Goal: Information Seeking & Learning: Learn about a topic

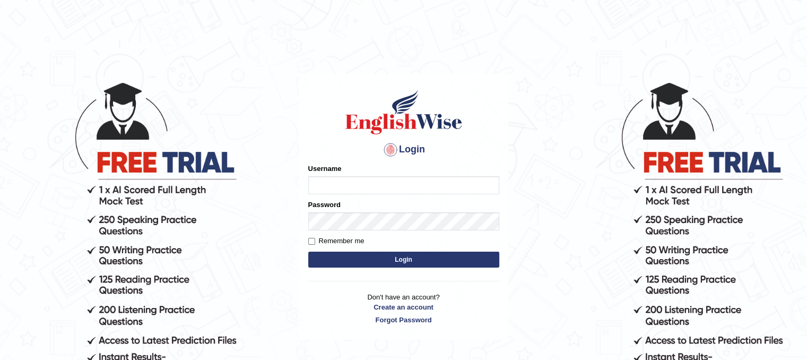
click at [504, 71] on main "Login Please fix the following errors: Username Password Remember me Login Don'…" at bounding box center [404, 190] width 212 height 301
type input "SantiagoA"
click at [374, 258] on button "Login" at bounding box center [403, 259] width 191 height 16
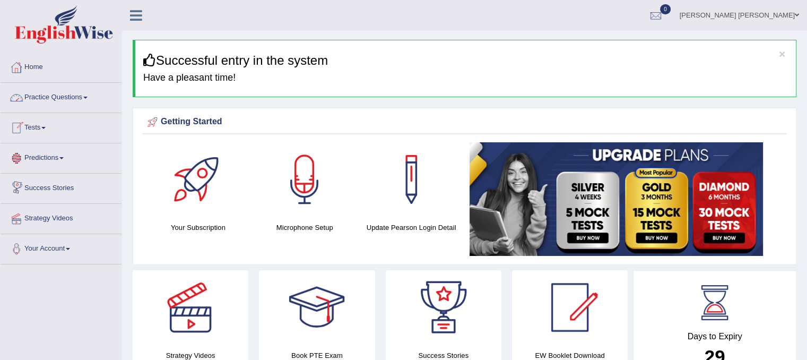
click at [75, 101] on link "Practice Questions" at bounding box center [61, 96] width 121 height 27
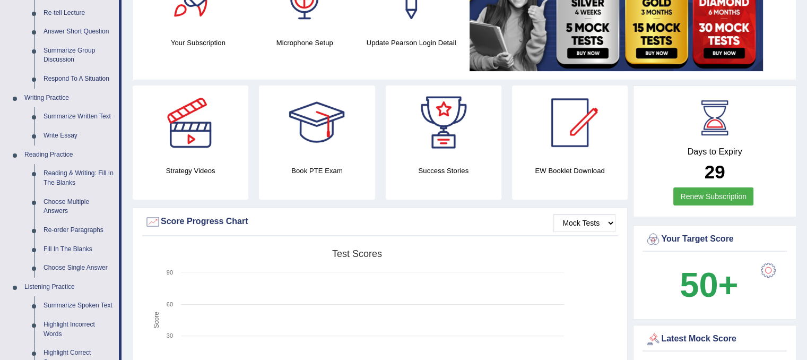
drag, startPoint x: 802, startPoint y: 58, endPoint x: 812, endPoint y: 116, distance: 58.6
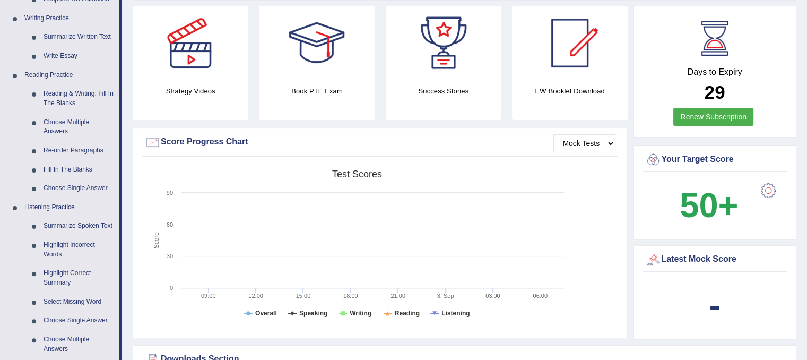
drag, startPoint x: 402, startPoint y: 154, endPoint x: 404, endPoint y: 187, distance: 33.0
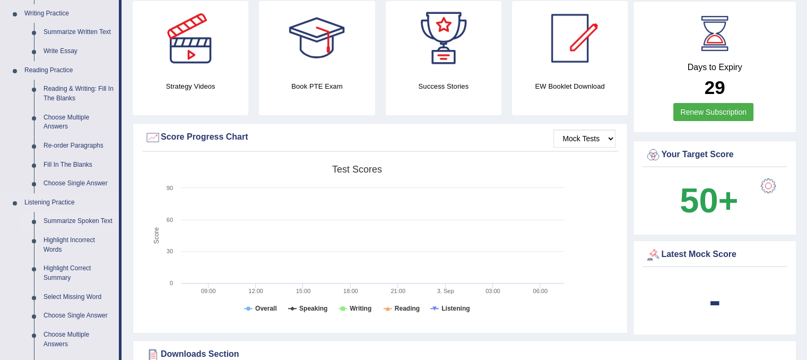
click at [93, 218] on link "Summarize Spoken Text" at bounding box center [79, 221] width 80 height 19
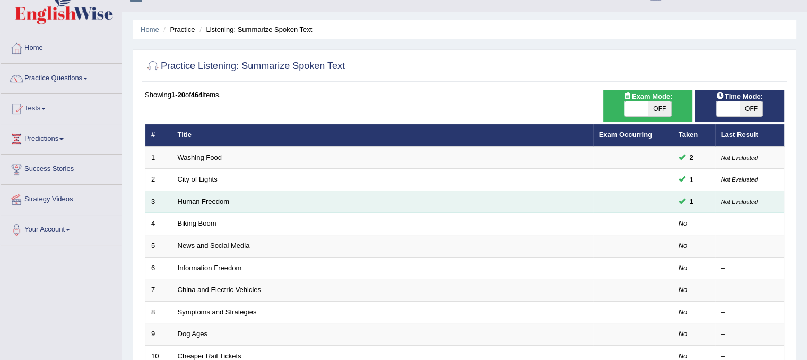
scroll to position [53, 0]
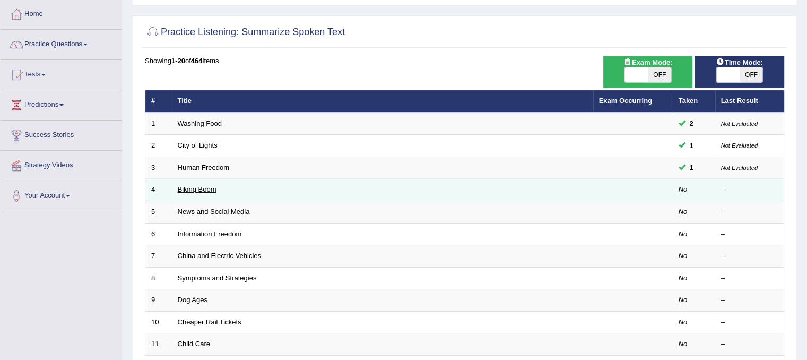
click at [204, 188] on link "Biking Boom" at bounding box center [197, 189] width 39 height 8
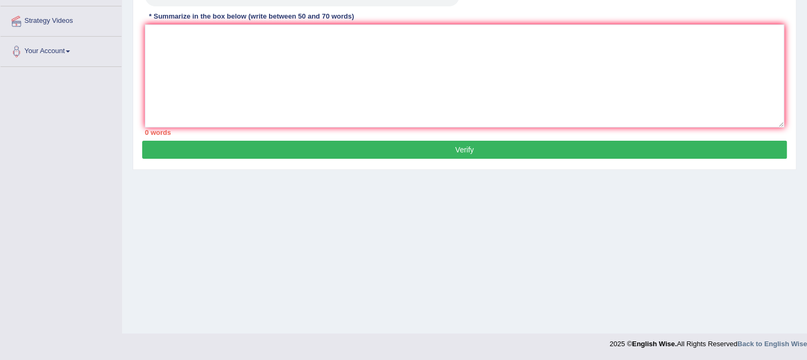
drag, startPoint x: 739, startPoint y: 110, endPoint x: 738, endPoint y: 166, distance: 55.7
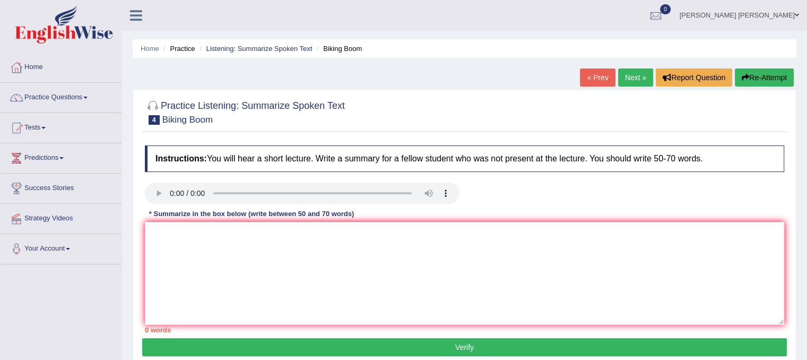
drag, startPoint x: 711, startPoint y: 224, endPoint x: 711, endPoint y: 206, distance: 18.0
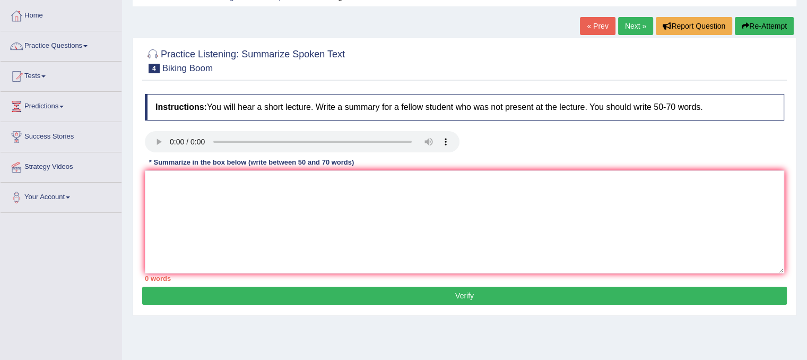
drag, startPoint x: 626, startPoint y: 291, endPoint x: 625, endPoint y: 280, distance: 11.7
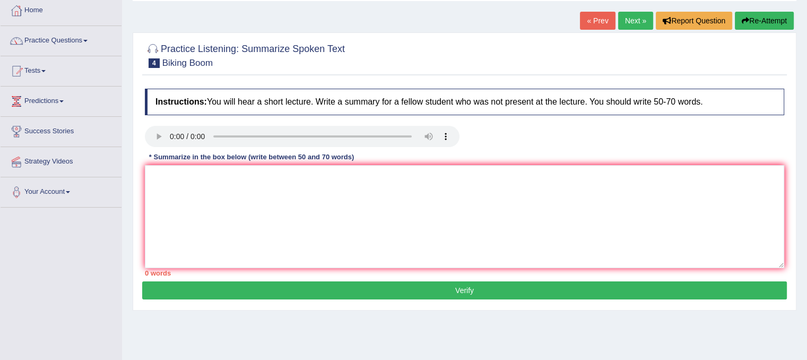
click at [627, 267] on div "Practice Listening: Summarize Spoken Text 4 Biking Boom Instructions: You will …" at bounding box center [465, 171] width 664 height 278
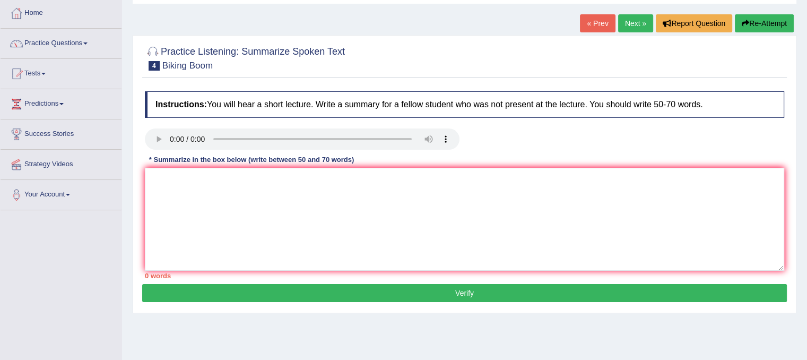
scroll to position [51, 0]
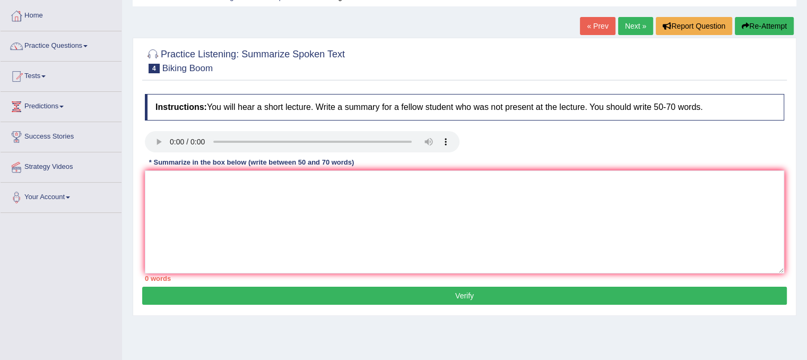
click at [614, 143] on div at bounding box center [465, 143] width 650 height 24
click at [206, 206] on textarea at bounding box center [464, 221] width 639 height 103
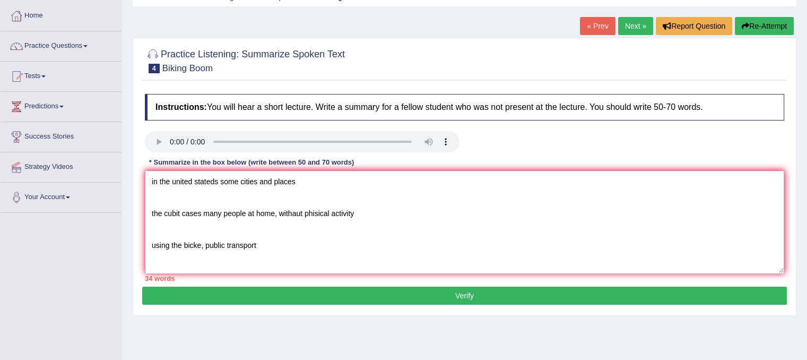
scroll to position [0, 0]
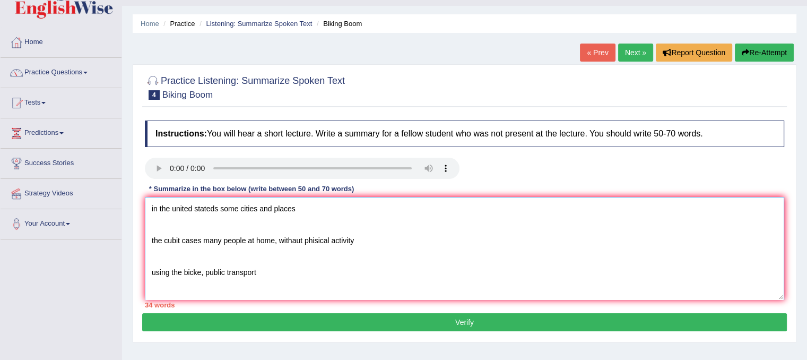
drag, startPoint x: 314, startPoint y: 248, endPoint x: 308, endPoint y: 213, distance: 35.5
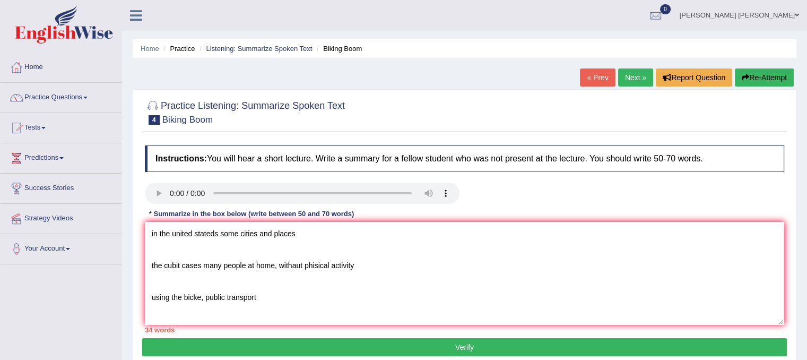
click at [151, 212] on div "* Summarize in the box below (write between 50 and 70 words)" at bounding box center [251, 214] width 213 height 10
click at [150, 224] on textarea "in the united stateds some cities and places the cubit cases many people at hom…" at bounding box center [464, 273] width 639 height 103
click at [382, 232] on textarea "In this lecture, the speaker discussed major information about in the united st…" at bounding box center [464, 273] width 639 height 103
click at [404, 232] on textarea "In this lecture, the speaker discussed major information about in the United st…" at bounding box center [464, 273] width 639 height 103
click at [421, 230] on textarea "In this lecture, the speaker discussed major information about in the United St…" at bounding box center [464, 273] width 639 height 103
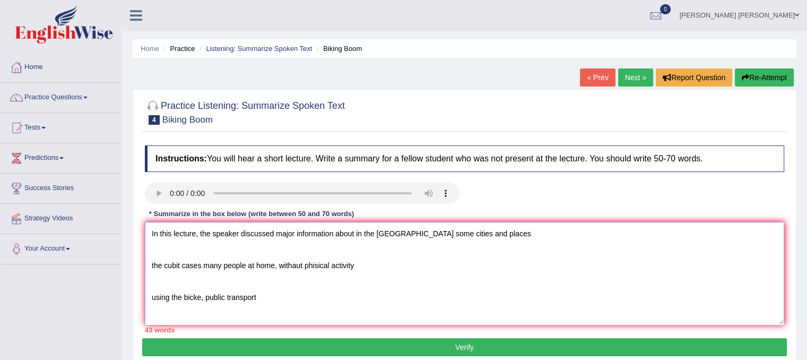
click at [420, 233] on textarea "In this lecture, the speaker discussed major information about in the United St…" at bounding box center [464, 273] width 639 height 103
click at [502, 238] on textarea "In this lecture, the speaker discussed major information about in the United St…" at bounding box center [464, 273] width 639 height 103
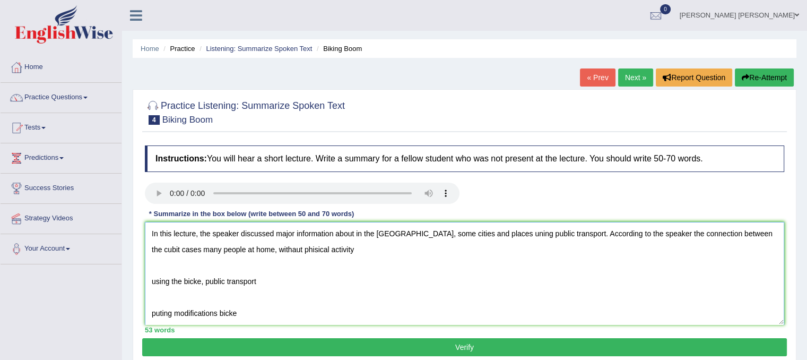
click at [753, 233] on textarea "In this lecture, the speaker discussed major information about in the United St…" at bounding box center [464, 273] width 639 height 103
click at [173, 249] on textarea "In this lecture, the speaker discussed major information about in the United St…" at bounding box center [464, 273] width 639 height 103
click at [261, 250] on textarea "In this lecture, the speaker discussed major information about in the United St…" at bounding box center [464, 273] width 639 height 103
click at [279, 247] on textarea "In this lecture, the speaker discussed major information about in the United St…" at bounding box center [464, 273] width 639 height 103
click at [295, 249] on textarea "In this lecture, the speaker discussed major information about in the United St…" at bounding box center [464, 273] width 639 height 103
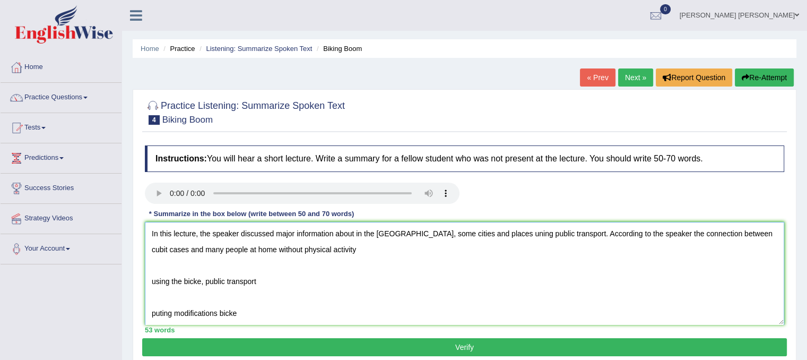
click at [348, 245] on textarea "In this lecture, the speaker discussed major information about in the United St…" at bounding box center [464, 273] width 639 height 103
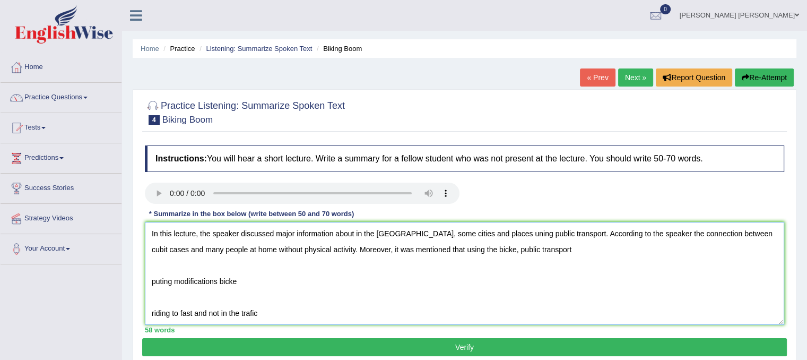
click at [336, 249] on textarea "In this lecture, the speaker discussed major information about in the United St…" at bounding box center [464, 273] width 639 height 103
click at [545, 247] on textarea "In this lecture, the speaker discussed major information about in the United St…" at bounding box center [464, 273] width 639 height 103
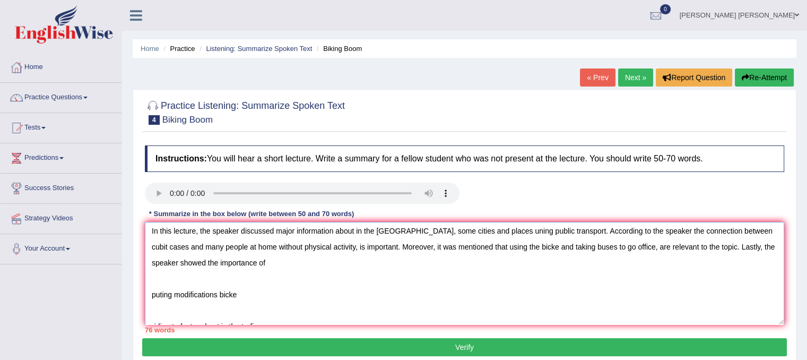
scroll to position [16, 0]
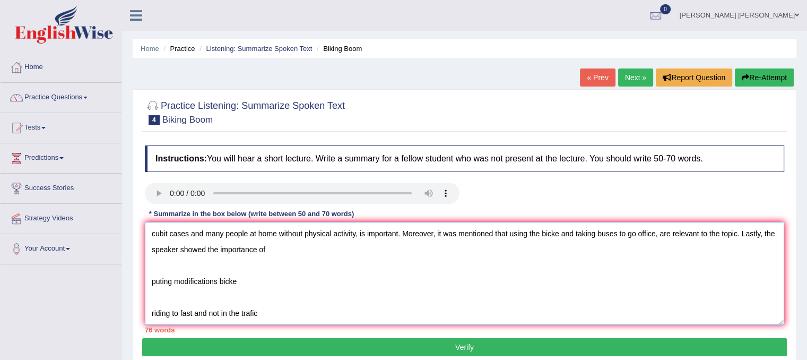
drag, startPoint x: 305, startPoint y: 235, endPoint x: 312, endPoint y: 268, distance: 33.6
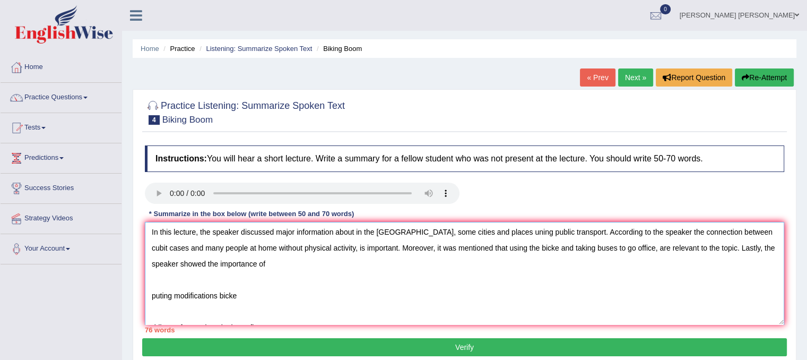
scroll to position [0, 0]
drag, startPoint x: 373, startPoint y: 299, endPoint x: 380, endPoint y: 262, distance: 37.4
drag, startPoint x: 724, startPoint y: 245, endPoint x: 752, endPoint y: 308, distance: 69.1
click at [752, 308] on textarea "In this lecture, the speaker discussed major information about in the United St…" at bounding box center [464, 273] width 639 height 103
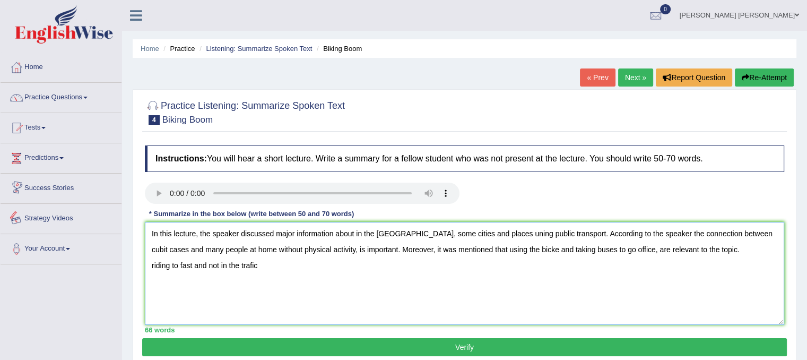
click at [304, 266] on textarea "In this lecture, the speaker discussed major information about in the United St…" at bounding box center [464, 273] width 639 height 103
type textarea "In this lecture, the speaker discussed major information about in the United St…"
click at [464, 343] on button "Verify" at bounding box center [464, 347] width 645 height 18
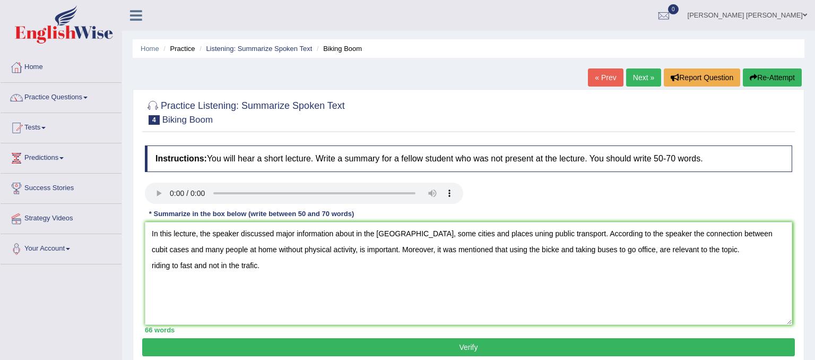
click at [464, 343] on div "Practice Listening: Summarize Spoken Text 4 Biking Boom Instructions: You will …" at bounding box center [469, 228] width 672 height 278
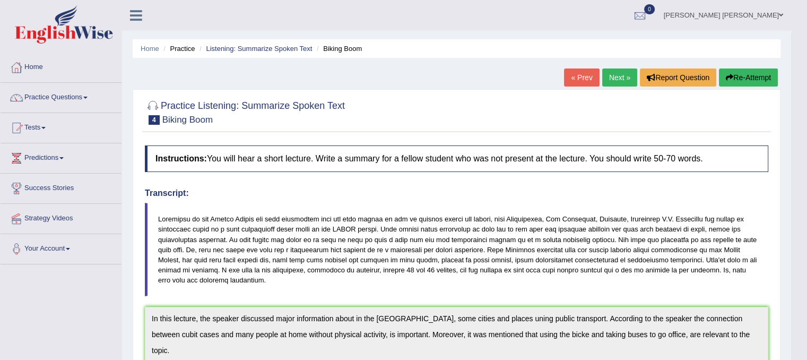
drag, startPoint x: 548, startPoint y: 211, endPoint x: 563, endPoint y: 281, distance: 71.1
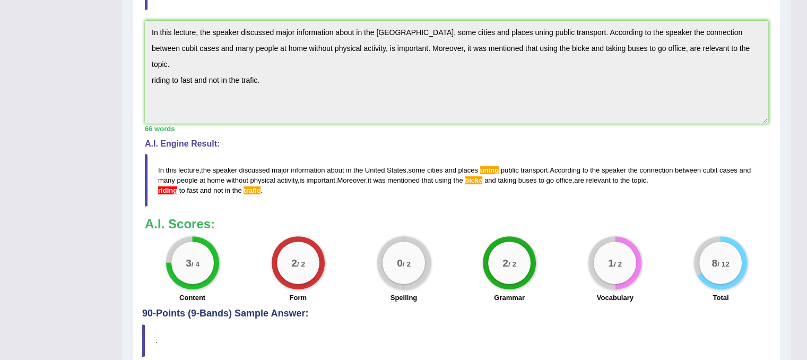
scroll to position [293, 0]
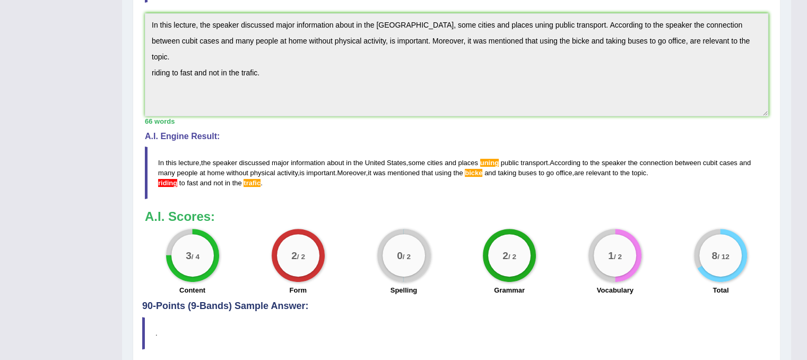
click at [480, 169] on span "bicke" at bounding box center [474, 173] width 18 height 8
drag, startPoint x: 274, startPoint y: 169, endPoint x: 161, endPoint y: 150, distance: 114.2
click at [191, 161] on blockquote "In this lecture , the speaker discussed major information about in the United S…" at bounding box center [456, 172] width 623 height 53
drag, startPoint x: 159, startPoint y: 149, endPoint x: 223, endPoint y: 164, distance: 65.5
click at [215, 164] on blockquote "In this lecture , the speaker discussed major information about in the United S…" at bounding box center [456, 172] width 623 height 53
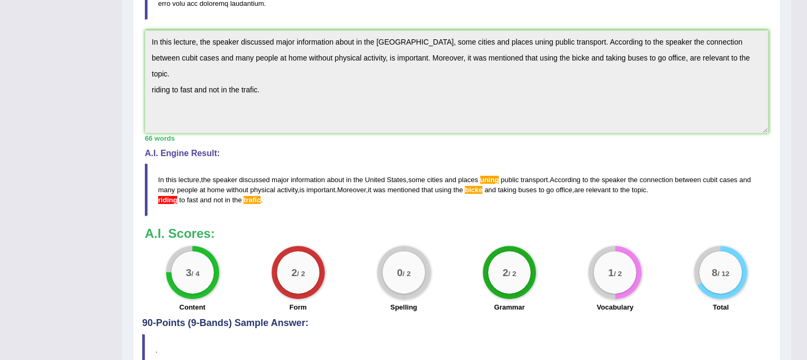
scroll to position [281, 0]
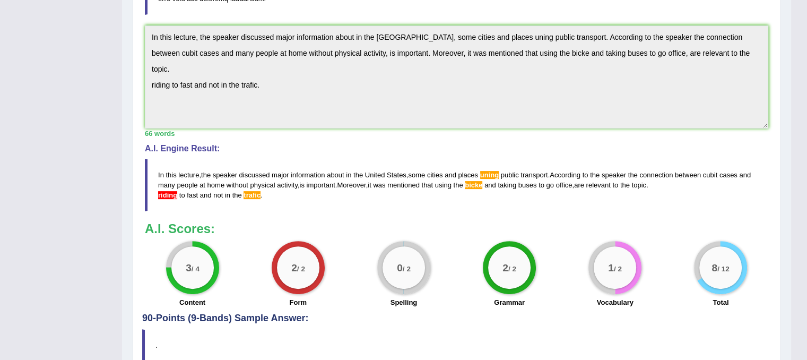
drag, startPoint x: 419, startPoint y: 161, endPoint x: 423, endPoint y: 184, distance: 23.2
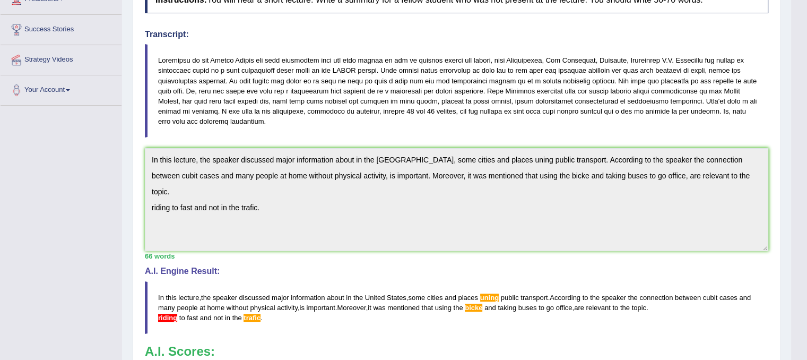
scroll to position [0, 0]
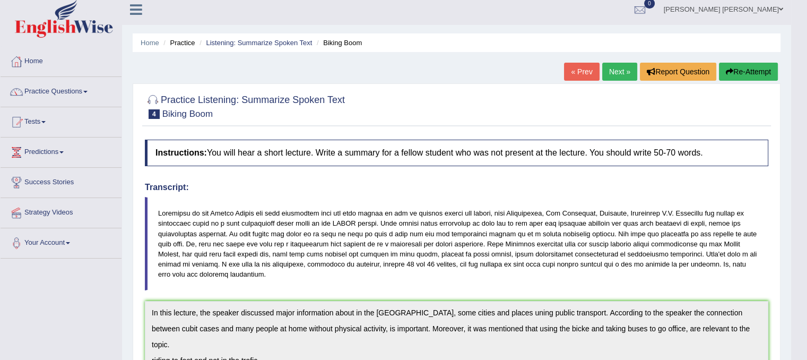
drag, startPoint x: 588, startPoint y: 230, endPoint x: 594, endPoint y: 151, distance: 79.3
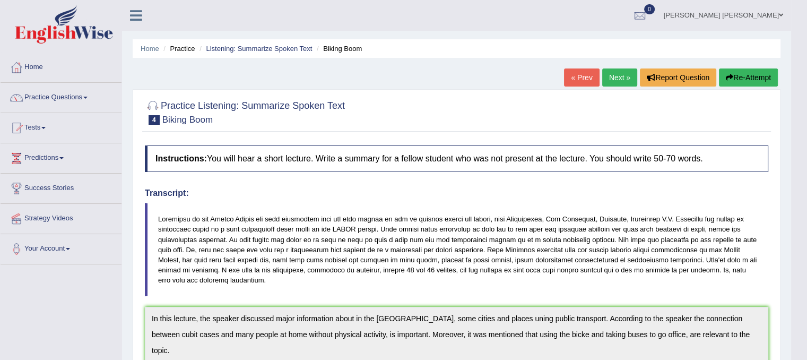
click at [728, 76] on icon "button" at bounding box center [729, 77] width 7 height 7
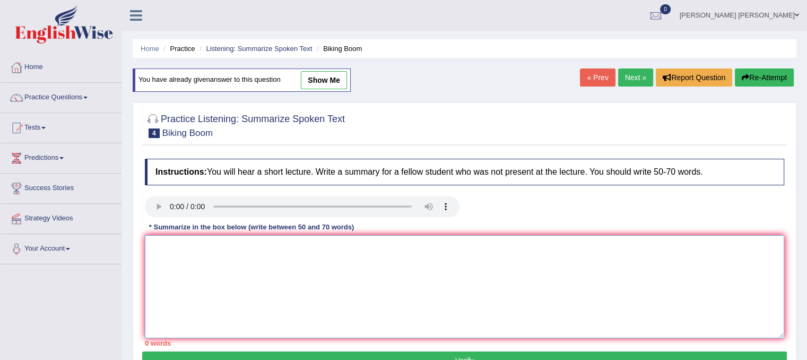
drag, startPoint x: 0, startPoint y: 0, endPoint x: 314, endPoint y: 287, distance: 425.5
click at [314, 287] on textarea at bounding box center [464, 286] width 639 height 103
paste textarea "In this lecture, the speaker discussed major information about in the United St…"
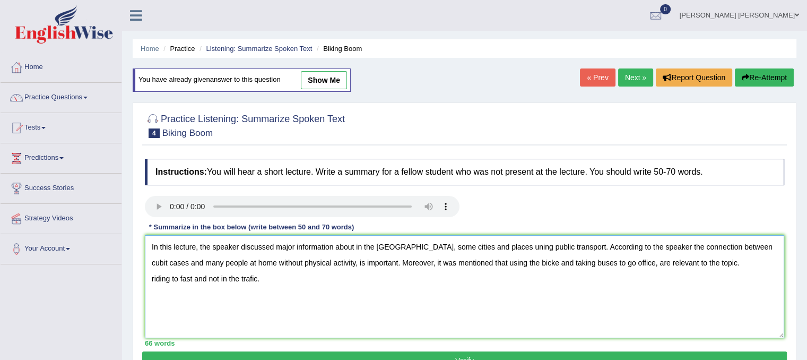
click at [509, 250] on textarea "In this lecture, the speaker discussed major information about in the United St…" at bounding box center [464, 286] width 639 height 103
click at [532, 262] on textarea "In this lecture, the speaker discussed major information about in the United St…" at bounding box center [464, 286] width 639 height 103
click at [723, 259] on textarea "In this lecture, the speaker discussed major information about in the United St…" at bounding box center [464, 286] width 639 height 103
click at [253, 274] on textarea "In this lecture, the speaker discussed major information about in the United St…" at bounding box center [464, 286] width 639 height 103
type textarea "In this lecture, the speaker discussed major information about in the United St…"
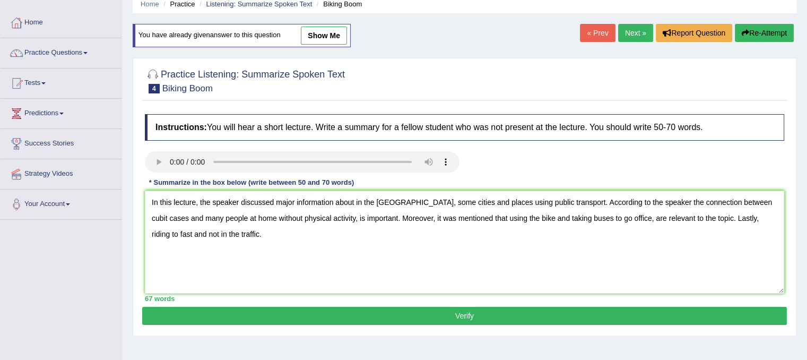
drag, startPoint x: 632, startPoint y: 181, endPoint x: 624, endPoint y: 221, distance: 41.1
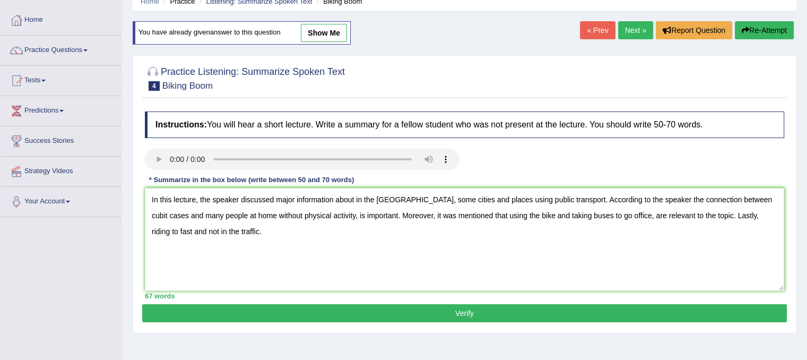
click at [504, 315] on button "Verify" at bounding box center [464, 313] width 645 height 18
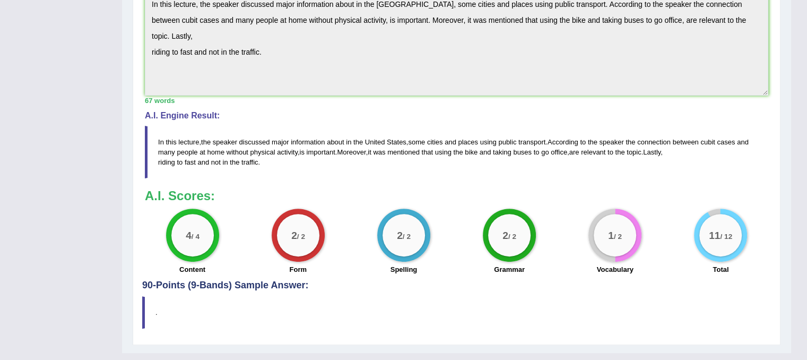
drag, startPoint x: 517, startPoint y: 169, endPoint x: 518, endPoint y: 205, distance: 36.1
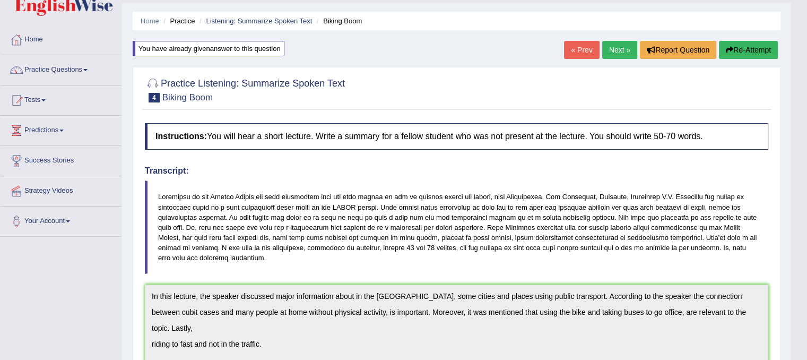
scroll to position [23, 0]
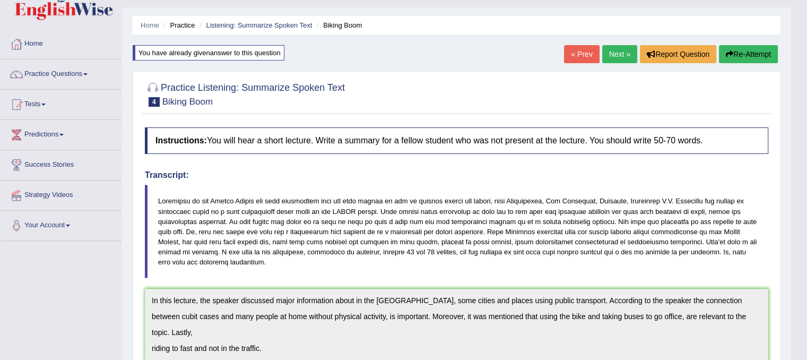
click at [622, 57] on link "Next »" at bounding box center [619, 54] width 35 height 18
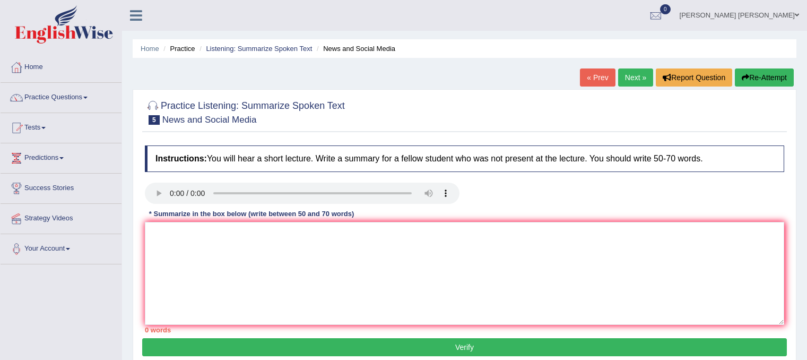
click at [354, 284] on textarea at bounding box center [464, 273] width 639 height 103
click at [221, 275] on textarea at bounding box center [464, 273] width 639 height 103
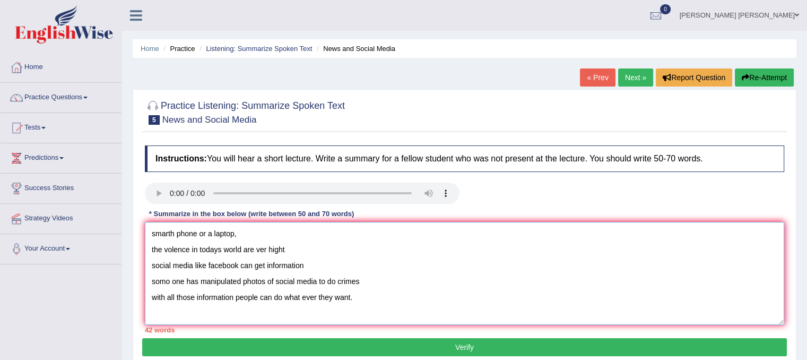
click at [152, 232] on textarea "smarth phone or a laptop, the volence in todays world are ver hight social medi…" at bounding box center [464, 273] width 639 height 103
click at [219, 235] on textarea "people using smarth phone or a laptop, the volence in todays world are ver high…" at bounding box center [464, 273] width 639 height 103
click at [239, 231] on textarea "people using smarth phones or a laptop, the volence in todays world are ver hig…" at bounding box center [464, 273] width 639 height 103
click at [271, 236] on textarea "people using smarth phones or a laptop, the volence in todays world are ver hig…" at bounding box center [464, 273] width 639 height 103
click at [280, 233] on textarea "people using smarth phones or a laptop, the volence in todays world are ver hig…" at bounding box center [464, 273] width 639 height 103
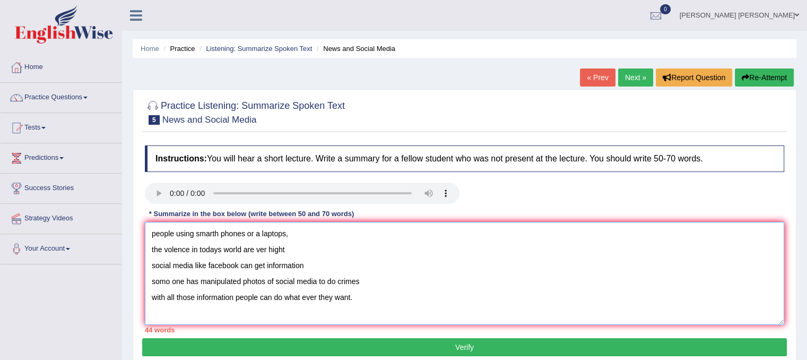
click at [151, 229] on textarea "people using smarth phones or a laptops, the volence in todays world are ver hi…" at bounding box center [464, 273] width 639 height 103
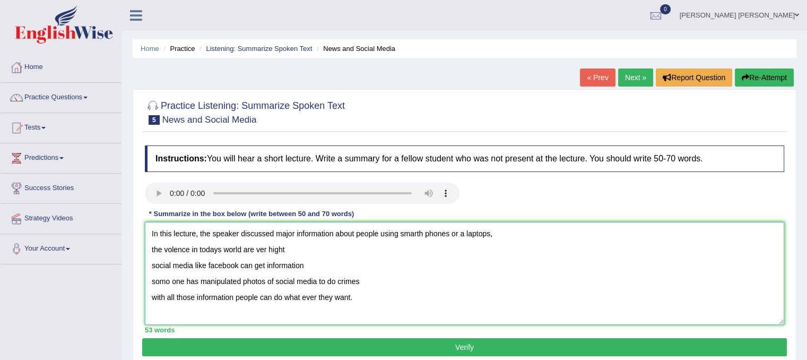
click at [500, 233] on textarea "In this lecture, the speaker discussed major information about people using sma…" at bounding box center [464, 273] width 639 height 103
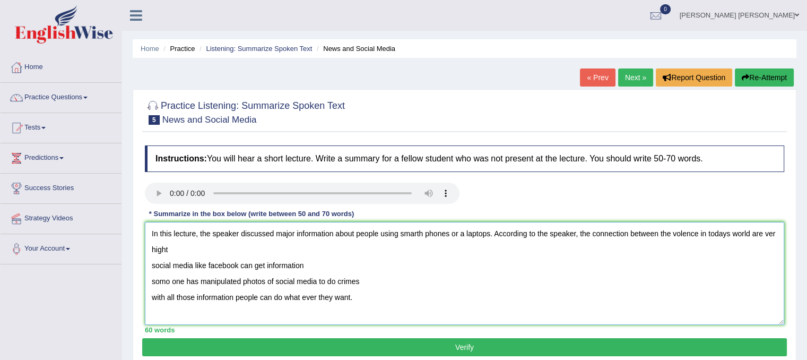
click at [678, 231] on textarea "In this lecture, the speaker discussed major information about people using sma…" at bounding box center [464, 273] width 639 height 103
click at [605, 242] on textarea "In this lecture, the speaker discussed major information about people using sma…" at bounding box center [464, 273] width 639 height 103
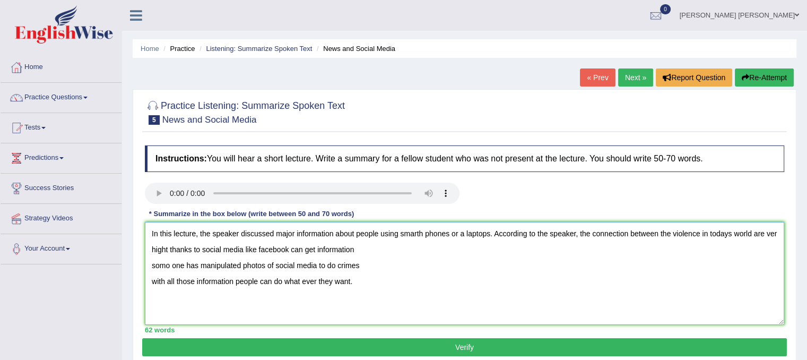
click at [289, 249] on textarea "In this lecture, the speaker discussed major information about people using sma…" at bounding box center [464, 273] width 639 height 103
click at [528, 247] on textarea "In this lecture, the speaker discussed major information about people using sma…" at bounding box center [464, 273] width 639 height 103
click at [477, 247] on textarea "In this lecture, the speaker discussed major information about people using sma…" at bounding box center [464, 273] width 639 height 103
click at [555, 250] on textarea "In this lecture, the speaker discussed major information about people using sma…" at bounding box center [464, 273] width 639 height 103
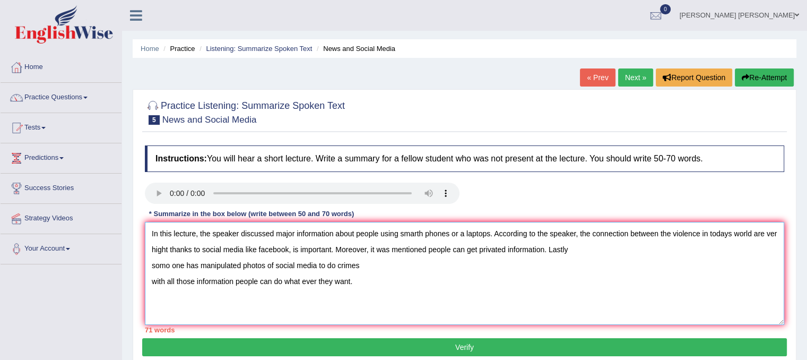
drag, startPoint x: 153, startPoint y: 279, endPoint x: 360, endPoint y: 280, distance: 207.5
click at [360, 280] on textarea "In this lecture, the speaker discussed major information about people using sma…" at bounding box center [464, 273] width 639 height 103
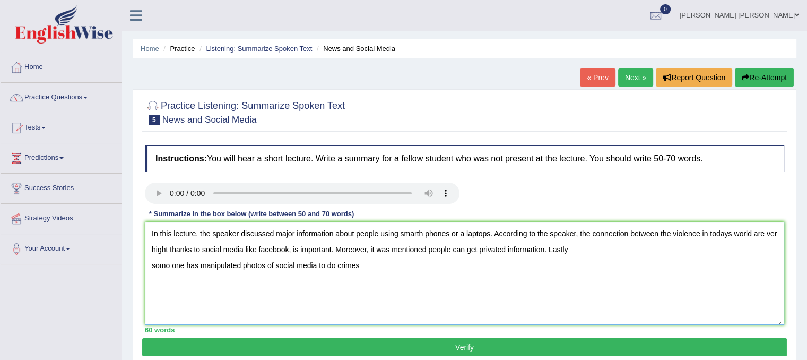
click at [586, 249] on textarea "In this lecture, the speaker discussed major information about people using sma…" at bounding box center [464, 273] width 639 height 103
click at [715, 247] on textarea "In this lecture, the speaker discussed major information about people using sma…" at bounding box center [464, 273] width 639 height 103
click at [719, 242] on textarea "In this lecture, the speaker discussed major information about people using sma…" at bounding box center [464, 273] width 639 height 103
click at [221, 264] on textarea "In this lecture, the speaker discussed major information about people using sma…" at bounding box center [464, 273] width 639 height 103
click at [223, 264] on textarea "In this lecture, the speaker discussed major information about people using sma…" at bounding box center [464, 273] width 639 height 103
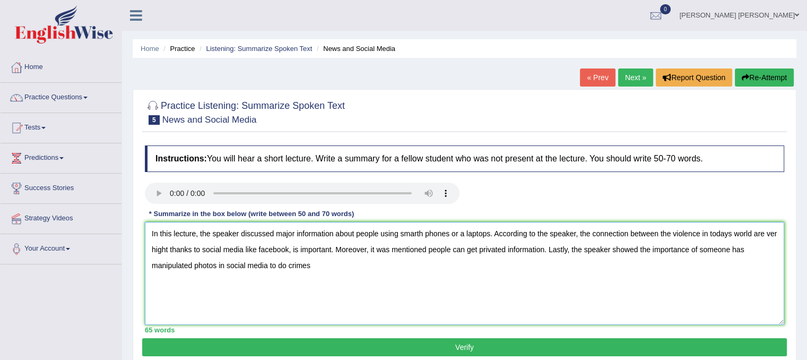
click at [313, 265] on textarea "In this lecture, the speaker discussed major information about people using sma…" at bounding box center [464, 273] width 639 height 103
click at [775, 229] on textarea "In this lecture, the speaker discussed major information about people using sma…" at bounding box center [464, 273] width 639 height 103
click at [348, 249] on textarea "In this lecture, the speaker discussed major information about people using sma…" at bounding box center [464, 273] width 639 height 103
type textarea "In this lecture, the speaker discussed major information about people using sma…"
click at [342, 352] on button "Verify" at bounding box center [464, 347] width 645 height 18
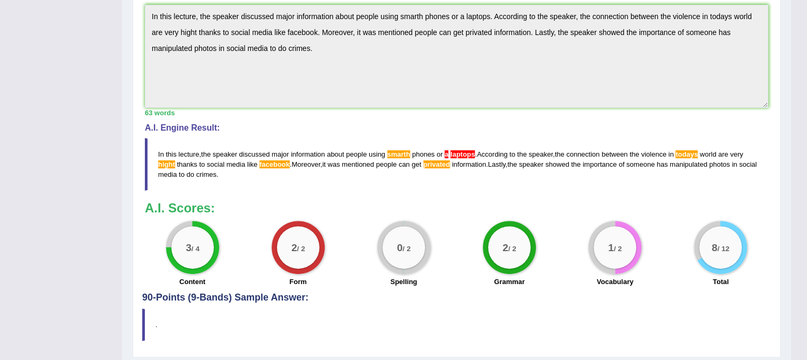
scroll to position [329, 0]
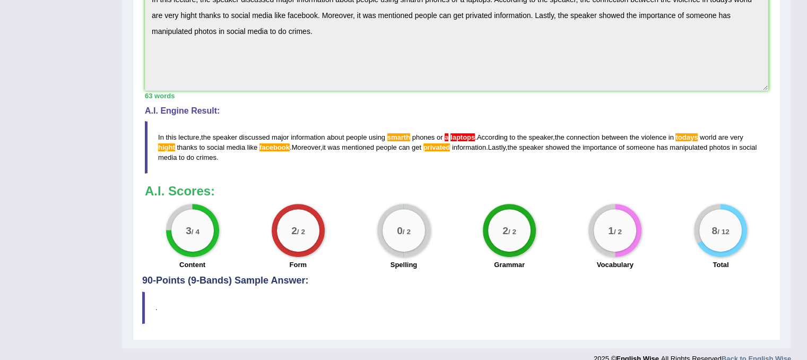
drag, startPoint x: 240, startPoint y: 154, endPoint x: 293, endPoint y: -14, distance: 176.4
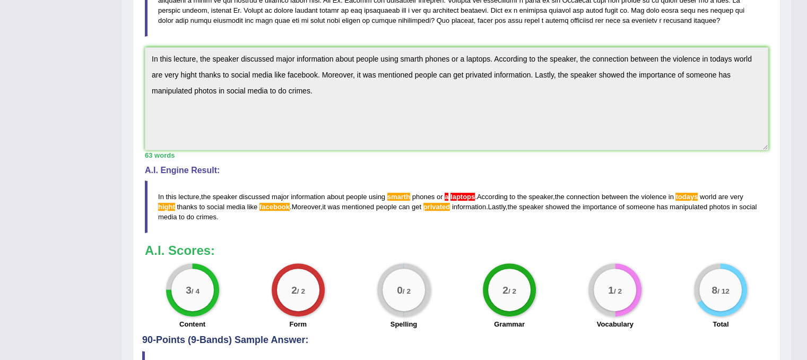
scroll to position [266, 0]
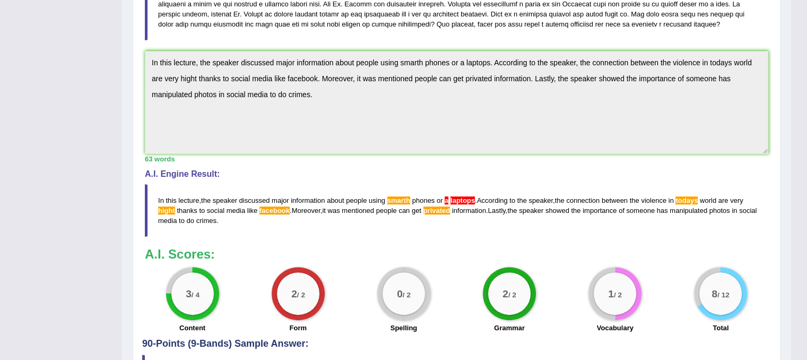
click at [117, 66] on div "Toggle navigation Home Practice Questions Speaking Practice Read Aloud Repeat S…" at bounding box center [395, 83] width 791 height 698
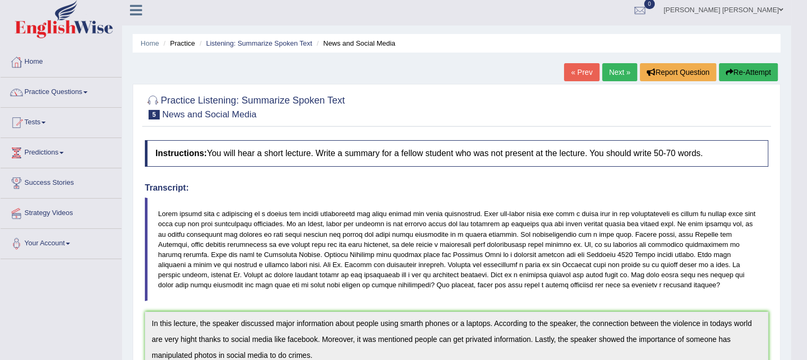
scroll to position [0, 0]
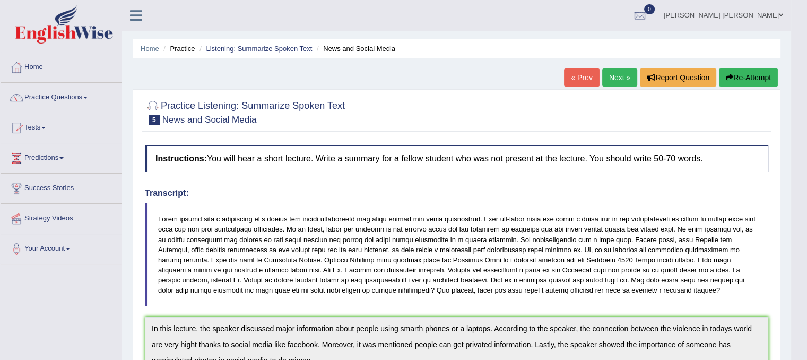
click at [745, 72] on button "Re-Attempt" at bounding box center [748, 77] width 59 height 18
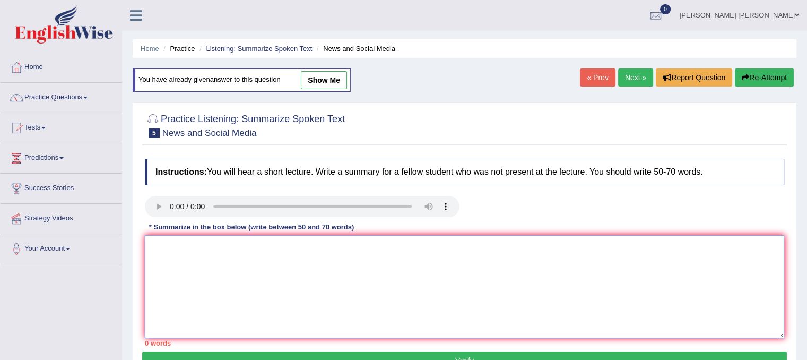
click at [374, 279] on textarea at bounding box center [464, 286] width 639 height 103
paste textarea "In this lecture, the speaker discussed major information about people using sma…"
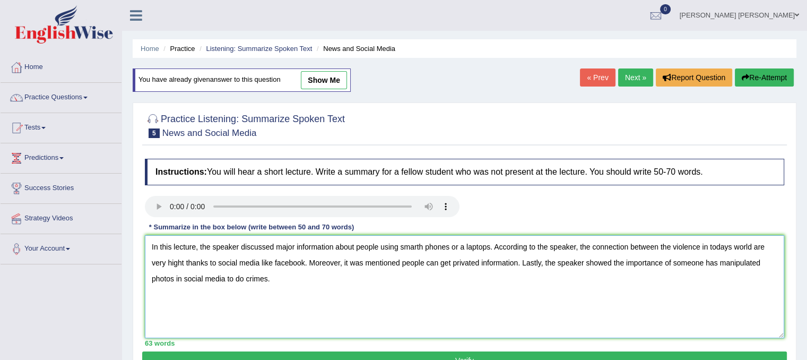
drag, startPoint x: 374, startPoint y: 279, endPoint x: 215, endPoint y: 288, distance: 158.4
click at [215, 288] on textarea "In this lecture, the speaker discussed major information about people using sma…" at bounding box center [464, 286] width 639 height 103
click at [465, 247] on textarea "In this lecture, the speaker discussed major information about people using sma…" at bounding box center [464, 286] width 639 height 103
click at [723, 246] on textarea "In this lecture, the speaker discussed major information about people using sma…" at bounding box center [464, 286] width 639 height 103
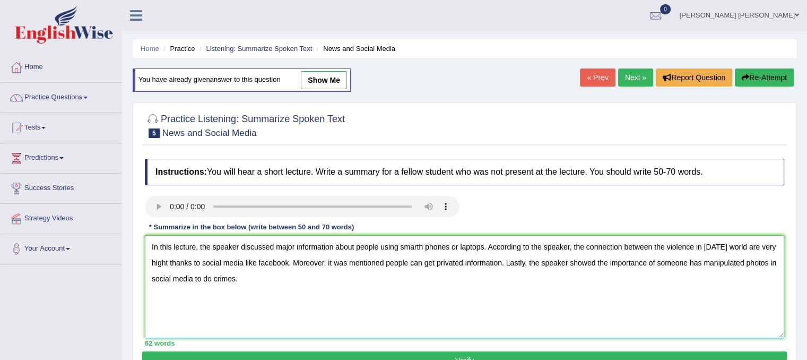
click at [166, 262] on textarea "In this lecture, the speaker discussed major information about people using sma…" at bounding box center [464, 286] width 639 height 103
click at [257, 261] on textarea "In this lecture, the speaker discussed major information about people using sma…" at bounding box center [464, 286] width 639 height 103
click at [463, 263] on textarea "In this lecture, the speaker discussed major information about people using sma…" at bounding box center [464, 286] width 639 height 103
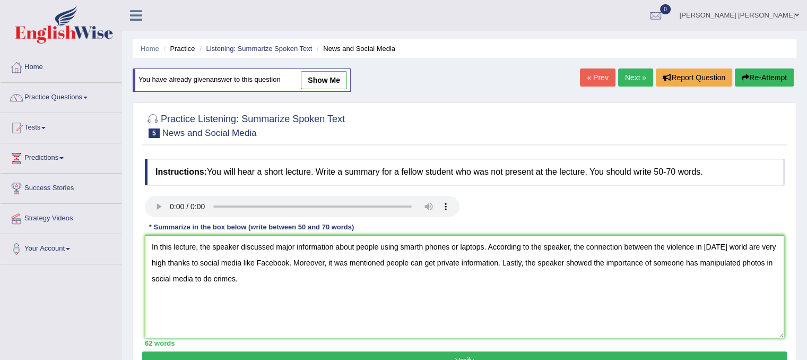
click at [422, 247] on textarea "In this lecture, the speaker discussed major information about people using sma…" at bounding box center [464, 286] width 639 height 103
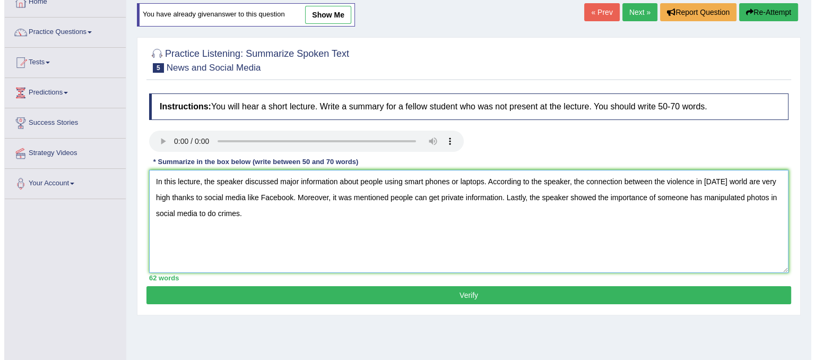
scroll to position [66, 0]
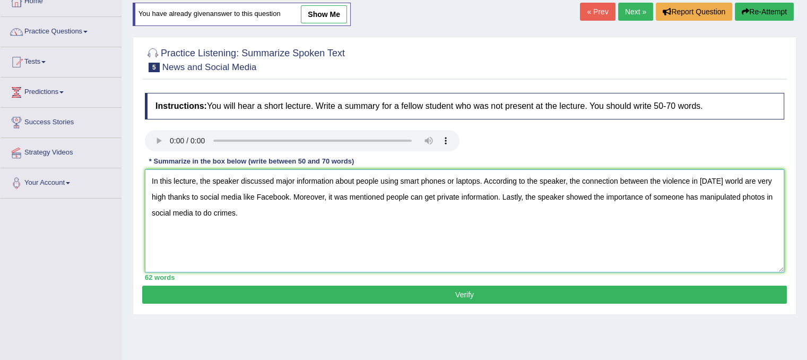
type textarea "In this lecture, the speaker discussed major information about people using sma…"
click at [471, 297] on button "Verify" at bounding box center [464, 294] width 645 height 18
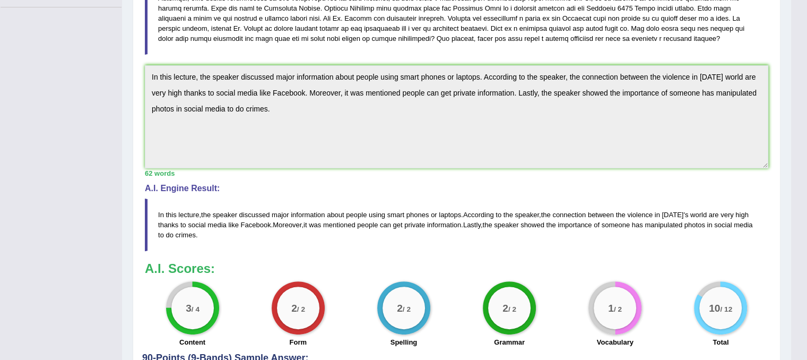
scroll to position [257, 0]
drag, startPoint x: 445, startPoint y: 215, endPoint x: 490, endPoint y: 236, distance: 49.8
click at [490, 236] on blockquote "In this lecture , the speaker discussed major information about people using sm…" at bounding box center [456, 224] width 623 height 53
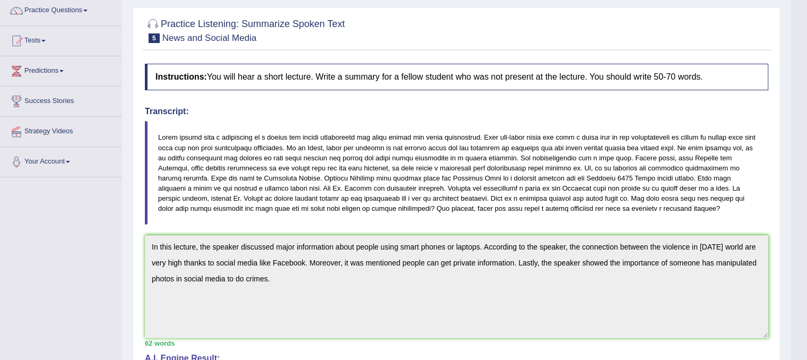
scroll to position [0, 0]
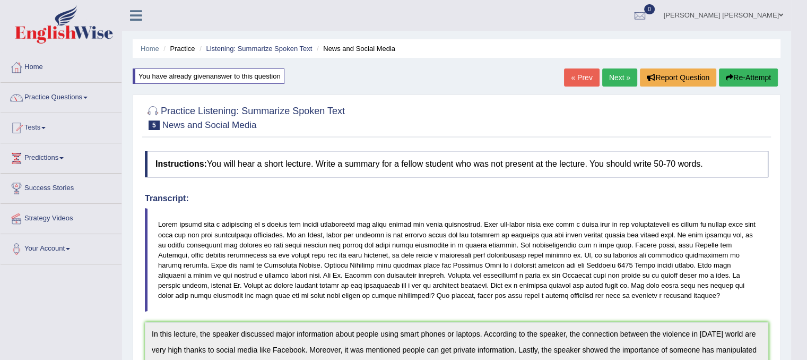
click at [623, 75] on link "Next »" at bounding box center [619, 77] width 35 height 18
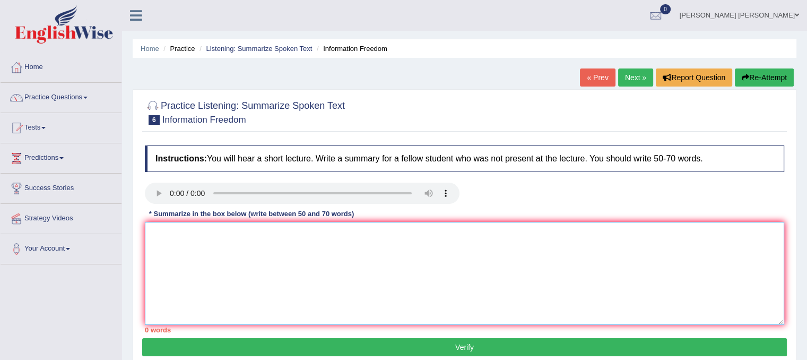
click at [229, 285] on textarea at bounding box center [464, 273] width 639 height 103
click at [189, 263] on textarea at bounding box center [464, 273] width 639 height 103
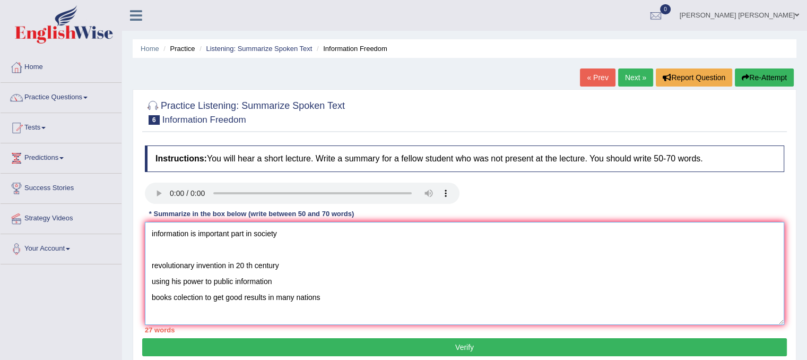
scroll to position [8, 0]
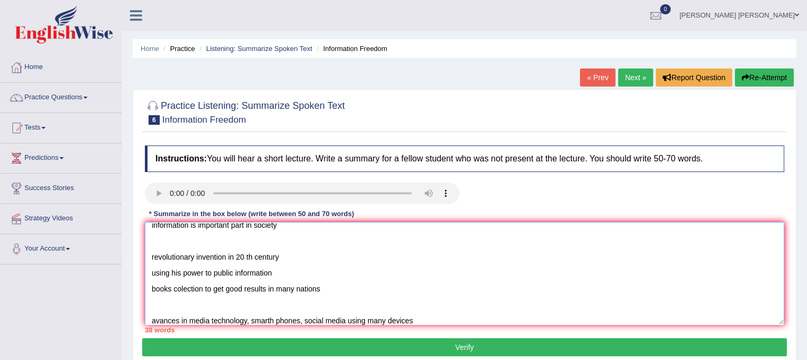
click at [150, 313] on textarea "information is important part in society revolutionary invention in 20 th centu…" at bounding box center [464, 273] width 639 height 103
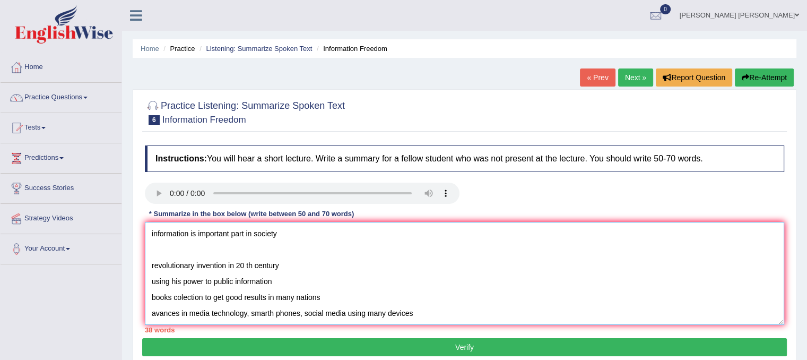
scroll to position [0, 0]
click at [153, 264] on textarea "information is important part in society revolutionary invention in 20 th centu…" at bounding box center [464, 273] width 639 height 103
click at [151, 264] on textarea "information is important part in society revolutionary invention in 20 th centu…" at bounding box center [464, 273] width 639 height 103
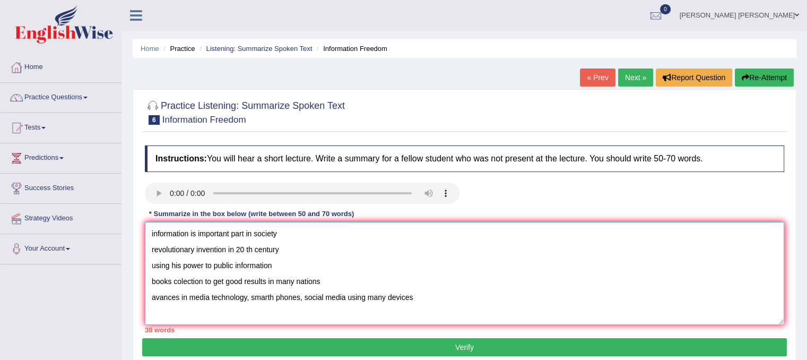
drag, startPoint x: 209, startPoint y: 283, endPoint x: 207, endPoint y: 253, distance: 29.8
click at [206, 252] on textarea "information is important part in society revolutionary invention in 20 th centu…" at bounding box center [464, 273] width 639 height 103
click at [149, 232] on textarea "information is important part in society revolutionary invention in 20 th centu…" at bounding box center [464, 273] width 639 height 103
click at [194, 230] on textarea "In this lecture the speaker discussed major information information is importan…" at bounding box center [464, 273] width 639 height 103
click at [332, 234] on textarea "In this lecture, the speaker discussed major information information is importa…" at bounding box center [464, 273] width 639 height 103
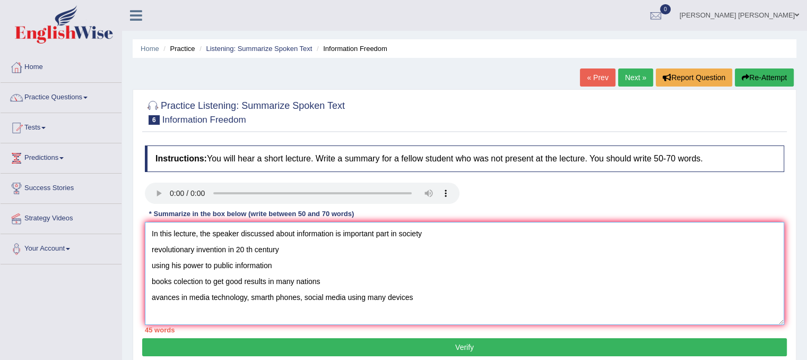
click at [398, 236] on textarea "In this lecture, the speaker discussed about information is important part in s…" at bounding box center [464, 273] width 639 height 103
click at [464, 231] on textarea "In this lecture, the speaker discussed about information is important part in t…" at bounding box center [464, 273] width 639 height 103
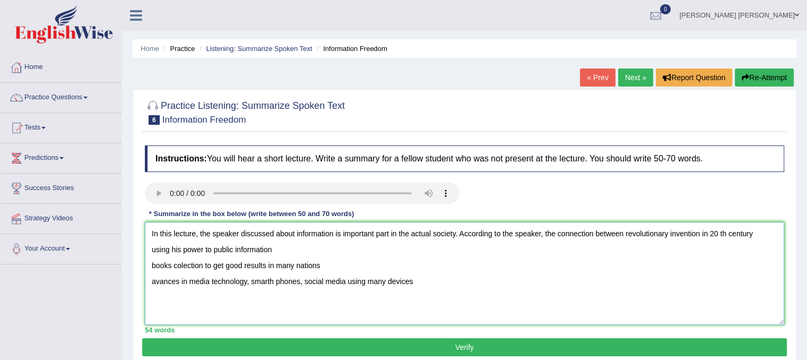
click at [719, 235] on textarea "In this lecture, the speaker discussed about information is important part in t…" at bounding box center [464, 273] width 639 height 103
click at [758, 238] on textarea "In this lecture, the speaker discussed about information is important part in t…" at bounding box center [464, 273] width 639 height 103
click at [256, 248] on textarea "In this lecture, the speaker discussed about information is important part in t…" at bounding box center [464, 273] width 639 height 103
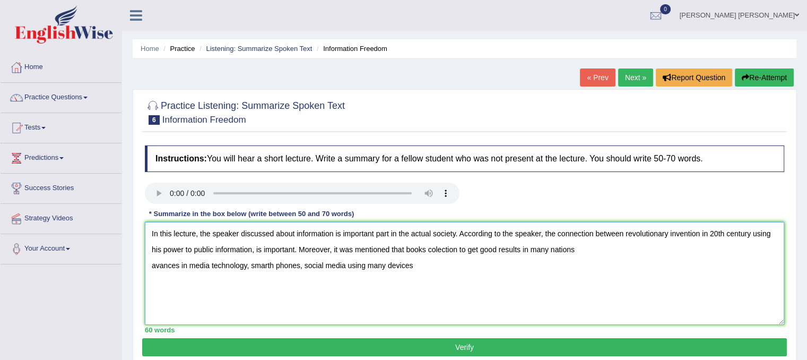
click at [575, 249] on textarea "In this lecture, the speaker discussed about information is important part in t…" at bounding box center [464, 273] width 639 height 103
click at [415, 261] on textarea "In this lecture, the speaker discussed about information is important part in t…" at bounding box center [464, 273] width 639 height 103
click at [275, 267] on textarea "In this lecture, the speaker discussed about information is important part in t…" at bounding box center [464, 273] width 639 height 103
click at [271, 266] on textarea "In this lecture, the speaker discussed about information is important part in t…" at bounding box center [464, 273] width 639 height 103
click at [518, 238] on textarea "In this lecture, the speaker discussed about information is important part in t…" at bounding box center [464, 273] width 639 height 103
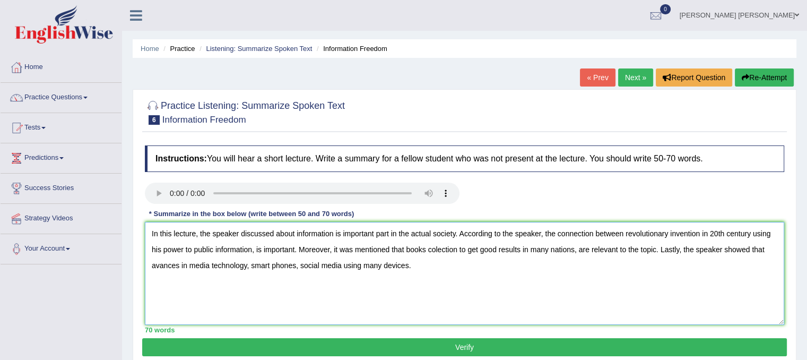
click at [623, 232] on textarea "In this lecture, the speaker discussed about information is important part in t…" at bounding box center [464, 273] width 639 height 103
click at [362, 249] on textarea "In this lecture, the speaker discussed about information is important part in t…" at bounding box center [464, 273] width 639 height 103
click at [372, 251] on textarea "In this lecture, the speaker discussed about information is important part in t…" at bounding box center [464, 273] width 639 height 103
click at [708, 251] on textarea "In this lecture, the speaker discussed about information is important part in t…" at bounding box center [464, 273] width 639 height 103
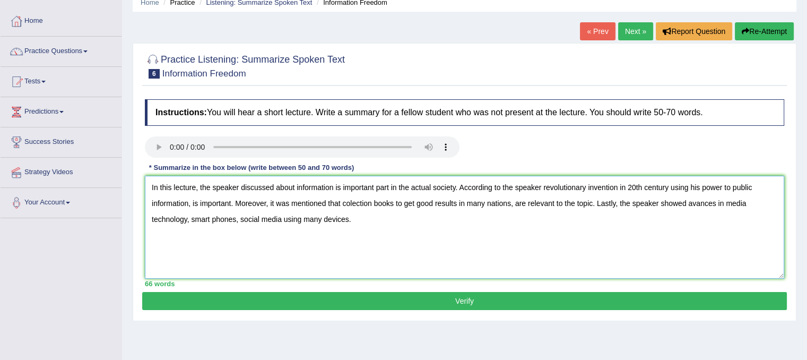
scroll to position [47, 0]
drag, startPoint x: 728, startPoint y: 202, endPoint x: 753, endPoint y: 204, distance: 25.6
click at [753, 204] on textarea "In this lecture, the speaker discussed about information is important part in t…" at bounding box center [464, 226] width 639 height 103
click at [199, 217] on textarea "In this lecture, the speaker discussed about information is important part in t…" at bounding box center [464, 226] width 639 height 103
click at [256, 216] on textarea "In this lecture, the speaker discussed about information is important part in t…" at bounding box center [464, 226] width 639 height 103
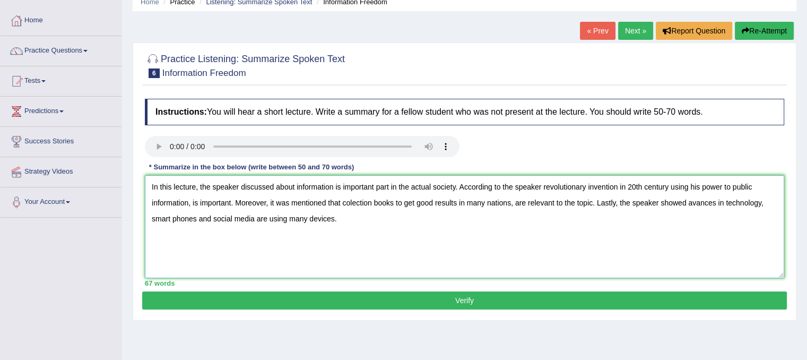
type textarea "In this lecture, the speaker discussed about information is important part in t…"
click at [373, 297] on button "Verify" at bounding box center [464, 300] width 645 height 18
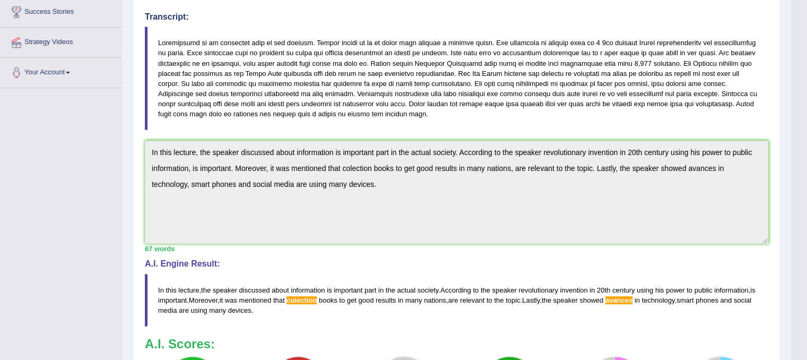
scroll to position [0, 0]
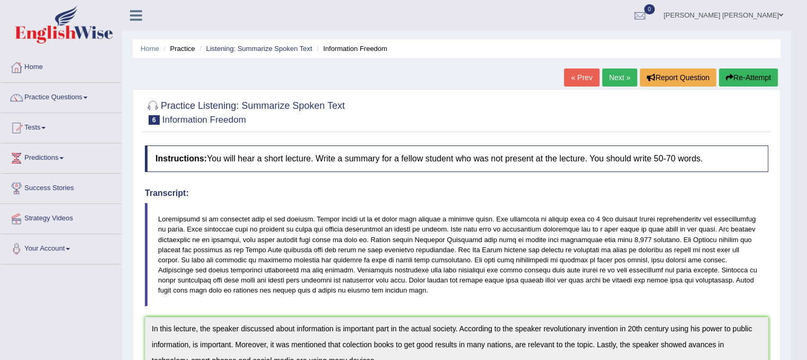
click at [610, 77] on link "Next »" at bounding box center [619, 77] width 35 height 18
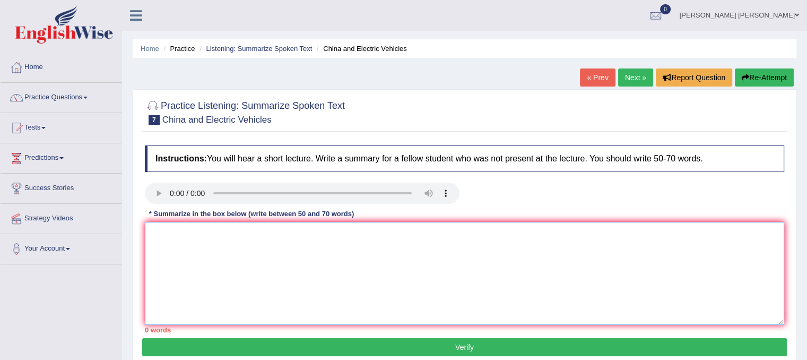
click at [283, 280] on textarea at bounding box center [464, 273] width 639 height 103
click at [222, 268] on textarea at bounding box center [464, 273] width 639 height 103
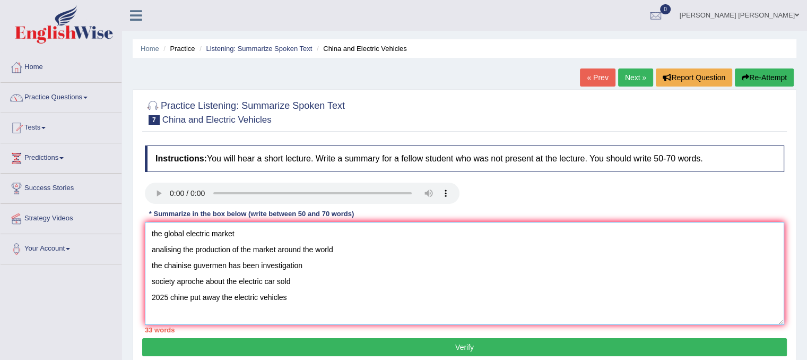
click at [363, 298] on textarea "the global electric market analising the production of the market around the wo…" at bounding box center [464, 273] width 639 height 103
click at [149, 232] on textarea "the global electric market analising the production of the market around the wo…" at bounding box center [464, 273] width 639 height 103
click at [211, 233] on textarea "the global electric market analising the production of the market around the wo…" at bounding box center [464, 273] width 639 height 103
click at [153, 234] on textarea "the global electric cars market analising the production of the market around t…" at bounding box center [464, 273] width 639 height 103
click at [457, 234] on textarea "In this lecture, the speaker discussed major information about the global elect…" at bounding box center [464, 273] width 639 height 103
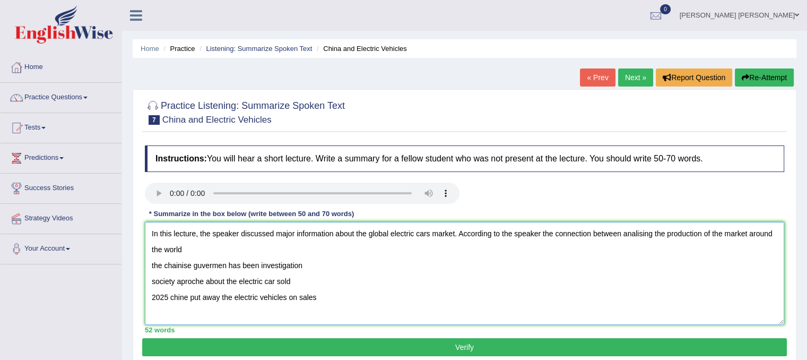
click at [480, 248] on textarea "In this lecture, the speaker discussed major information about the global elect…" at bounding box center [464, 273] width 639 height 103
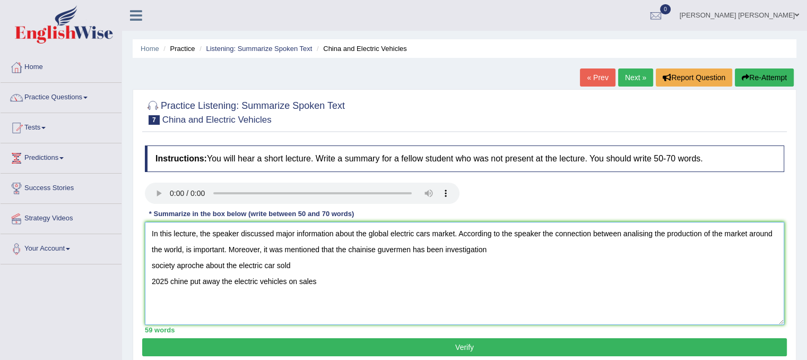
click at [358, 248] on textarea "In this lecture, the speaker discussed major information about the global elect…" at bounding box center [464, 273] width 639 height 103
click at [362, 251] on textarea "In this lecture, the speaker discussed major information about the global elect…" at bounding box center [464, 273] width 639 height 103
click at [384, 248] on textarea "In this lecture, the speaker discussed major information about the global elect…" at bounding box center [464, 273] width 639 height 103
click at [392, 247] on textarea "In this lecture, the speaker discussed major information about the global elect…" at bounding box center [464, 273] width 639 height 103
click at [387, 246] on textarea "In this lecture, the speaker discussed major information about the global elect…" at bounding box center [464, 273] width 639 height 103
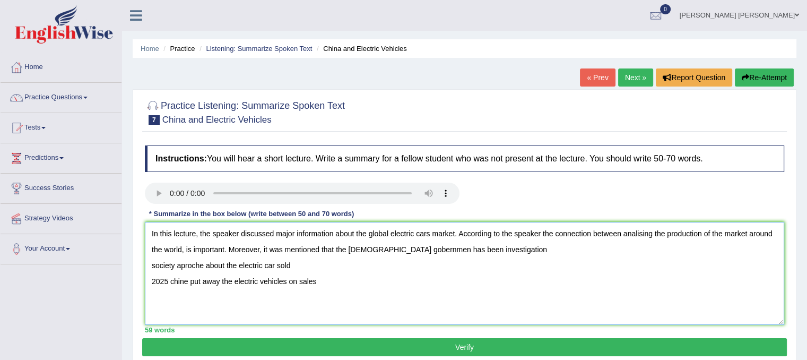
click at [413, 246] on textarea "In this lecture, the speaker discussed major information about the global elect…" at bounding box center [464, 273] width 639 height 103
click at [491, 252] on textarea "In this lecture, the speaker discussed major information about the global elect…" at bounding box center [464, 273] width 639 height 103
click at [735, 249] on textarea "In this lecture, the speaker discussed major information about the global elect…" at bounding box center [464, 273] width 639 height 103
click at [683, 250] on textarea "In this lecture, the speaker discussed major information about the global elect…" at bounding box center [464, 273] width 639 height 103
drag, startPoint x: 322, startPoint y: 289, endPoint x: 152, endPoint y: 283, distance: 169.9
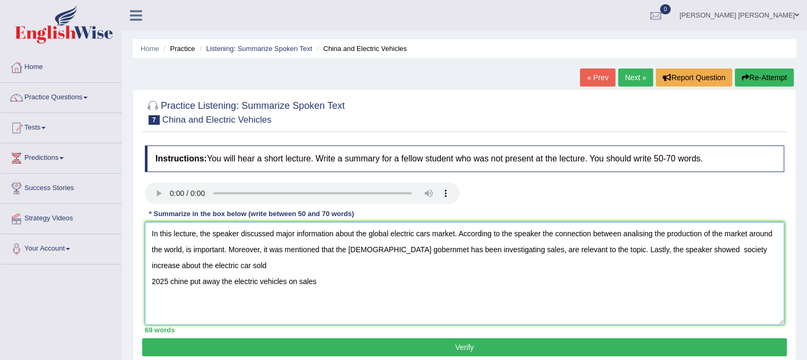
click at [152, 283] on textarea "In this lecture, the speaker discussed major information about the global elect…" at bounding box center [464, 273] width 639 height 103
click at [683, 248] on textarea "In this lecture, the speaker discussed major information about the global elect…" at bounding box center [464, 273] width 639 height 103
paste textarea "2025 chine put away the electric vehicles on sales"
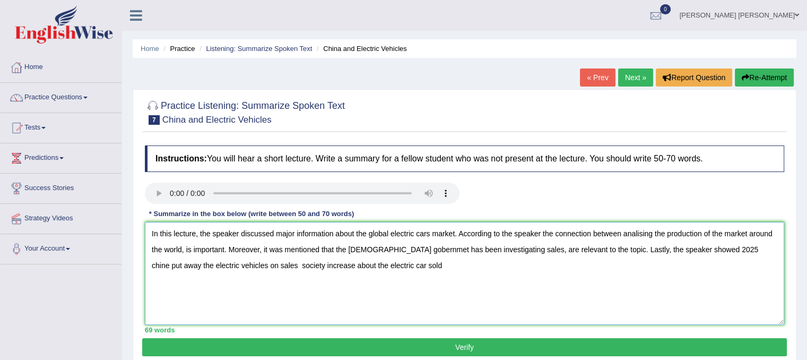
click at [682, 253] on textarea "In this lecture, the speaker discussed major information about the global elect…" at bounding box center [464, 273] width 639 height 103
click at [718, 247] on textarea "In this lecture, the speaker discussed major information about the global elect…" at bounding box center [464, 273] width 639 height 103
click at [708, 254] on textarea "In this lecture, the speaker discussed major information about the global elect…" at bounding box center [464, 273] width 639 height 103
click at [707, 251] on textarea "In this lecture, the speaker discussed major information about the global elect…" at bounding box center [464, 273] width 639 height 103
click at [722, 250] on textarea "In this lecture, the speaker discussed major information about the global elect…" at bounding box center [464, 273] width 639 height 103
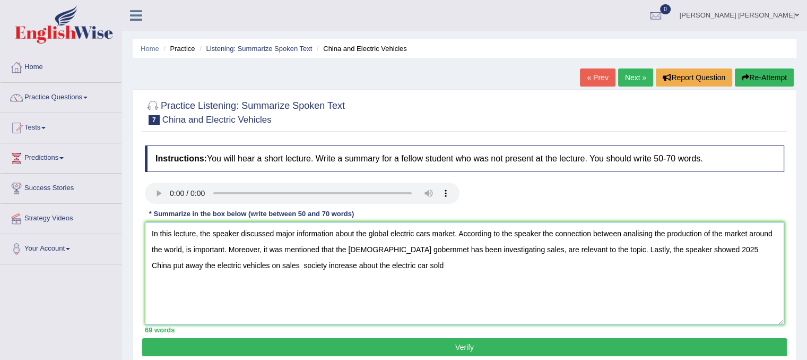
click at [236, 267] on textarea "In this lecture, the speaker discussed major information about the global elect…" at bounding box center [464, 273] width 639 height 103
click at [405, 262] on textarea "In this lecture, the speaker discussed major information about the global elect…" at bounding box center [464, 273] width 639 height 103
click at [747, 231] on textarea "In this lecture, the speaker discussed major information about the global elect…" at bounding box center [464, 273] width 639 height 103
click at [410, 251] on textarea "In this lecture, the speaker discussed major information about the global elect…" at bounding box center [464, 273] width 639 height 103
click at [386, 251] on textarea "In this lecture, the speaker discussed major information about the global elect…" at bounding box center [464, 273] width 639 height 103
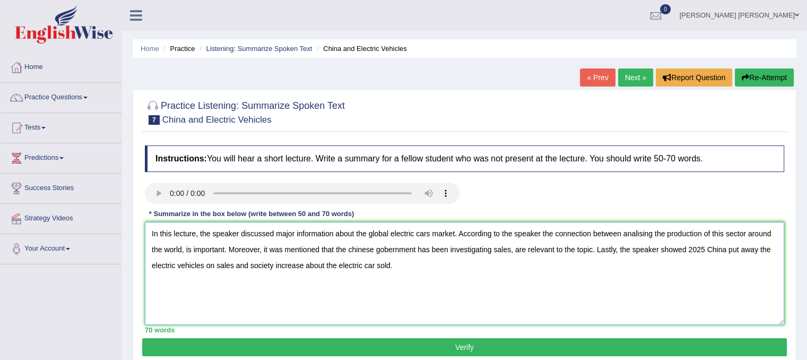
click at [388, 269] on textarea "In this lecture, the speaker discussed major information about the global elect…" at bounding box center [464, 273] width 639 height 103
type textarea "In this lecture, the speaker discussed major information about the global elect…"
click at [395, 338] on button "Verify" at bounding box center [464, 347] width 645 height 18
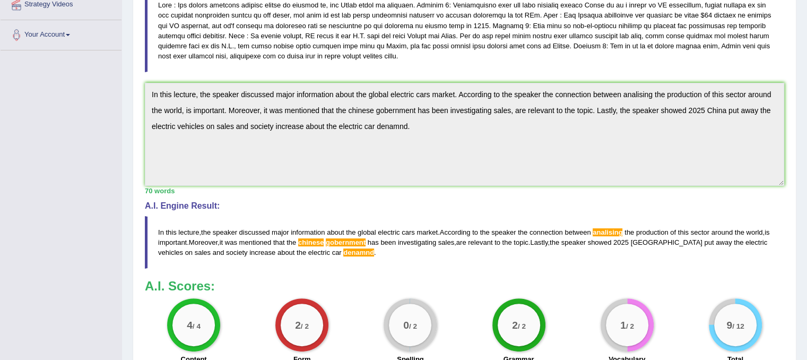
drag, startPoint x: 526, startPoint y: 234, endPoint x: 520, endPoint y: 267, distance: 33.5
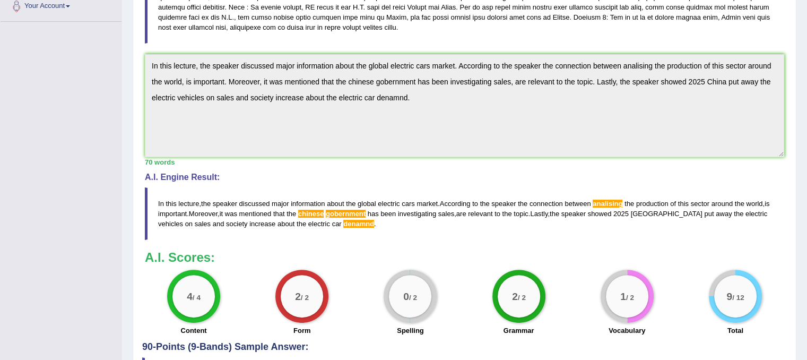
drag, startPoint x: 517, startPoint y: 238, endPoint x: 514, endPoint y: 253, distance: 15.2
click at [76, 56] on div "Toggle navigation Home Practice Questions Speaking Practice Read Aloud Repeat S…" at bounding box center [403, 96] width 807 height 678
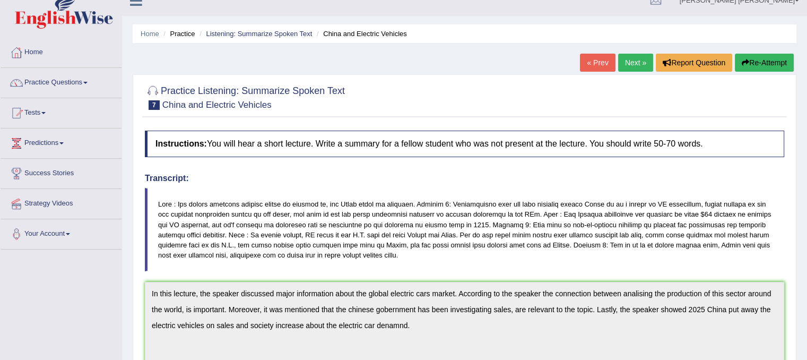
scroll to position [0, 0]
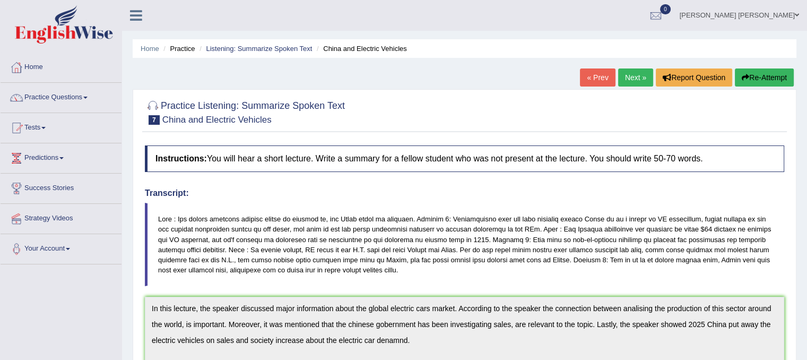
click at [745, 77] on icon "button" at bounding box center [745, 77] width 7 height 7
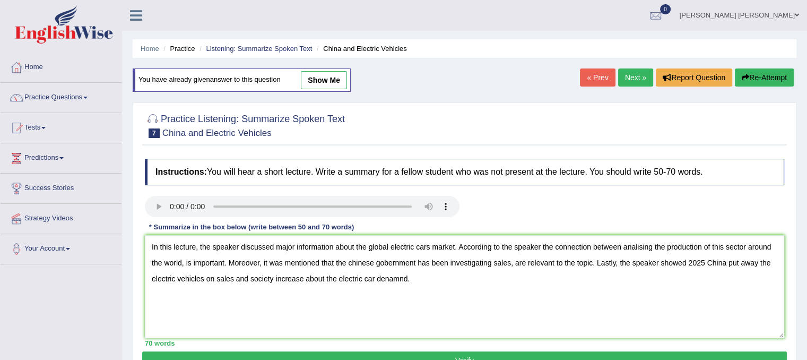
click at [390, 279] on textarea "In this lecture, the speaker discussed major information about the global elect…" at bounding box center [464, 286] width 639 height 103
click at [401, 279] on textarea "In this lecture, the speaker discussed major information about the global elect…" at bounding box center [464, 286] width 639 height 103
click at [451, 287] on textarea "In this lecture, the speaker discussed major information about the global elect…" at bounding box center [464, 286] width 639 height 103
click at [351, 264] on textarea "In this lecture, the speaker discussed major information about the global elect…" at bounding box center [464, 286] width 639 height 103
click at [388, 259] on textarea "In this lecture, the speaker discussed major information about the global elect…" at bounding box center [464, 286] width 639 height 103
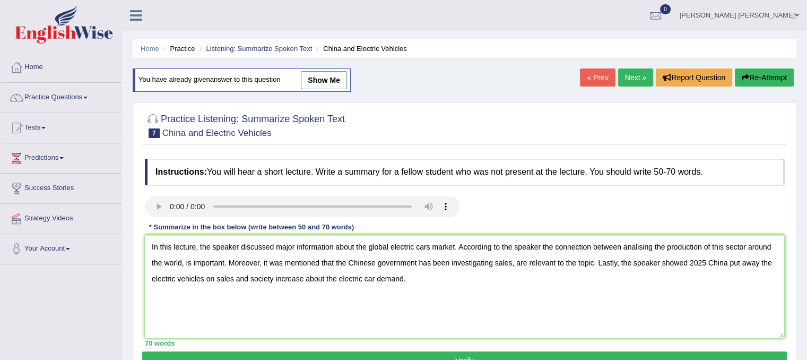
click at [637, 247] on textarea "In this lecture, the speaker discussed major information about the global elect…" at bounding box center [464, 286] width 639 height 103
click at [603, 276] on textarea "In this lecture, the speaker discussed major information about the global elect…" at bounding box center [464, 286] width 639 height 103
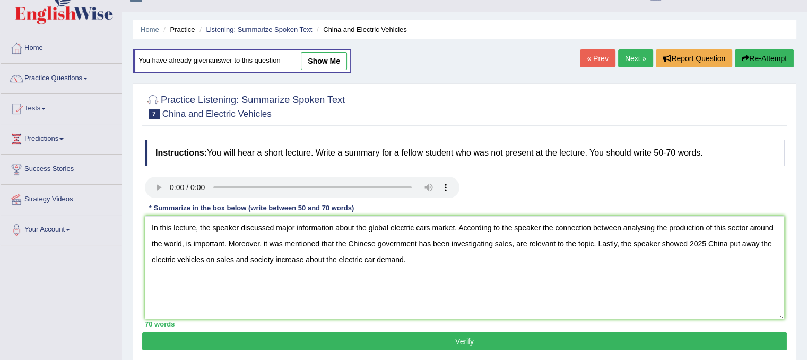
drag, startPoint x: 603, startPoint y: 240, endPoint x: 598, endPoint y: 270, distance: 30.0
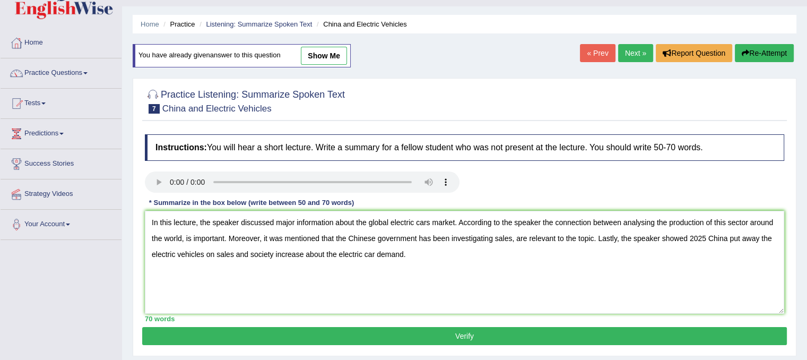
type textarea "In this lecture, the speaker discussed major information about the global elect…"
click at [434, 332] on button "Verify" at bounding box center [464, 336] width 645 height 18
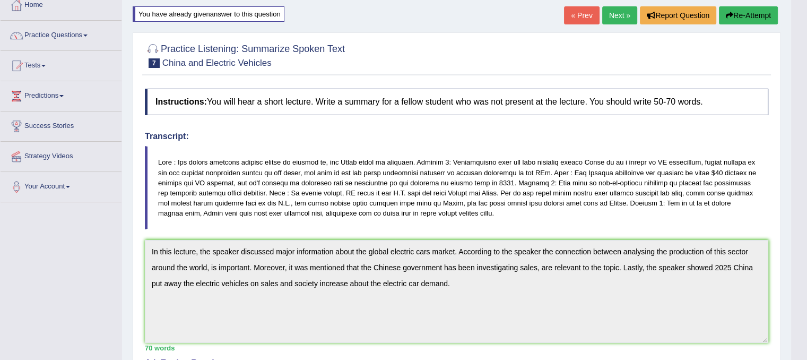
scroll to position [55, 0]
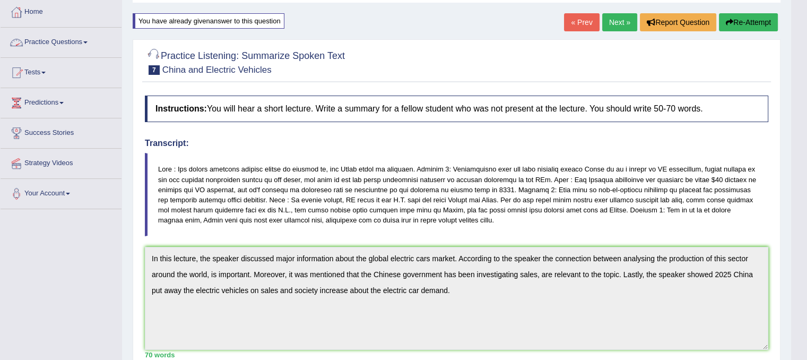
click at [40, 34] on link "Practice Questions" at bounding box center [61, 41] width 121 height 27
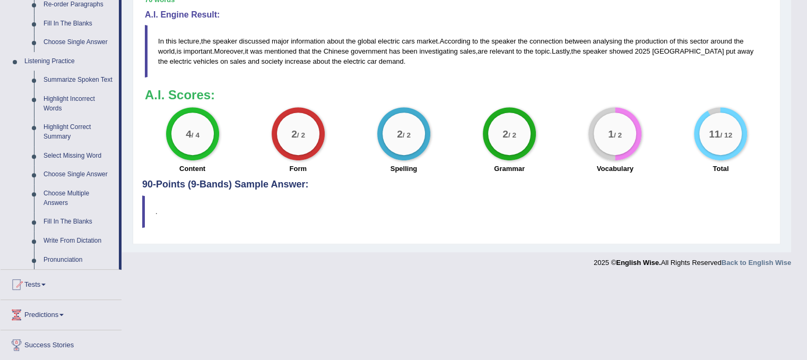
drag, startPoint x: 289, startPoint y: 81, endPoint x: 274, endPoint y: 158, distance: 78.4
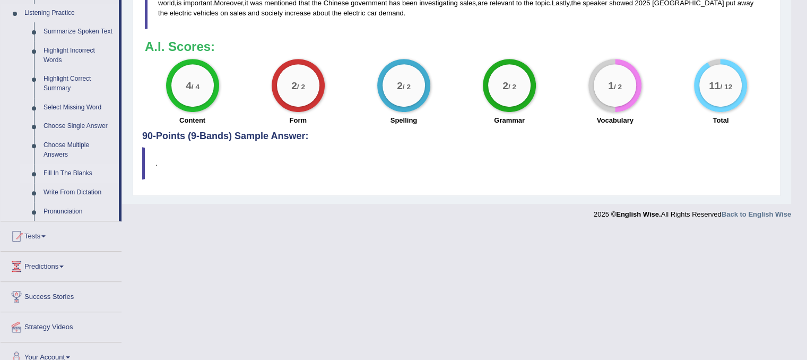
click at [65, 175] on link "Fill In The Blanks" at bounding box center [79, 173] width 80 height 19
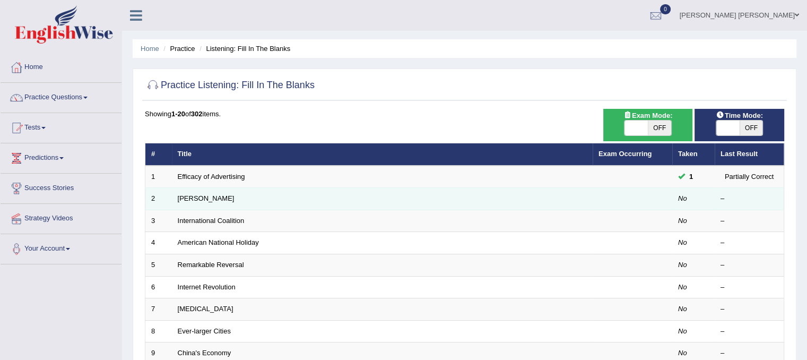
click at [176, 195] on td "[PERSON_NAME]" at bounding box center [382, 199] width 421 height 22
click at [185, 195] on link "[PERSON_NAME]" at bounding box center [206, 198] width 57 height 8
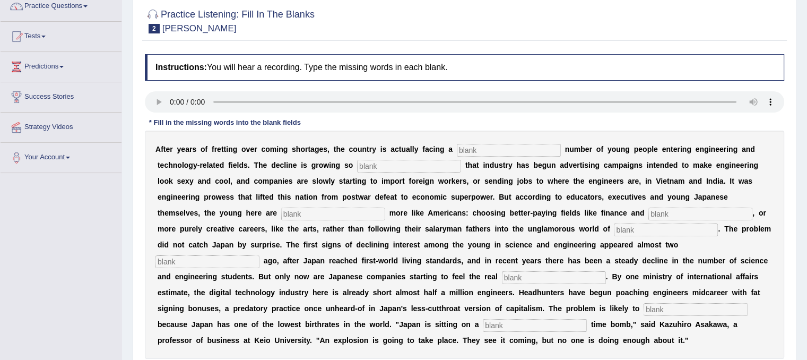
scroll to position [110, 0]
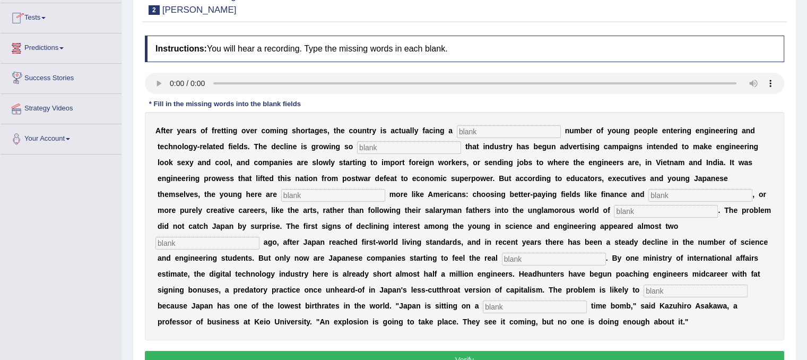
click at [482, 128] on input "text" at bounding box center [509, 131] width 104 height 13
type input "Duiduling"
type input "drastic"
type input "behaving"
type input "medicen"
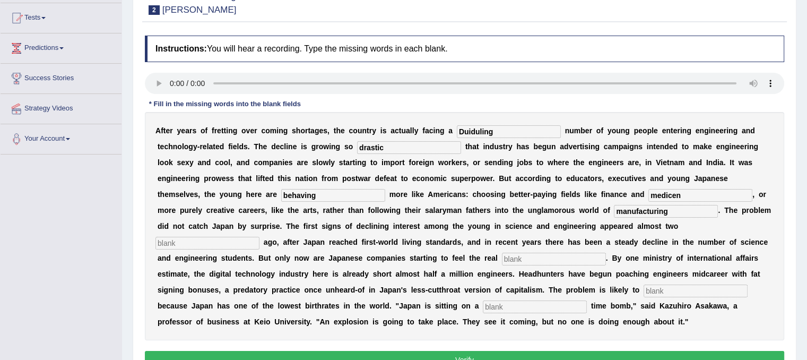
type input "manufacturing"
type input "decades"
type input "pench"
type input "worsen"
type input "demography"
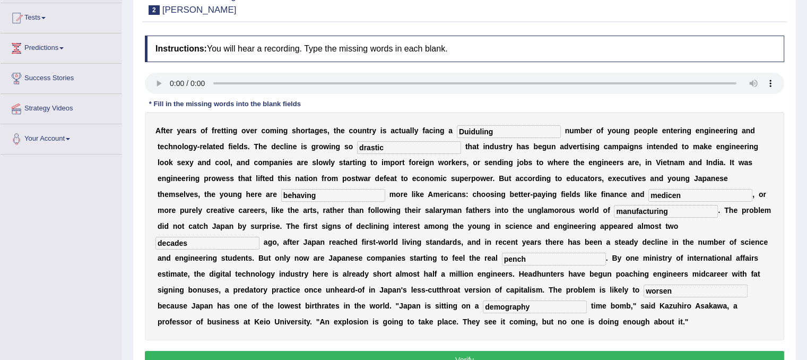
click at [465, 125] on input "Duiduling" at bounding box center [509, 131] width 104 height 13
type input "duiduling"
click at [674, 192] on input "medicen" at bounding box center [700, 195] width 104 height 13
type input "medicine"
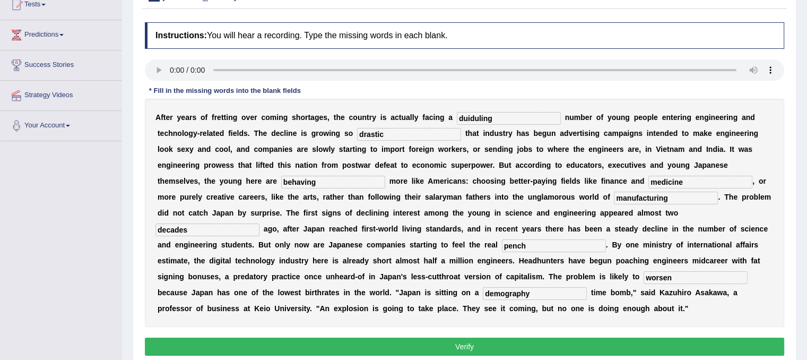
scroll to position [129, 0]
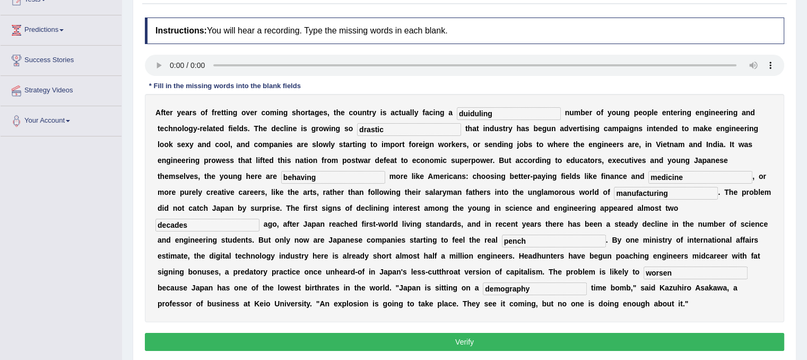
drag, startPoint x: 466, startPoint y: 177, endPoint x: 462, endPoint y: 203, distance: 26.3
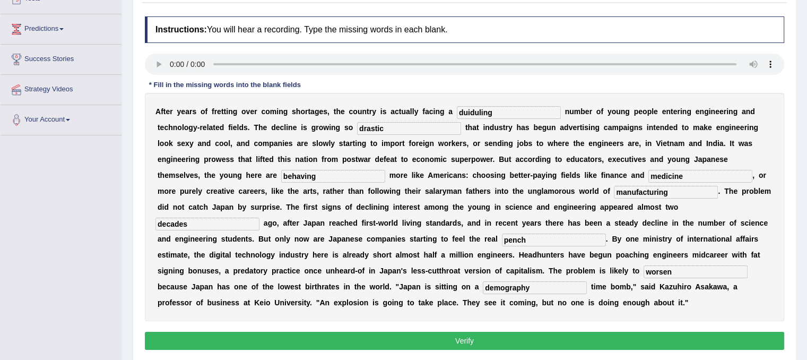
click at [462, 339] on button "Verify" at bounding box center [464, 341] width 639 height 18
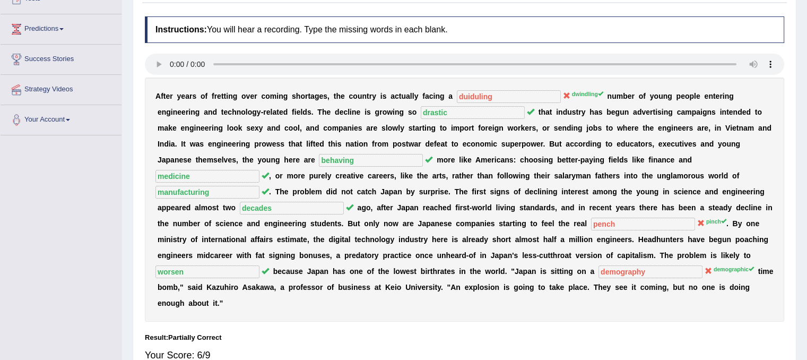
scroll to position [0, 0]
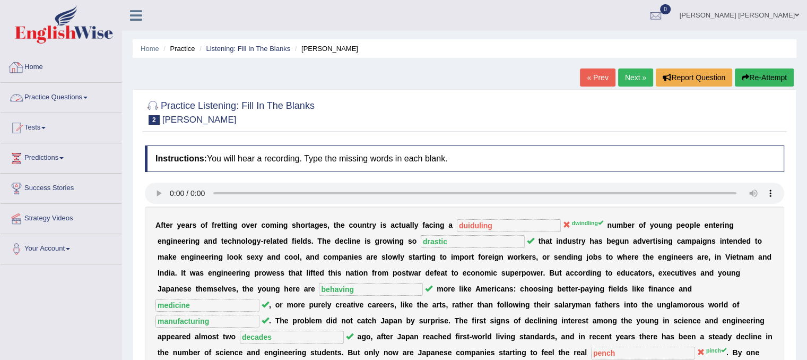
click at [51, 100] on link "Practice Questions" at bounding box center [61, 96] width 121 height 27
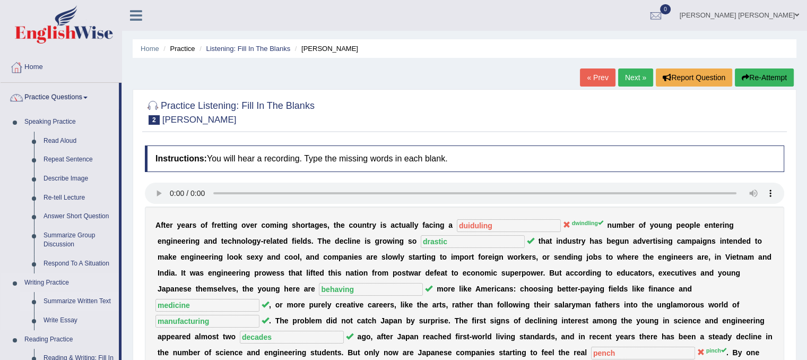
drag, startPoint x: 93, startPoint y: 189, endPoint x: 93, endPoint y: 302, distance: 112.5
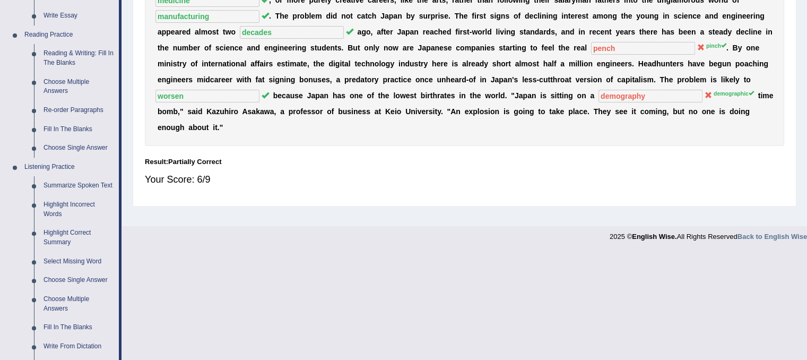
scroll to position [467, 0]
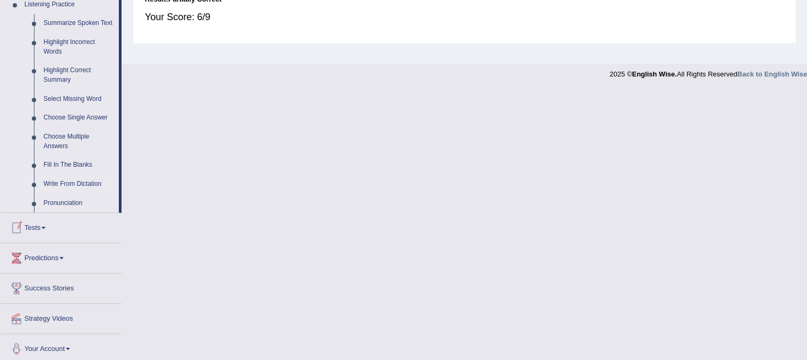
click at [77, 184] on link "Write From Dictation" at bounding box center [79, 184] width 80 height 19
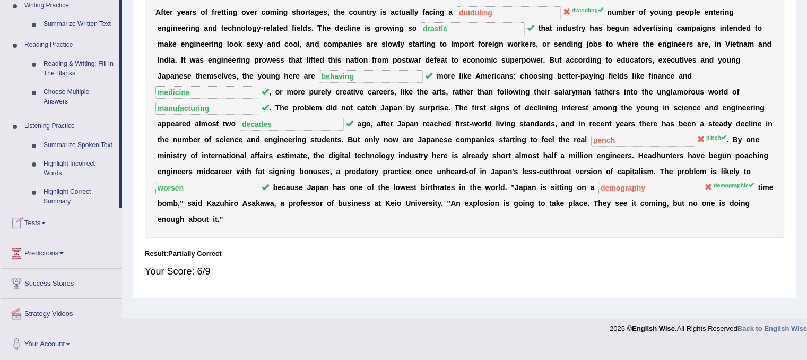
scroll to position [197, 0]
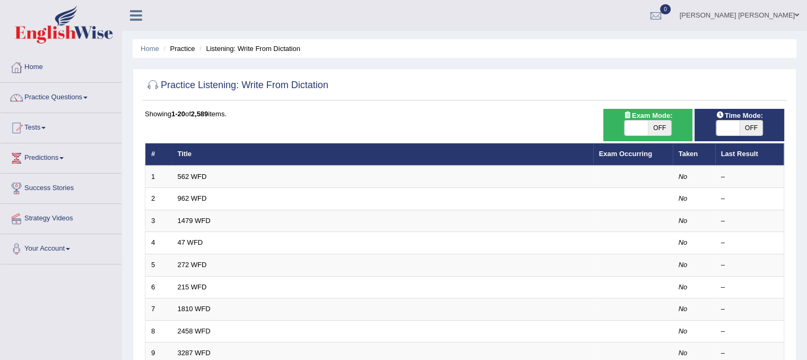
click at [235, 162] on th "Title" at bounding box center [382, 154] width 421 height 22
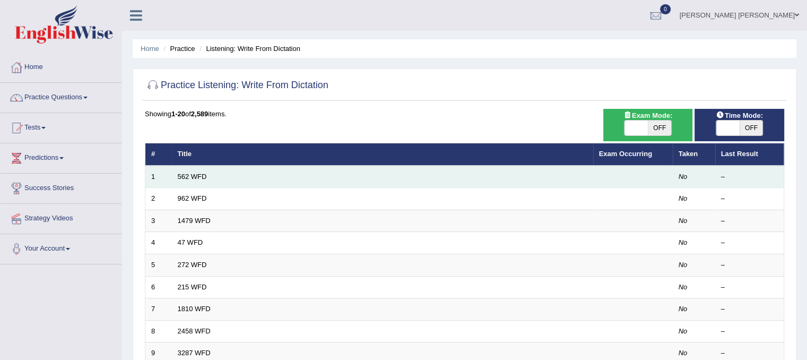
click at [234, 169] on td "562 WFD" at bounding box center [382, 177] width 421 height 22
click at [198, 177] on link "562 WFD" at bounding box center [192, 176] width 29 height 8
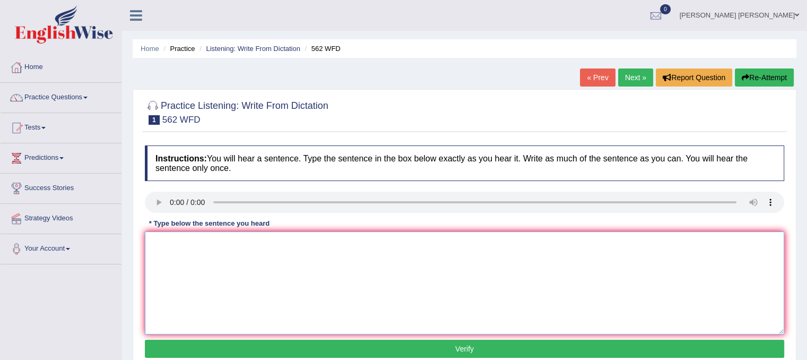
click at [320, 263] on textarea at bounding box center [464, 282] width 639 height 103
click at [174, 240] on textarea at bounding box center [464, 282] width 639 height 103
click at [153, 238] on textarea "the gap between the port is not degrees degrace." at bounding box center [464, 282] width 639 height 103
type textarea "The gap between the port is not degrees degrace."
click at [358, 344] on button "Verify" at bounding box center [464, 349] width 639 height 18
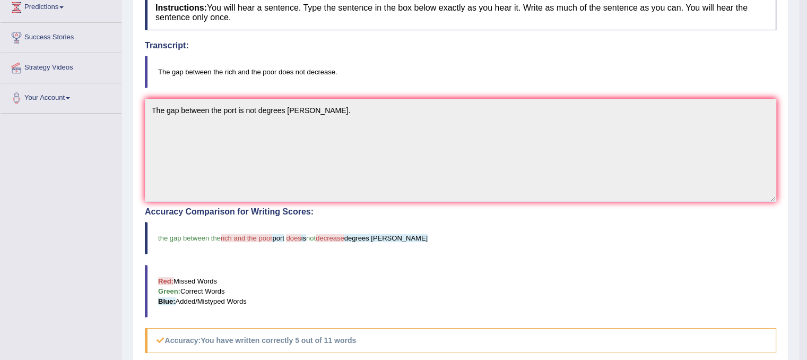
drag, startPoint x: 458, startPoint y: 186, endPoint x: 458, endPoint y: 231, distance: 45.6
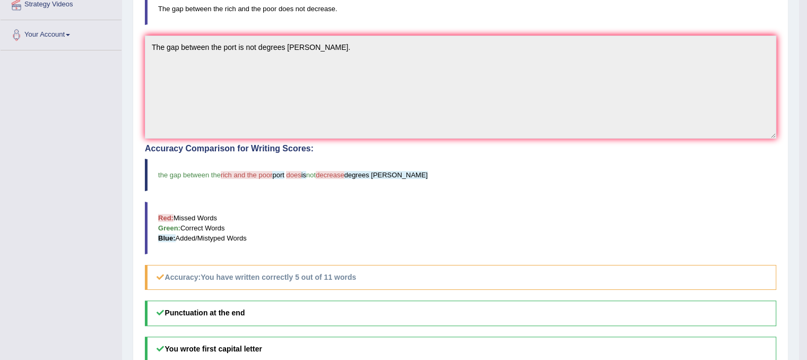
scroll to position [244, 0]
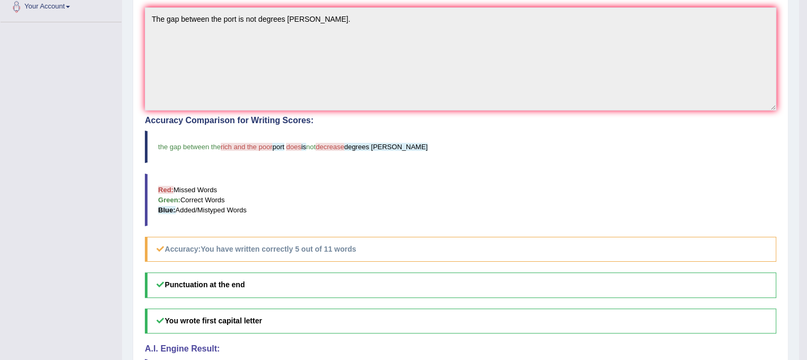
drag, startPoint x: 521, startPoint y: 220, endPoint x: 522, endPoint y: 262, distance: 41.9
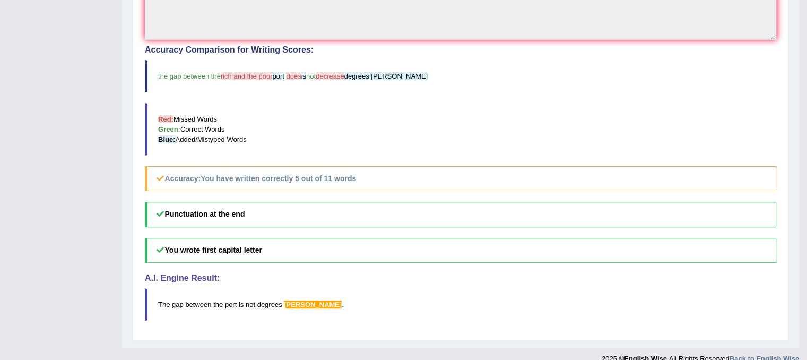
scroll to position [325, 0]
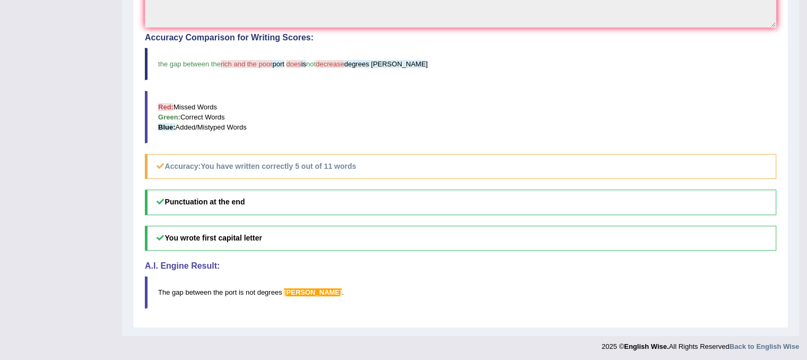
drag, startPoint x: 518, startPoint y: 219, endPoint x: 507, endPoint y: 295, distance: 76.8
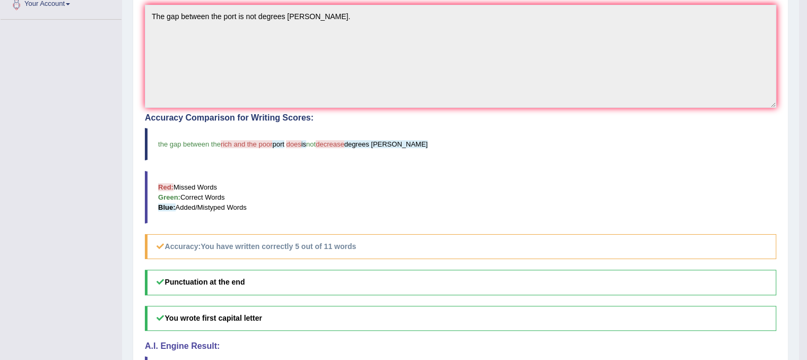
drag, startPoint x: 505, startPoint y: 284, endPoint x: 505, endPoint y: 248, distance: 35.6
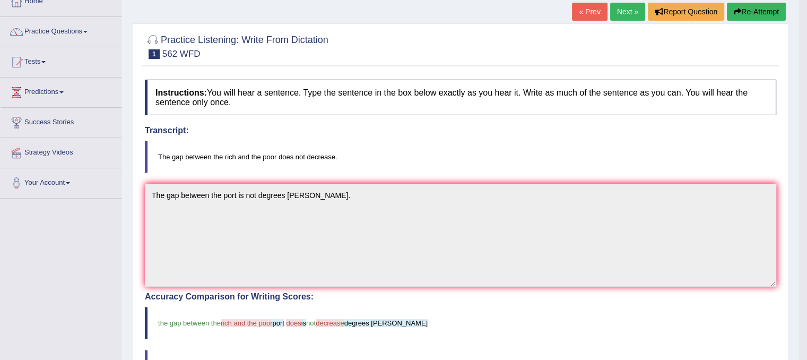
drag, startPoint x: 521, startPoint y: 189, endPoint x: 520, endPoint y: 141, distance: 48.3
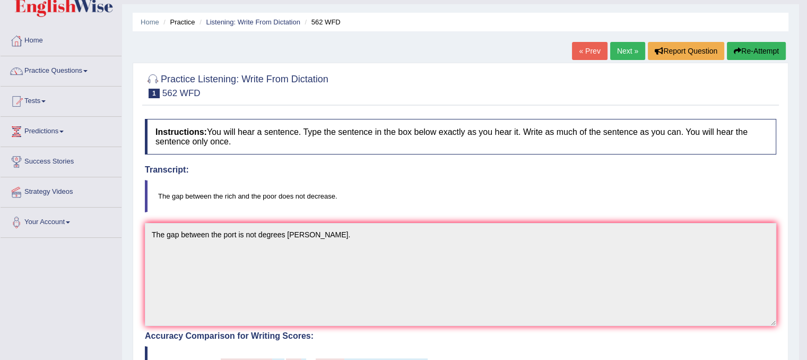
scroll to position [0, 0]
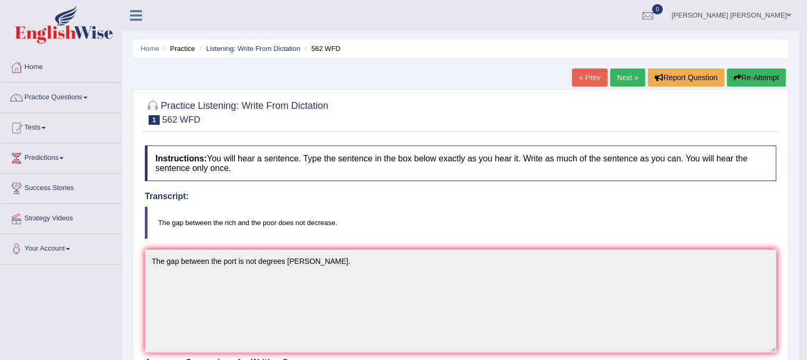
click at [629, 75] on link "Next »" at bounding box center [627, 77] width 35 height 18
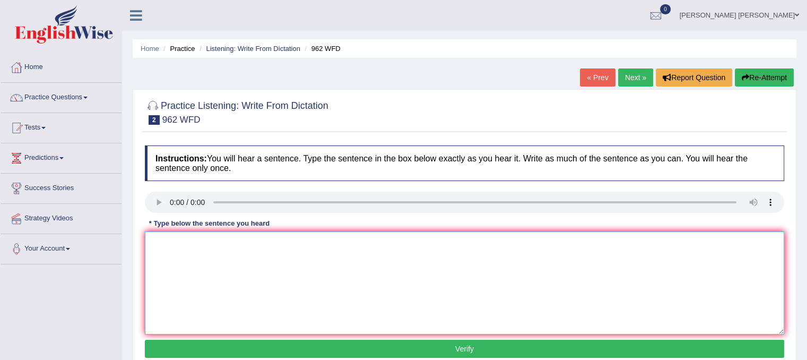
click at [185, 279] on textarea at bounding box center [464, 282] width 639 height 103
click at [152, 245] on textarea "if you have any questions about the exam, please rise your hand." at bounding box center [464, 282] width 639 height 103
type textarea "If you have any questions about the exam, please rise your hand."
click at [363, 348] on button "Verify" at bounding box center [464, 349] width 639 height 18
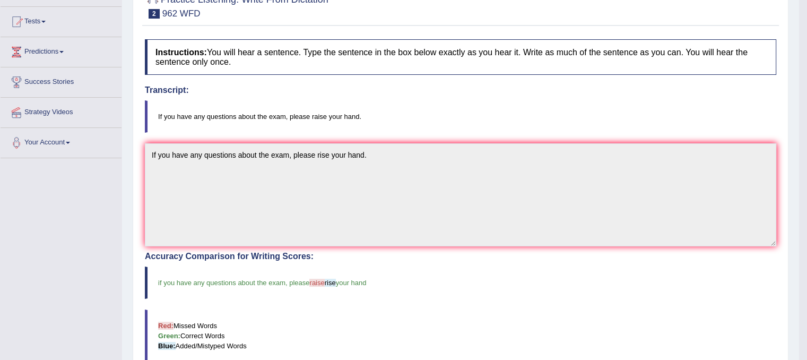
scroll to position [134, 0]
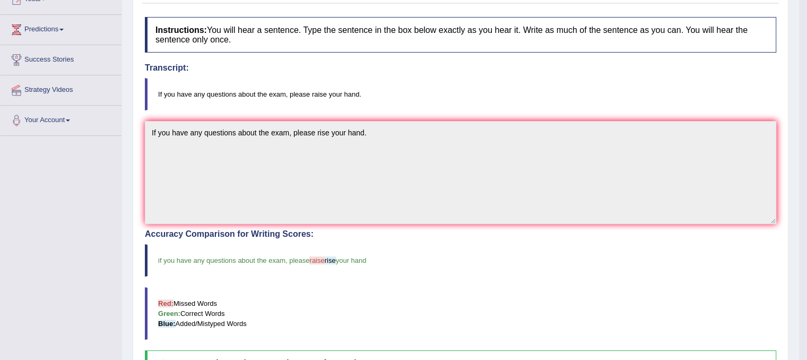
drag, startPoint x: 425, startPoint y: 196, endPoint x: 418, endPoint y: 245, distance: 48.8
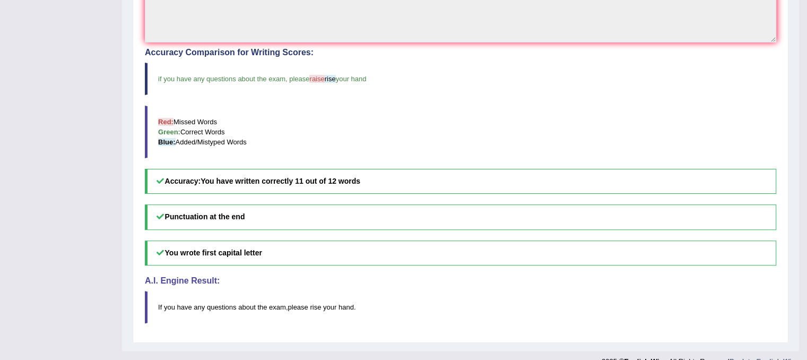
scroll to position [325, 0]
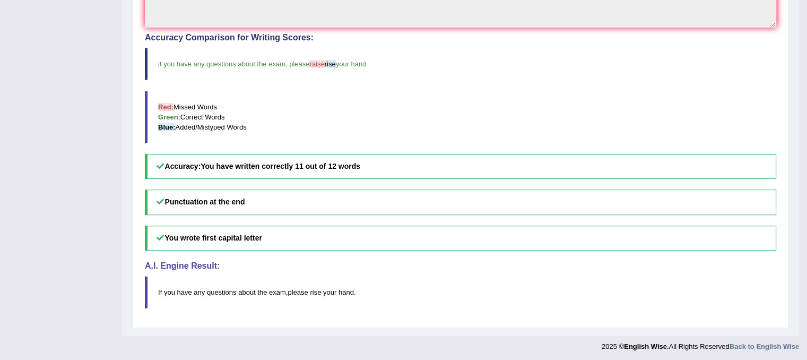
drag, startPoint x: 441, startPoint y: 262, endPoint x: 443, endPoint y: 293, distance: 31.3
click at [443, 293] on blockquote "If you have any questions about the exam , please rise your hand ." at bounding box center [460, 292] width 631 height 32
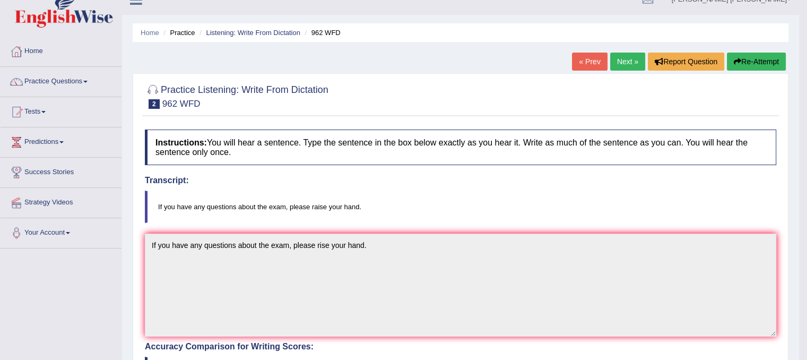
scroll to position [0, 0]
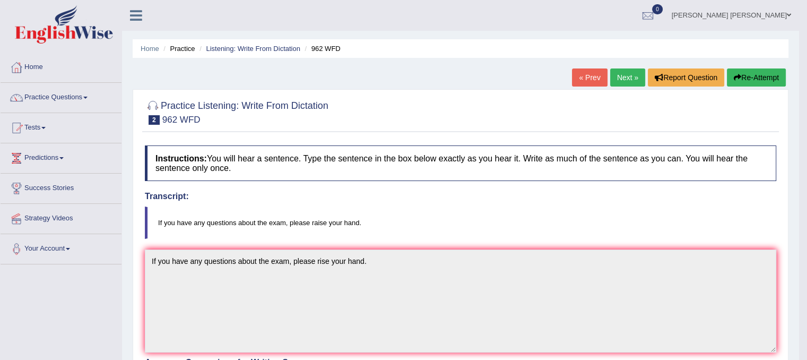
click at [40, 96] on link "Practice Questions" at bounding box center [61, 96] width 121 height 27
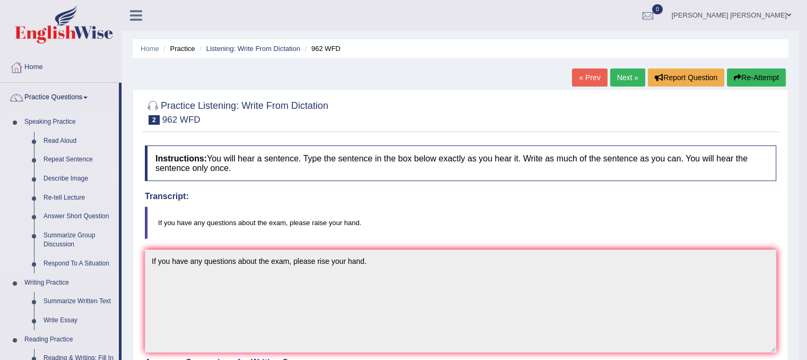
drag, startPoint x: 121, startPoint y: 140, endPoint x: 119, endPoint y: 185, distance: 45.1
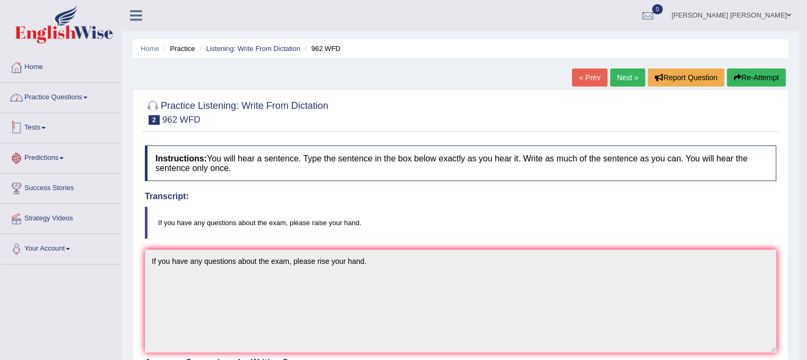
click at [49, 90] on link "Practice Questions" at bounding box center [61, 96] width 121 height 27
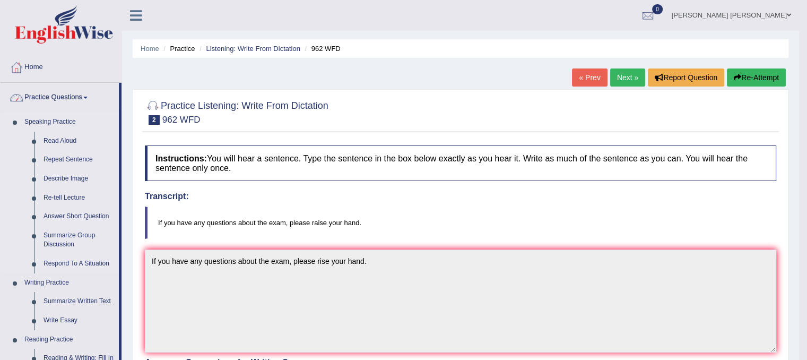
click at [60, 123] on link "Speaking Practice" at bounding box center [69, 121] width 99 height 19
click at [56, 143] on link "Read Aloud" at bounding box center [79, 141] width 80 height 19
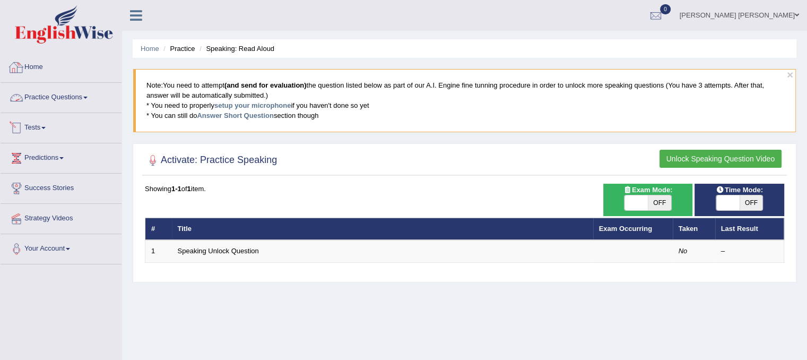
click at [49, 99] on link "Practice Questions" at bounding box center [61, 96] width 121 height 27
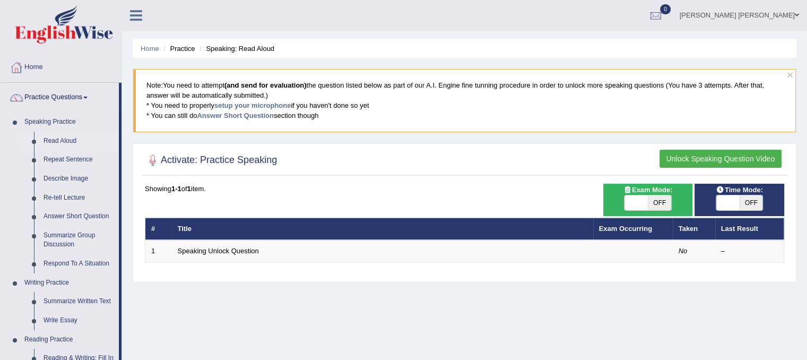
click at [66, 138] on link "Read Aloud" at bounding box center [79, 141] width 80 height 19
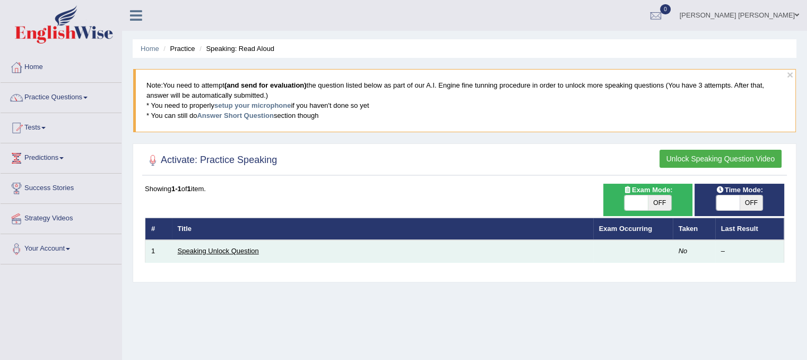
click at [218, 247] on link "Speaking Unlock Question" at bounding box center [218, 251] width 81 height 8
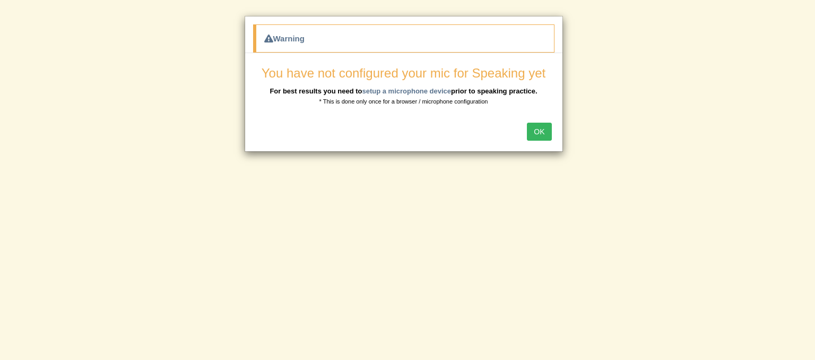
click at [531, 131] on button "OK" at bounding box center [539, 132] width 24 height 18
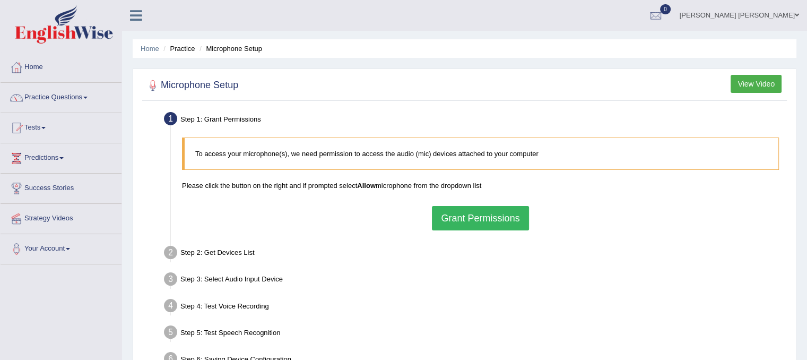
click at [478, 211] on button "Grant Permissions" at bounding box center [480, 218] width 97 height 24
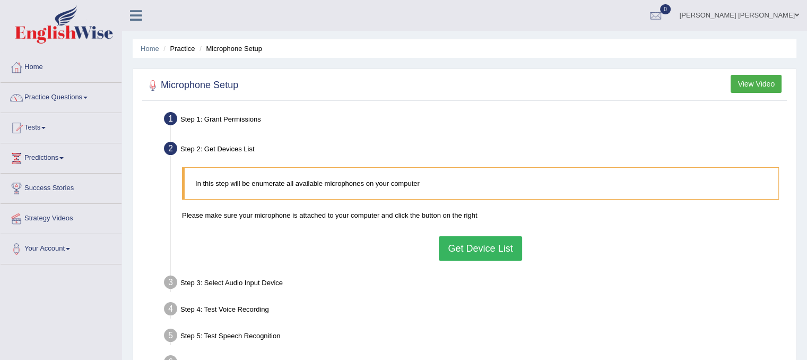
click at [480, 246] on button "Get Device List" at bounding box center [480, 248] width 83 height 24
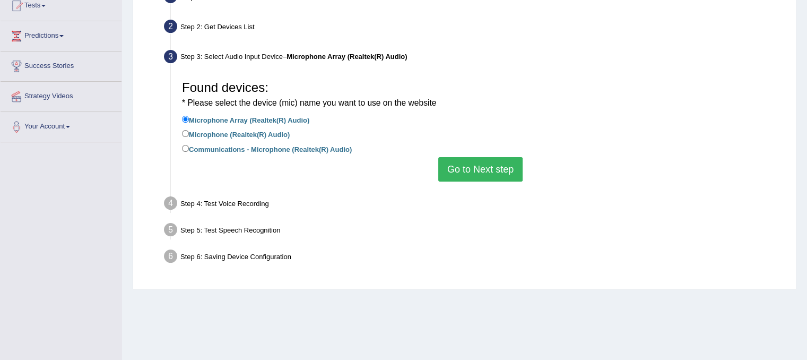
scroll to position [132, 0]
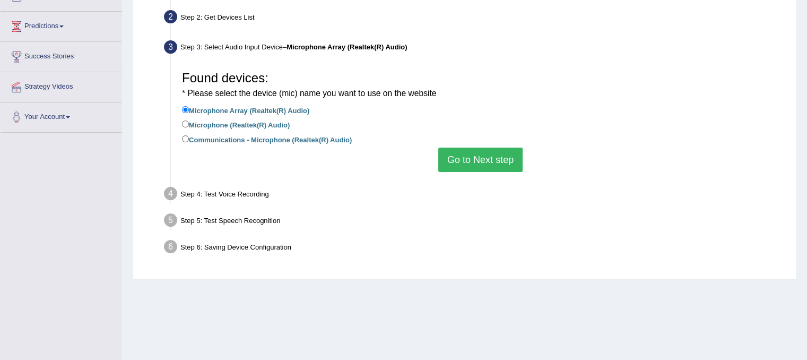
click at [449, 166] on button "Go to Next step" at bounding box center [480, 160] width 84 height 24
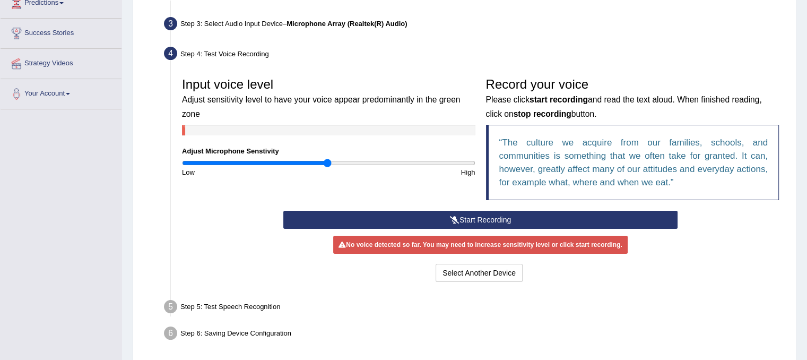
scroll to position [154, 0]
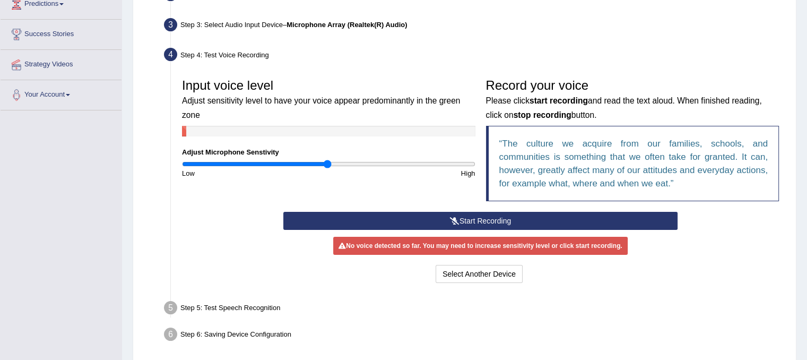
click at [469, 221] on button "Start Recording" at bounding box center [480, 221] width 394 height 18
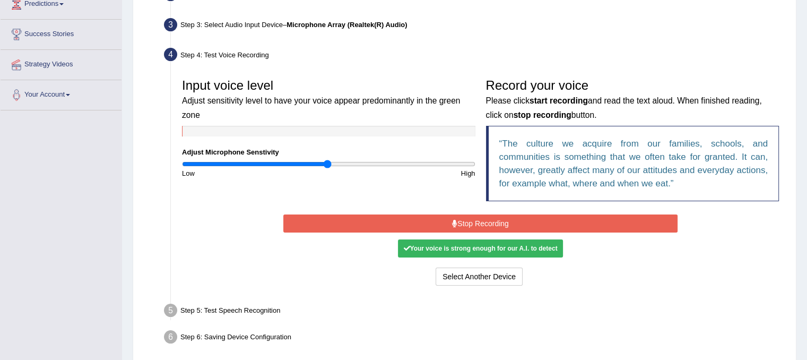
click at [480, 226] on button "Stop Recording" at bounding box center [480, 223] width 394 height 18
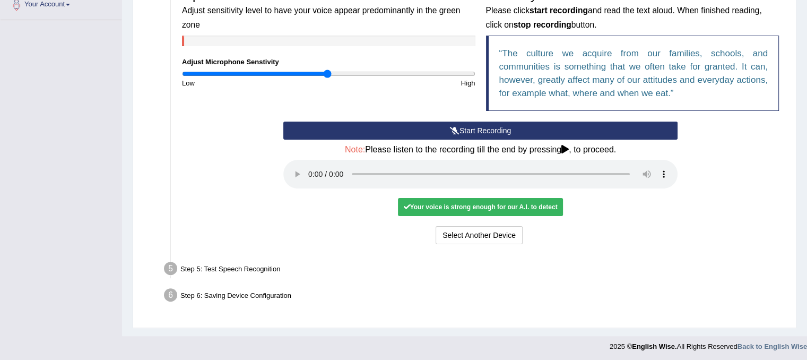
scroll to position [246, 0]
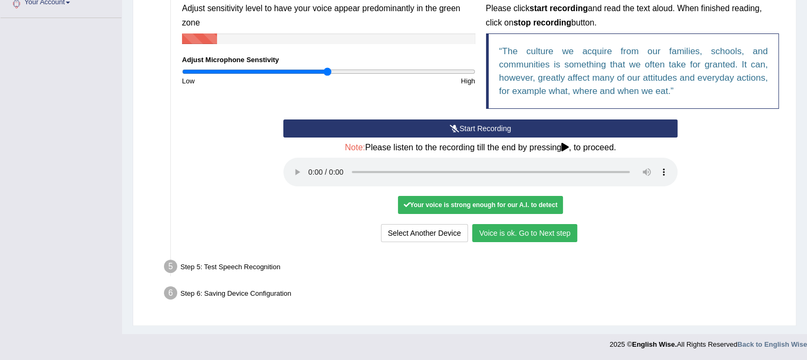
click at [508, 227] on button "Voice is ok. Go to Next step" at bounding box center [524, 233] width 105 height 18
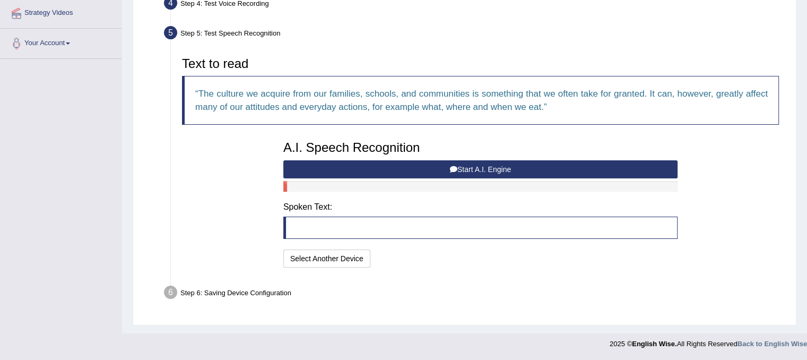
scroll to position [204, 0]
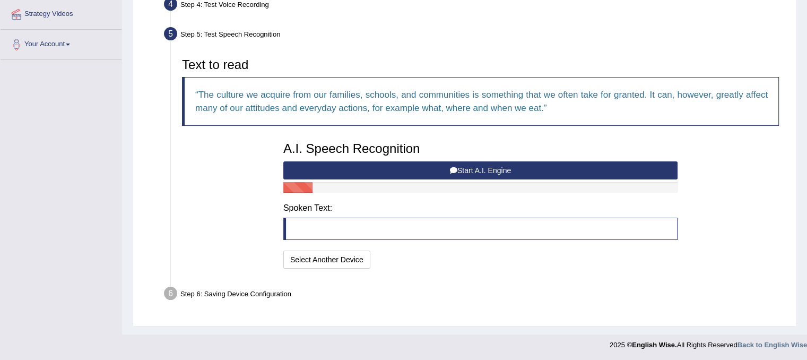
click at [488, 167] on button "Start A.I. Engine" at bounding box center [480, 170] width 394 height 18
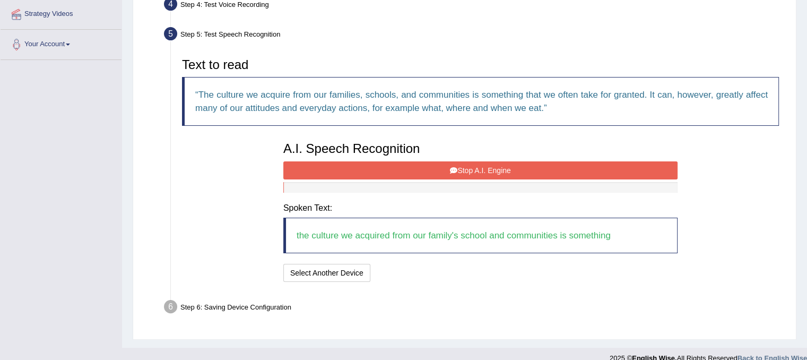
click at [478, 173] on button "Stop A.I. Engine" at bounding box center [480, 170] width 394 height 18
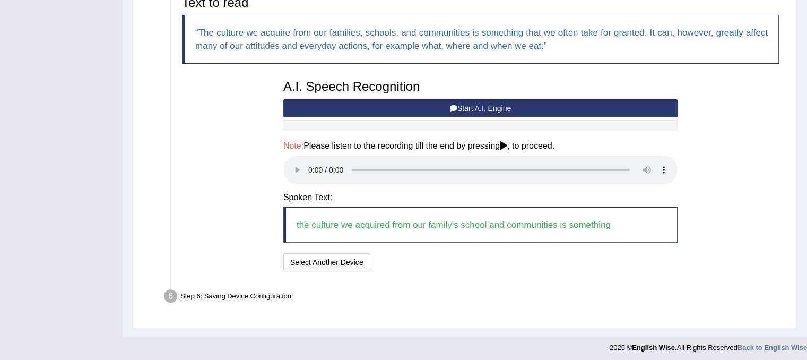
scroll to position [269, 0]
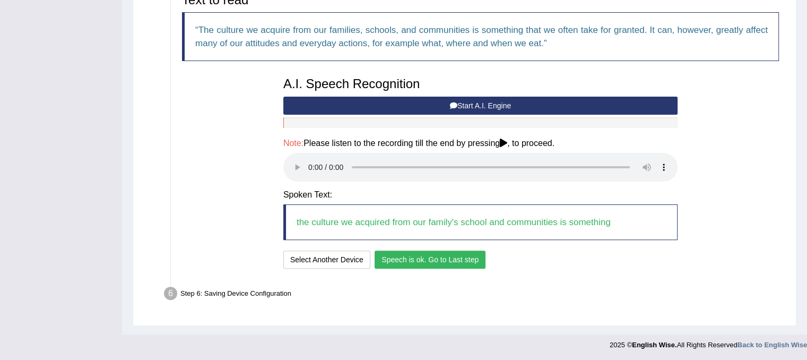
click at [444, 257] on button "Speech is ok. Go to Last step" at bounding box center [430, 259] width 111 height 18
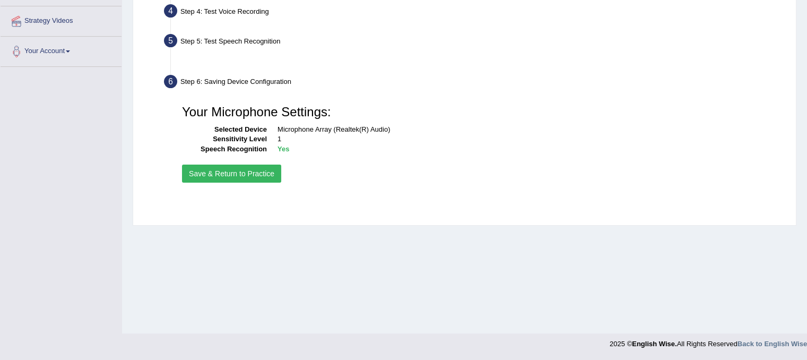
scroll to position [197, 0]
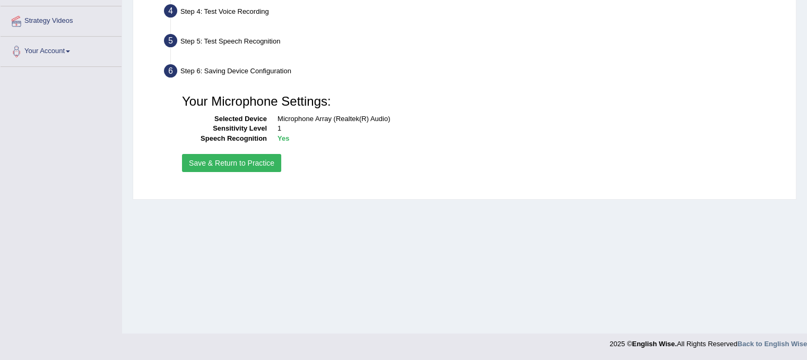
click at [246, 165] on button "Save & Return to Practice" at bounding box center [231, 163] width 99 height 18
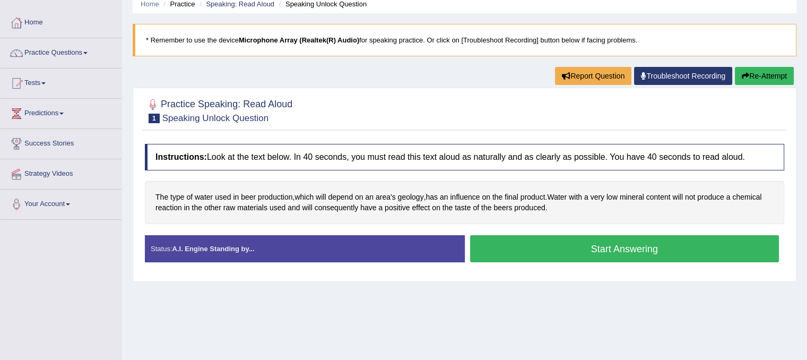
scroll to position [47, 0]
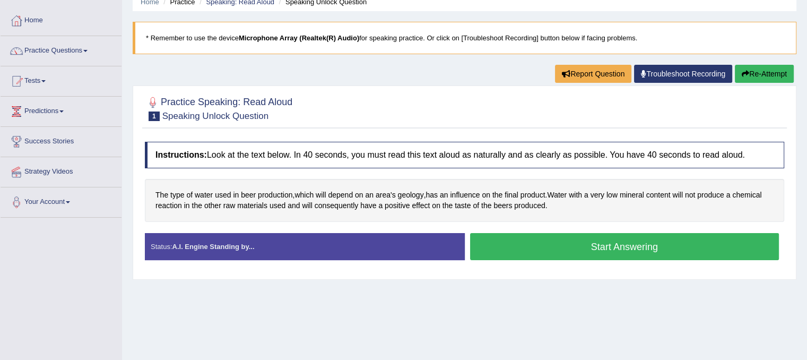
click at [617, 244] on button "Start Answering" at bounding box center [624, 246] width 309 height 27
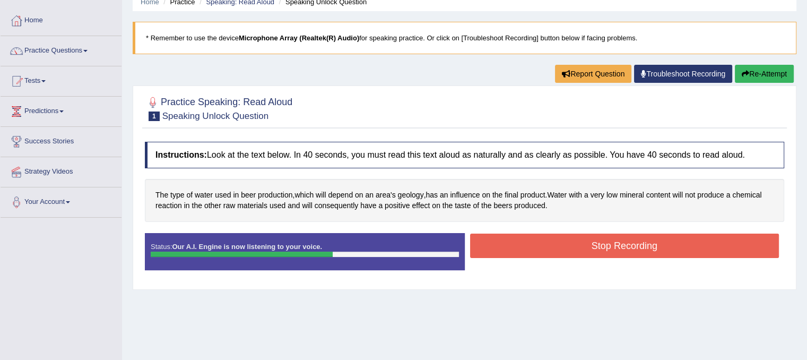
click at [655, 250] on button "Stop Recording" at bounding box center [624, 245] width 309 height 24
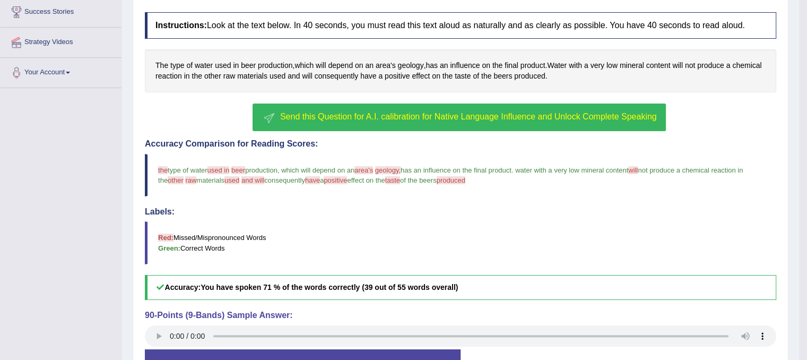
scroll to position [181, 0]
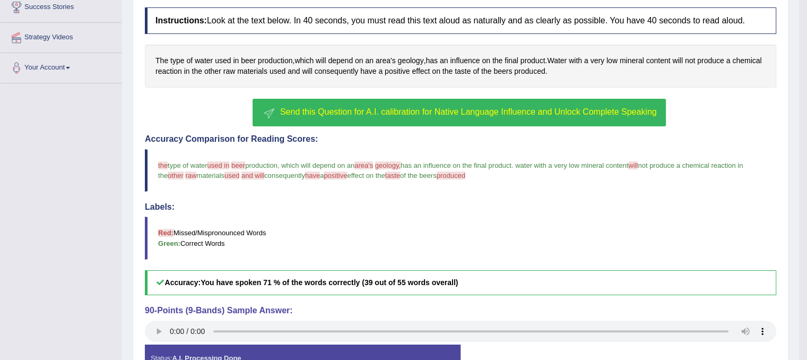
drag, startPoint x: 671, startPoint y: 223, endPoint x: 680, endPoint y: 256, distance: 34.3
click at [420, 112] on span "Send this Question for A.I. calibration for Native Language Influence and Unloc…" at bounding box center [468, 111] width 377 height 9
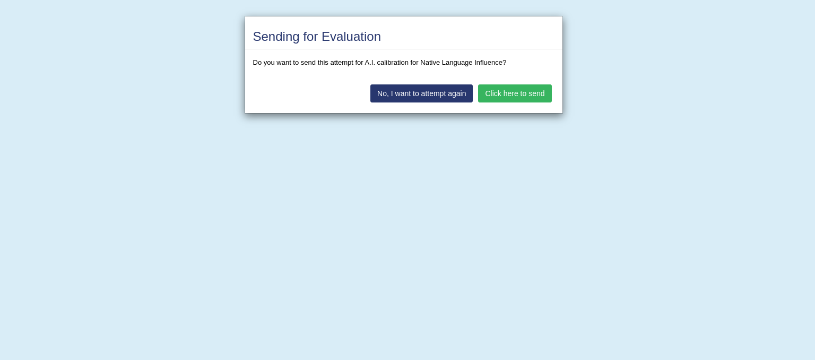
click at [535, 96] on button "Click here to send" at bounding box center [514, 93] width 73 height 18
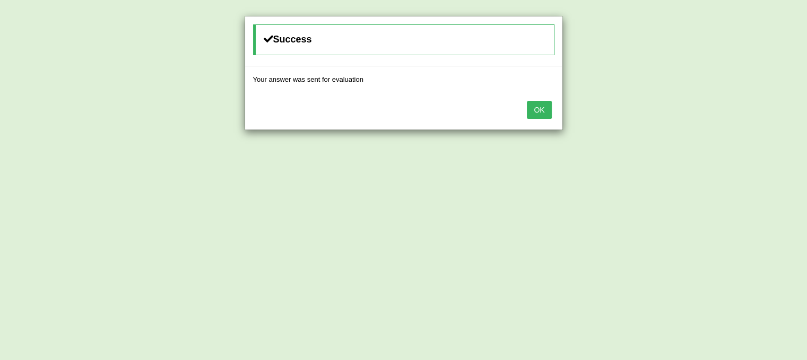
click at [535, 112] on button "OK" at bounding box center [539, 110] width 24 height 18
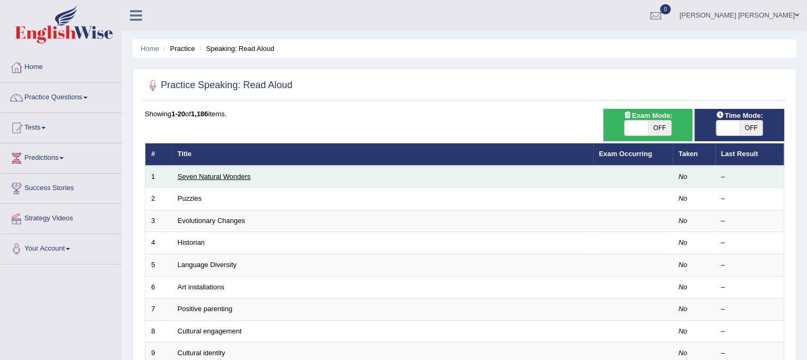
click at [223, 179] on link "Seven Natural Wonders" at bounding box center [214, 176] width 73 height 8
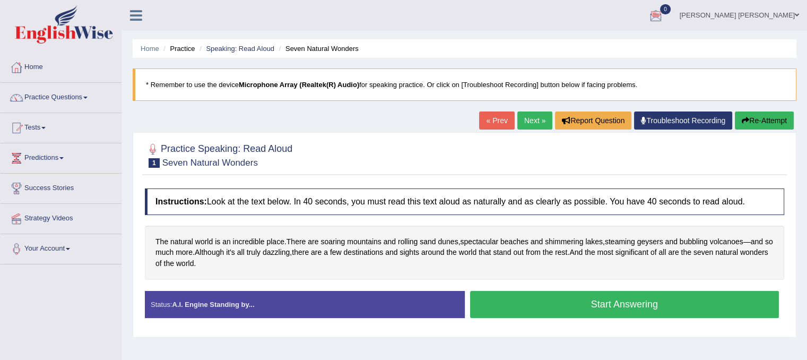
click at [623, 302] on button "Start Answering" at bounding box center [624, 304] width 309 height 27
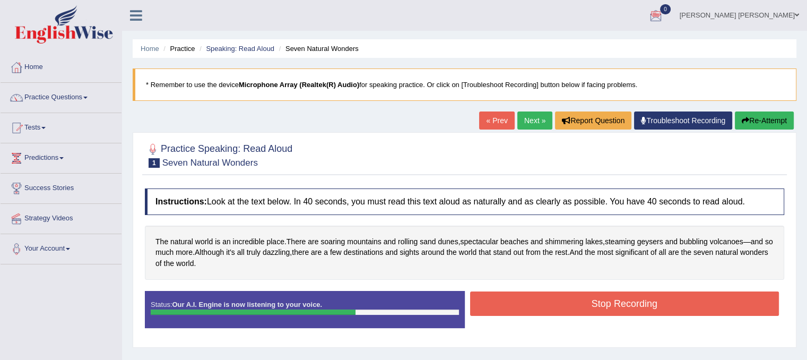
click at [637, 296] on button "Stop Recording" at bounding box center [624, 303] width 309 height 24
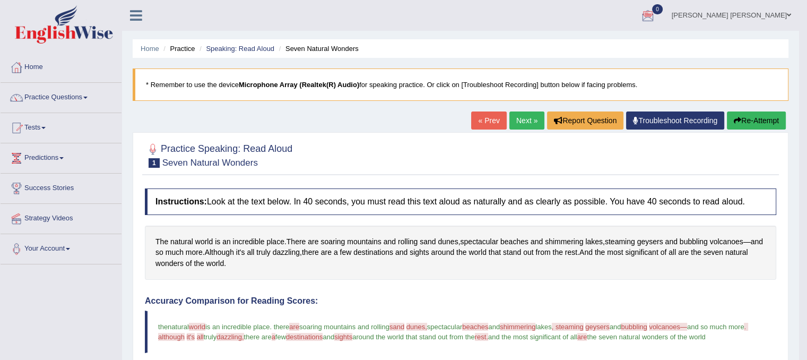
click at [525, 118] on link "Next »" at bounding box center [526, 120] width 35 height 18
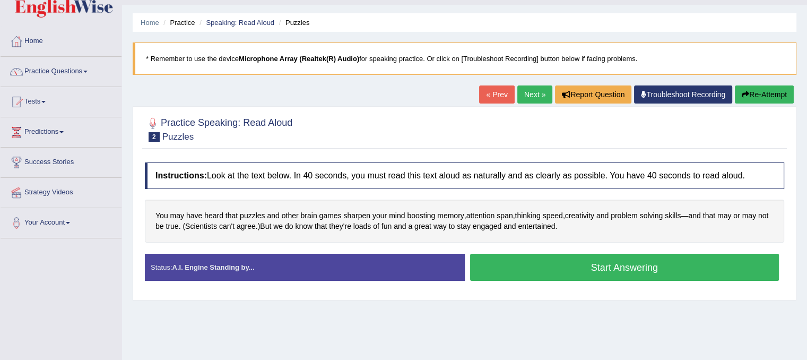
scroll to position [28, 0]
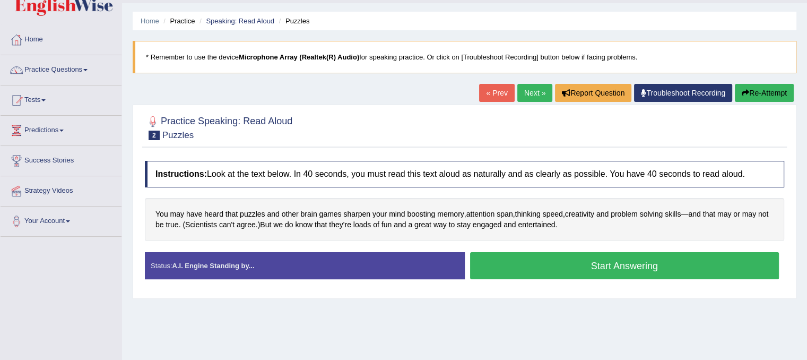
click at [696, 261] on button "Start Answering" at bounding box center [624, 265] width 309 height 27
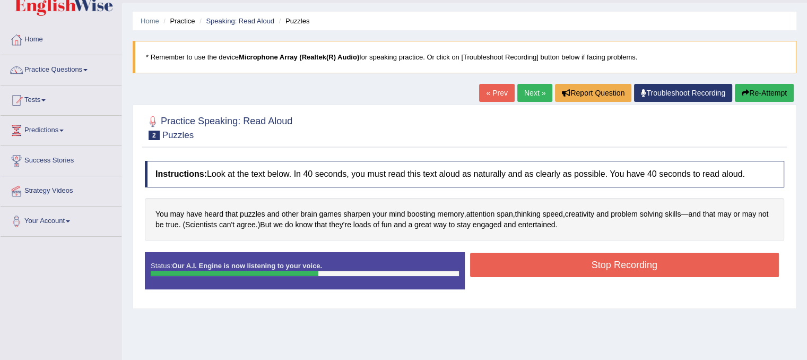
click at [675, 267] on button "Stop Recording" at bounding box center [624, 265] width 309 height 24
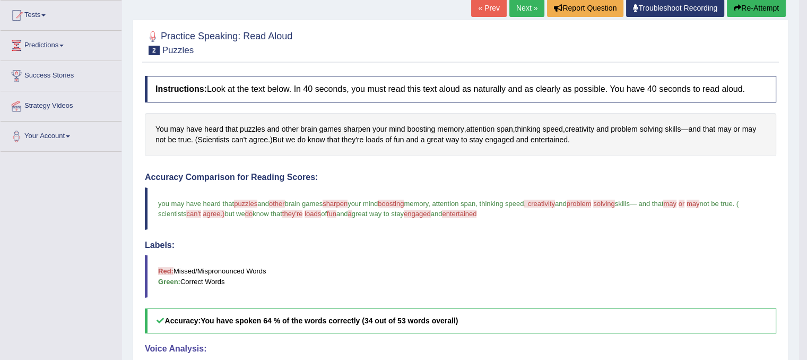
scroll to position [107, 0]
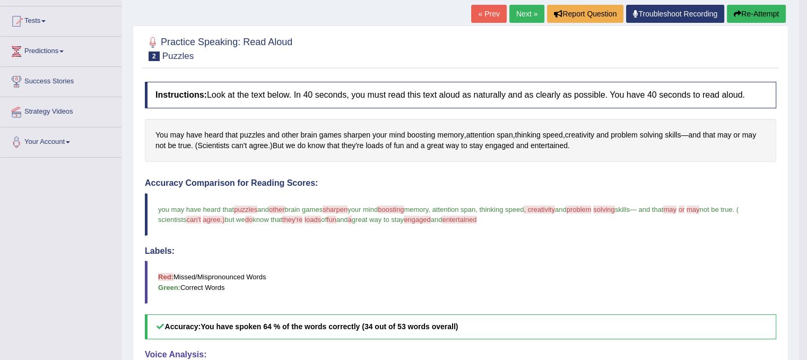
click at [611, 275] on blockquote "Red: Missed/Mispronounced Words Green: Correct Words" at bounding box center [460, 282] width 631 height 42
click at [514, 18] on link "Next »" at bounding box center [526, 14] width 35 height 18
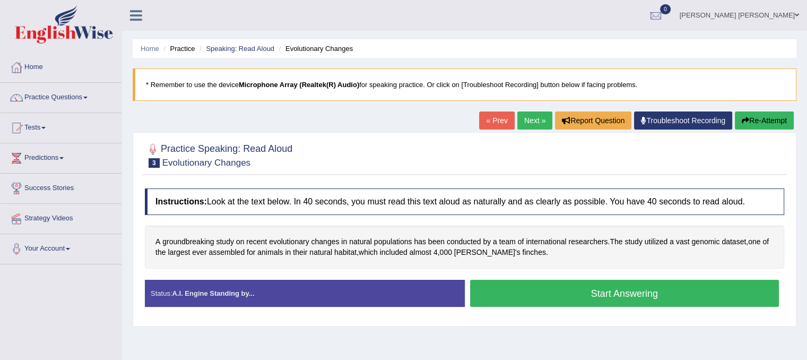
click at [600, 288] on button "Start Answering" at bounding box center [624, 293] width 309 height 27
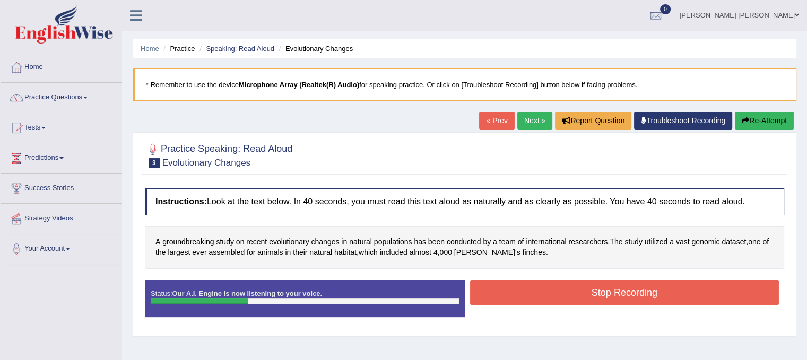
click at [600, 288] on button "Stop Recording" at bounding box center [624, 292] width 309 height 24
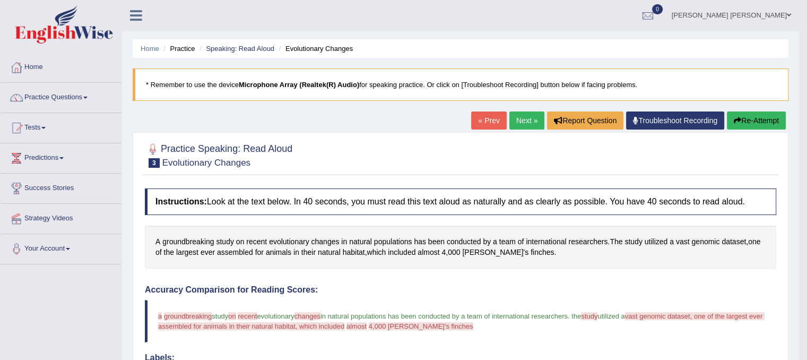
drag, startPoint x: 605, startPoint y: 257, endPoint x: 598, endPoint y: 305, distance: 47.6
click at [522, 113] on link "Next »" at bounding box center [526, 120] width 35 height 18
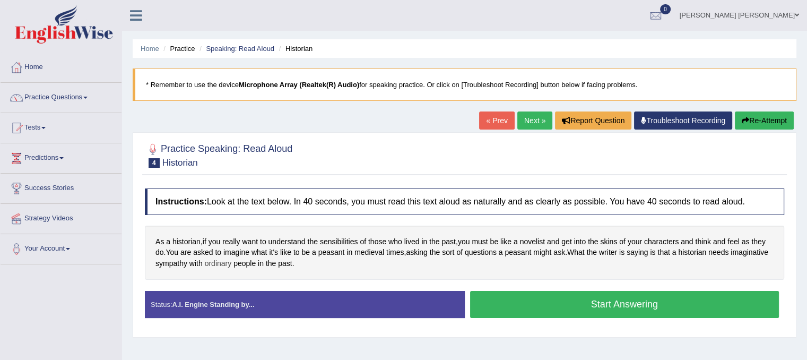
drag, startPoint x: 410, startPoint y: 255, endPoint x: 267, endPoint y: 266, distance: 143.2
click at [401, 249] on div "As a historian , if you really want to understand the sensibilities of those wh…" at bounding box center [464, 252] width 639 height 54
click at [559, 302] on button "Start Answering" at bounding box center [624, 304] width 309 height 27
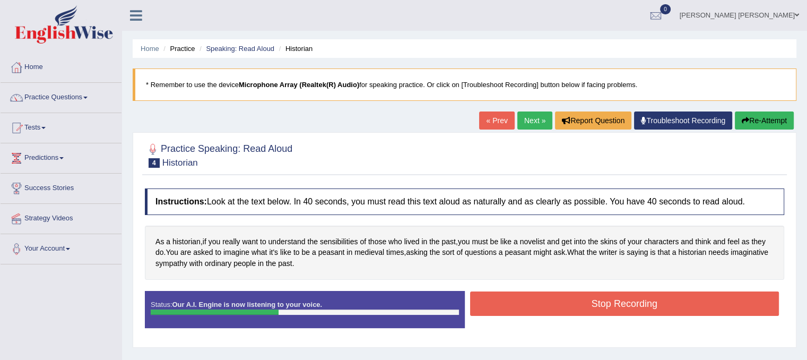
click at [578, 294] on button "Stop Recording" at bounding box center [624, 303] width 309 height 24
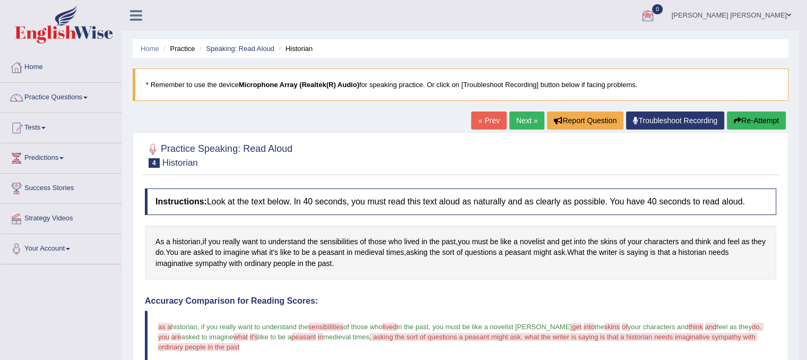
click at [519, 119] on link "Next »" at bounding box center [526, 120] width 35 height 18
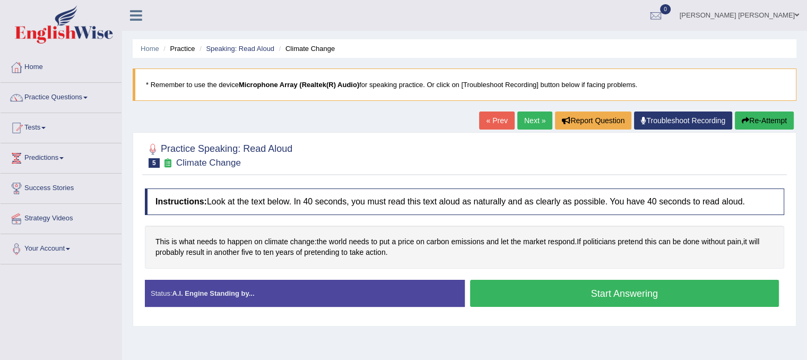
click at [592, 290] on button "Start Answering" at bounding box center [624, 293] width 309 height 27
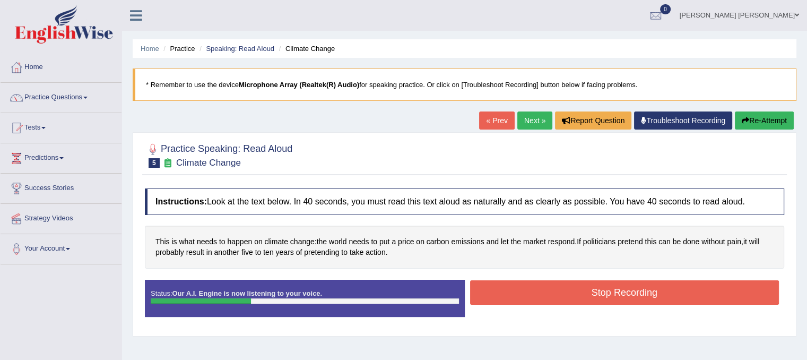
click at [593, 290] on button "Stop Recording" at bounding box center [624, 292] width 309 height 24
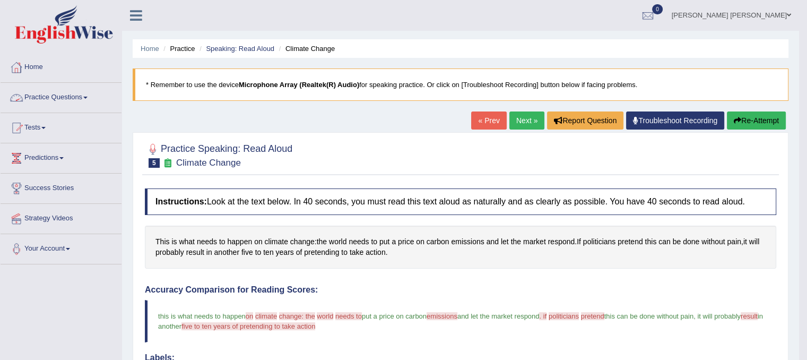
click at [88, 98] on span at bounding box center [85, 98] width 4 height 2
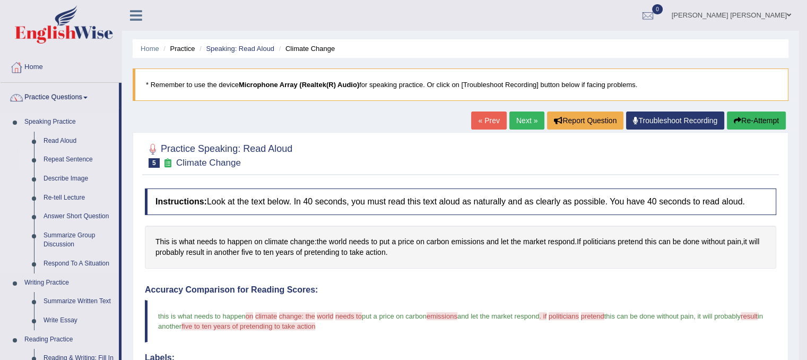
click at [83, 160] on link "Repeat Sentence" at bounding box center [79, 159] width 80 height 19
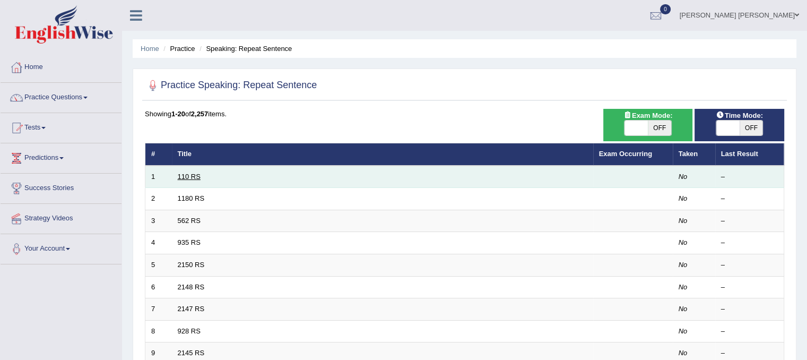
click at [193, 172] on link "110 RS" at bounding box center [189, 176] width 23 height 8
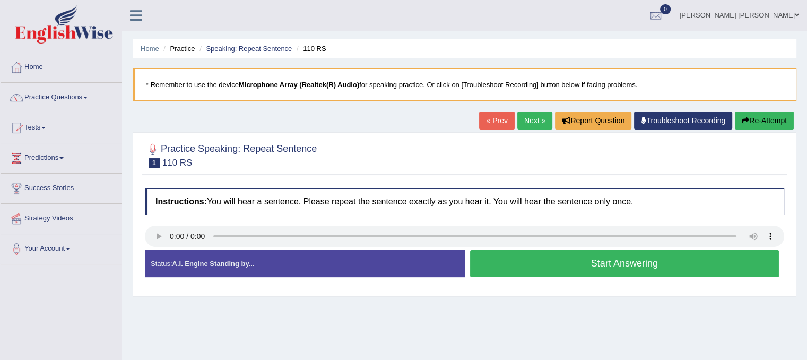
click at [594, 265] on button "Start Answering" at bounding box center [624, 263] width 309 height 27
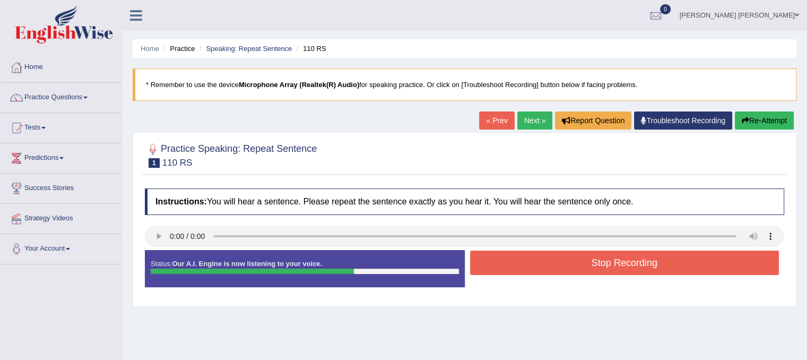
click at [595, 264] on button "Stop Recording" at bounding box center [624, 262] width 309 height 24
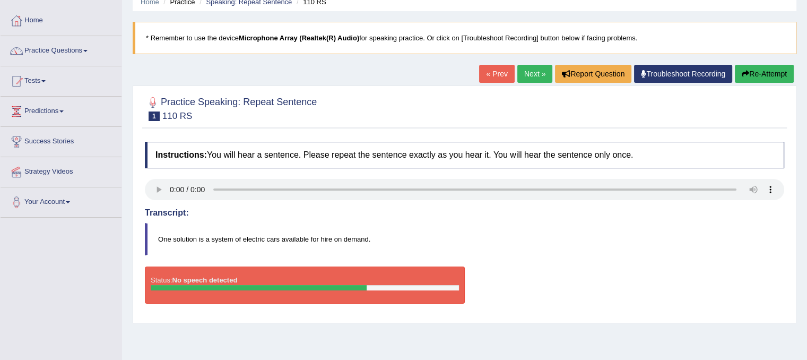
scroll to position [60, 0]
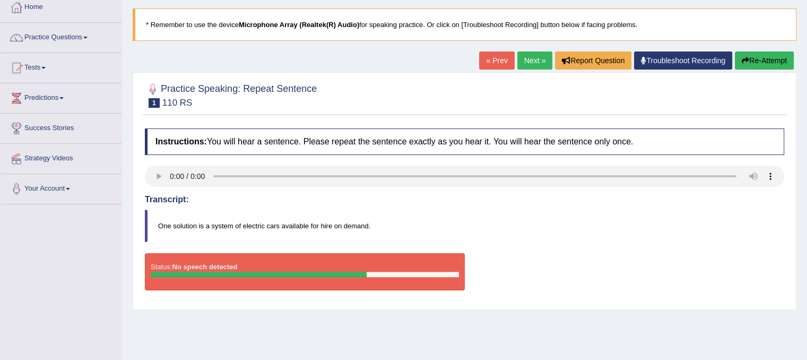
click at [741, 53] on button "Re-Attempt" at bounding box center [764, 60] width 59 height 18
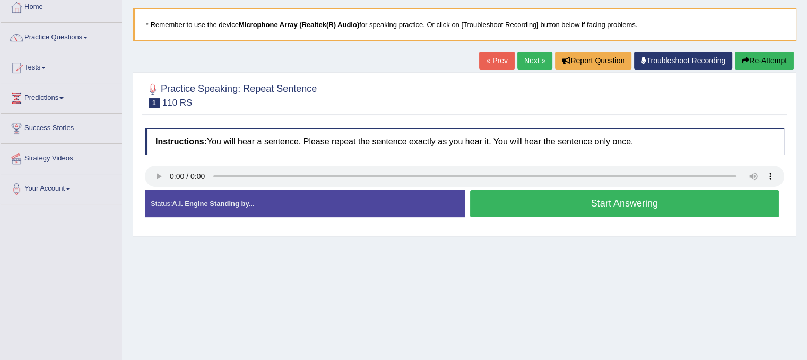
click at [638, 198] on button "Start Answering" at bounding box center [624, 203] width 309 height 27
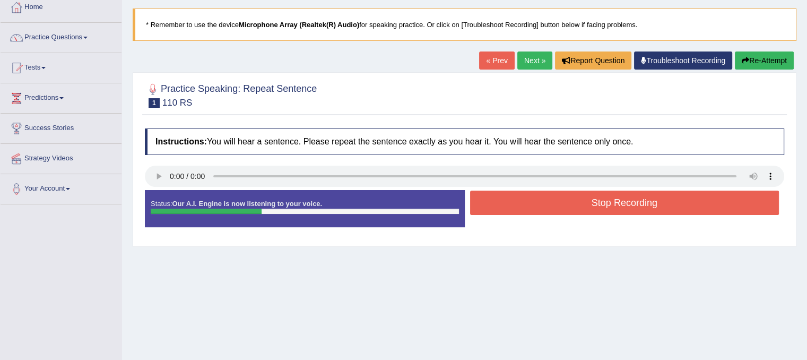
click at [648, 204] on button "Stop Recording" at bounding box center [624, 202] width 309 height 24
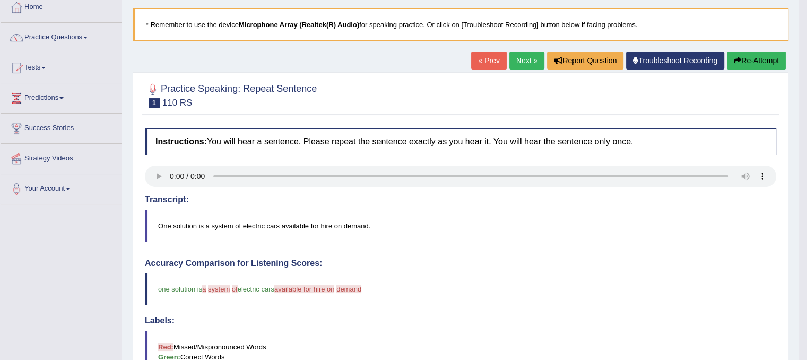
drag, startPoint x: 814, startPoint y: 152, endPoint x: 814, endPoint y: 200, distance: 47.8
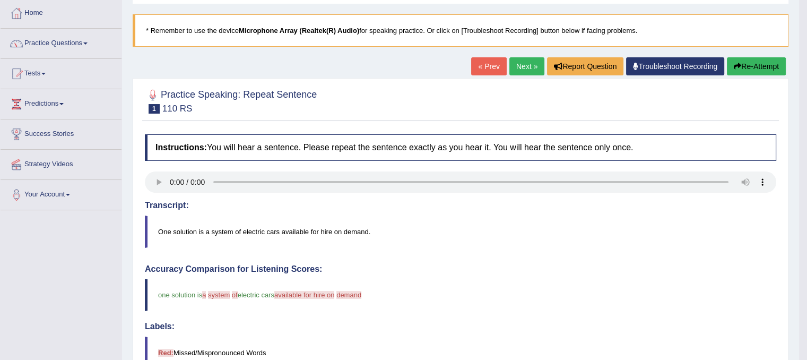
scroll to position [50, 0]
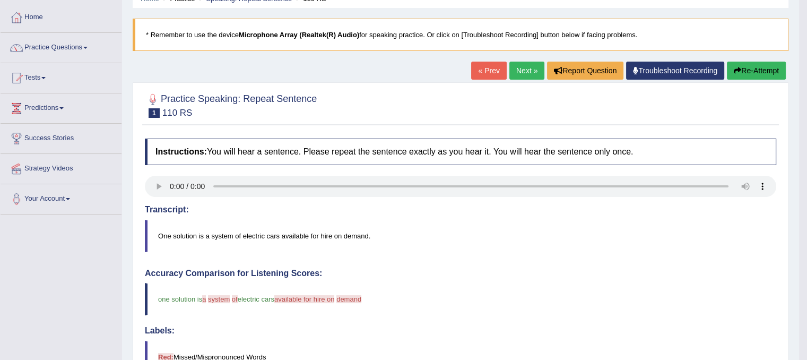
click at [526, 65] on link "Next »" at bounding box center [526, 71] width 35 height 18
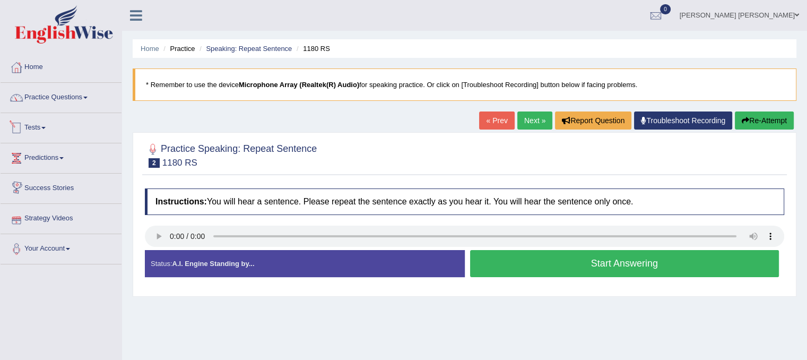
click at [72, 102] on link "Practice Questions" at bounding box center [61, 96] width 121 height 27
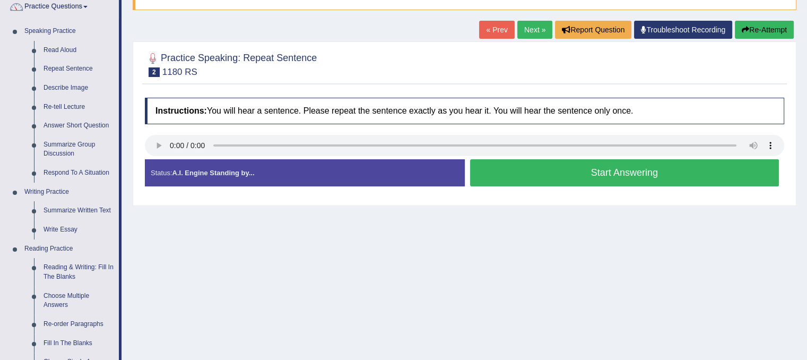
scroll to position [123, 0]
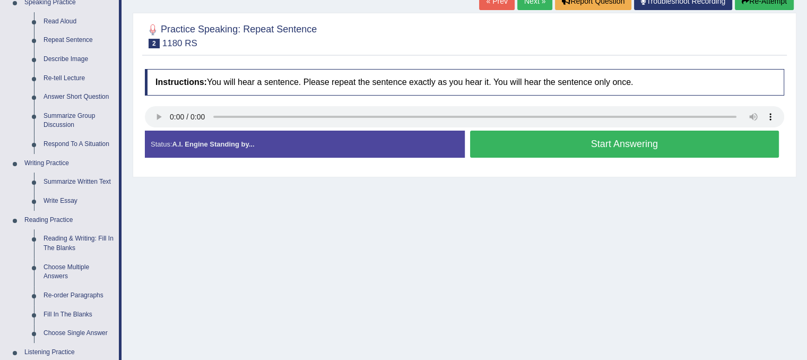
drag, startPoint x: 215, startPoint y: 107, endPoint x: 215, endPoint y: 153, distance: 46.7
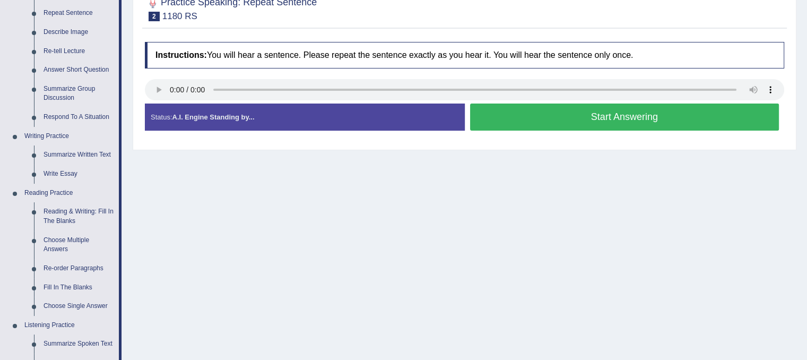
scroll to position [181, 0]
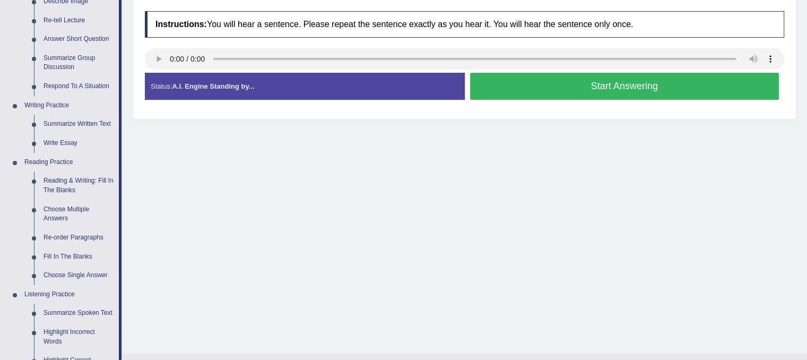
drag, startPoint x: 220, startPoint y: 175, endPoint x: 206, endPoint y: 223, distance: 50.2
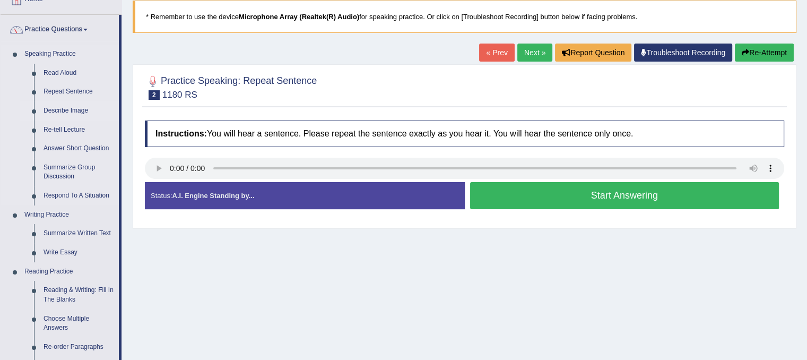
scroll to position [49, 0]
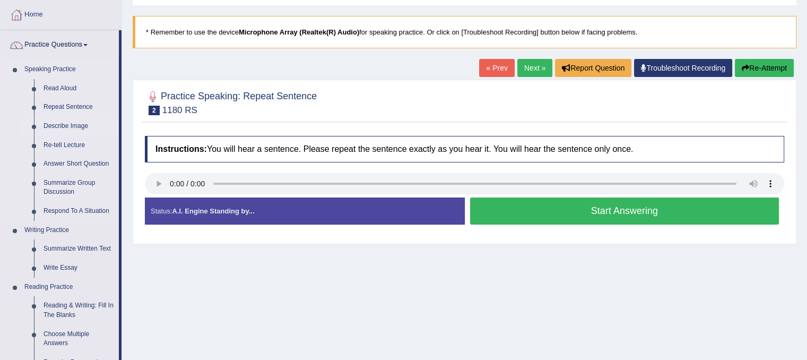
drag, startPoint x: 142, startPoint y: 188, endPoint x: 110, endPoint y: 122, distance: 73.8
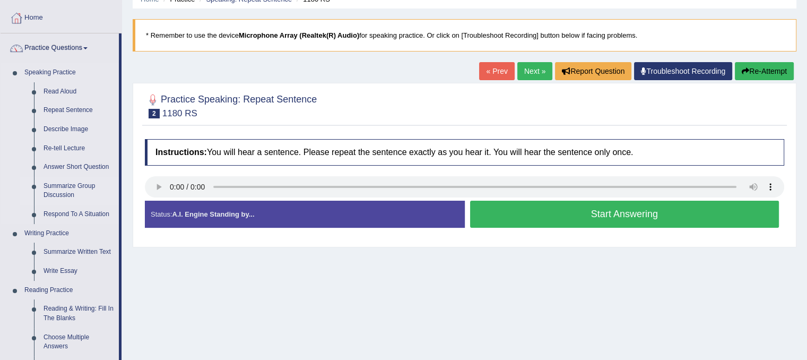
click at [66, 187] on link "Summarize Group Discussion" at bounding box center [79, 191] width 80 height 28
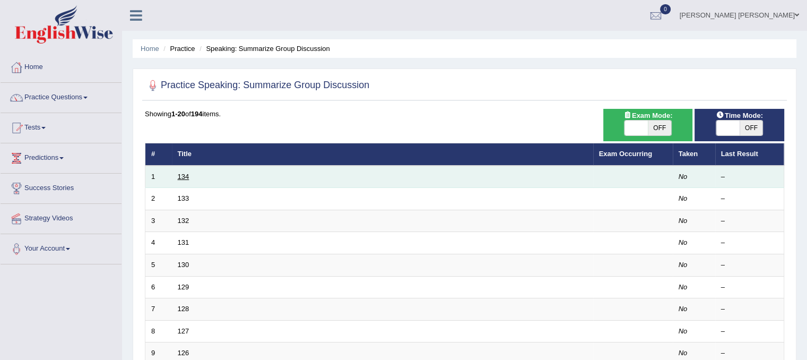
click at [180, 175] on link "134" at bounding box center [184, 176] width 12 height 8
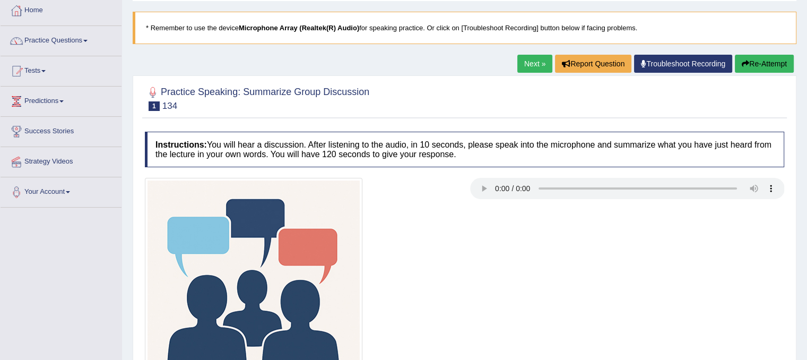
drag, startPoint x: 534, startPoint y: 274, endPoint x: 532, endPoint y: 319, distance: 45.2
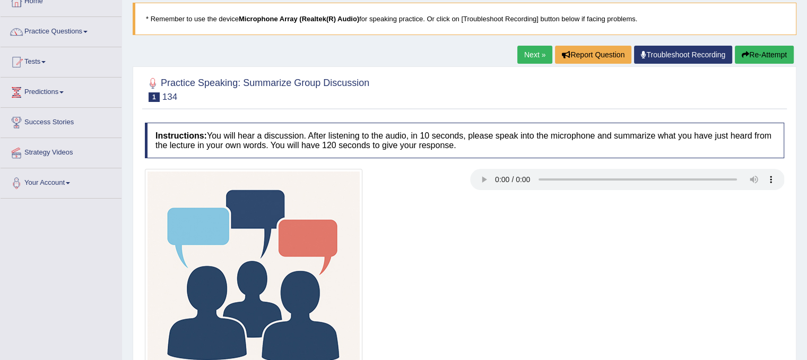
scroll to position [88, 0]
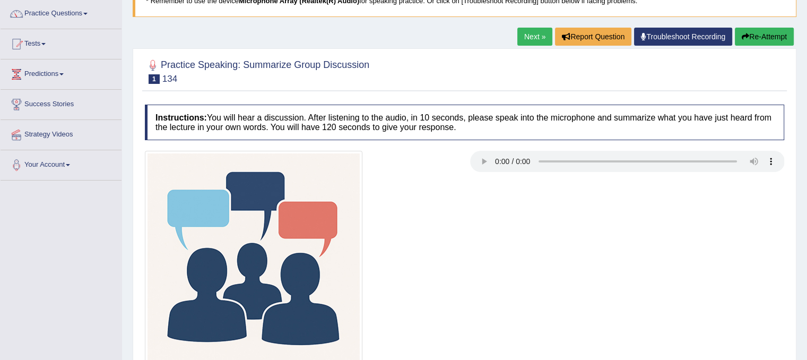
drag, startPoint x: 520, startPoint y: 235, endPoint x: 521, endPoint y: 276, distance: 40.9
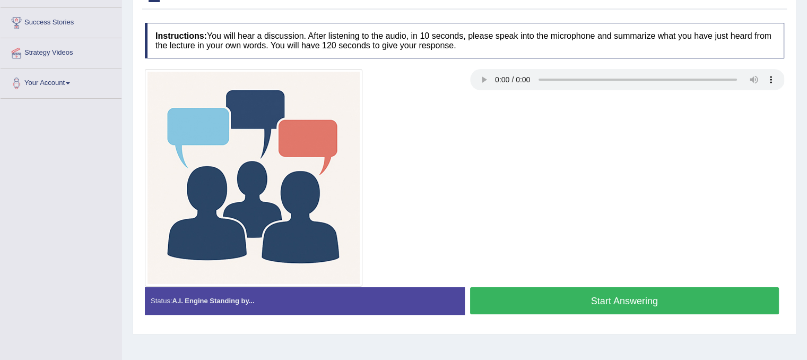
scroll to position [197, 0]
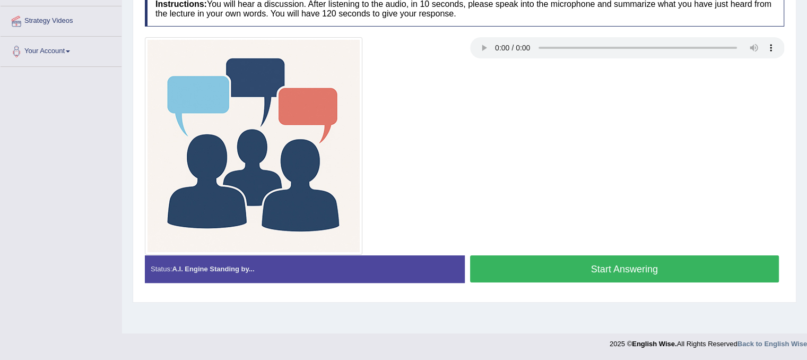
click at [640, 266] on button "Start Answering" at bounding box center [624, 268] width 309 height 27
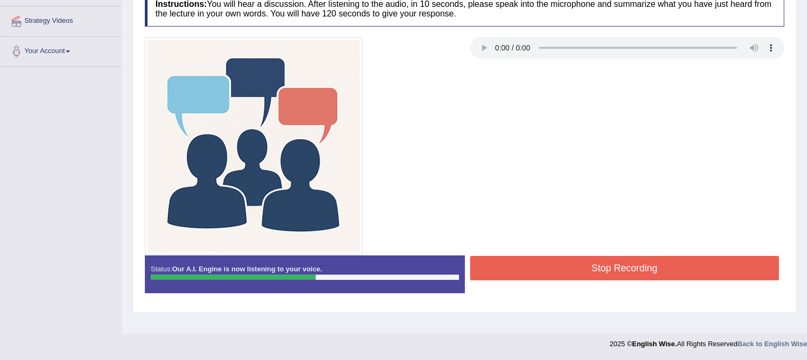
click at [637, 257] on button "Stop Recording" at bounding box center [624, 268] width 309 height 24
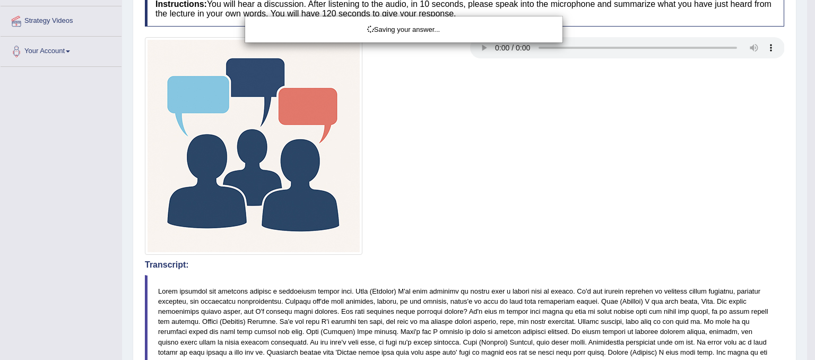
drag, startPoint x: 682, startPoint y: 164, endPoint x: 681, endPoint y: 170, distance: 5.4
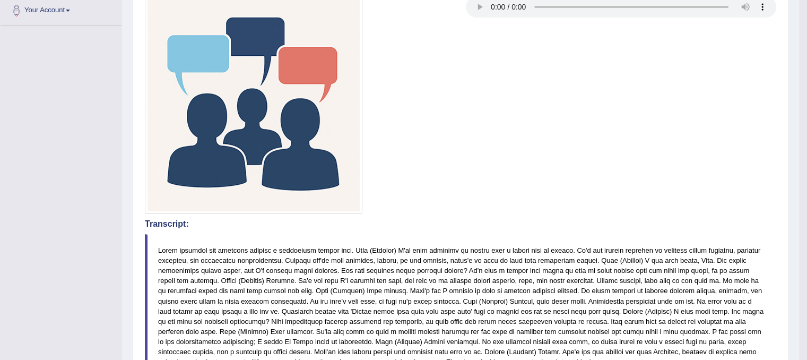
drag, startPoint x: 814, startPoint y: 110, endPoint x: 814, endPoint y: 166, distance: 55.7
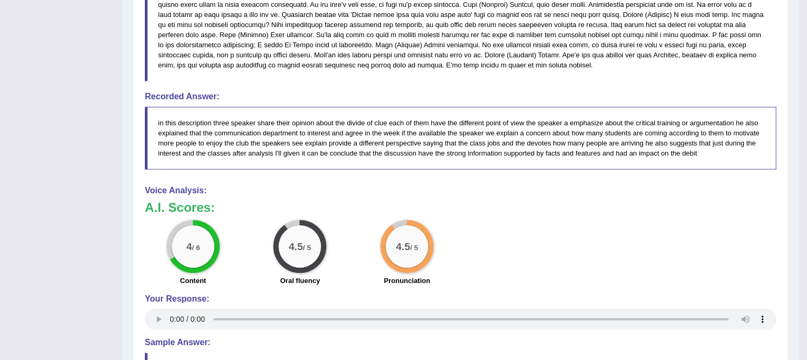
scroll to position [559, 0]
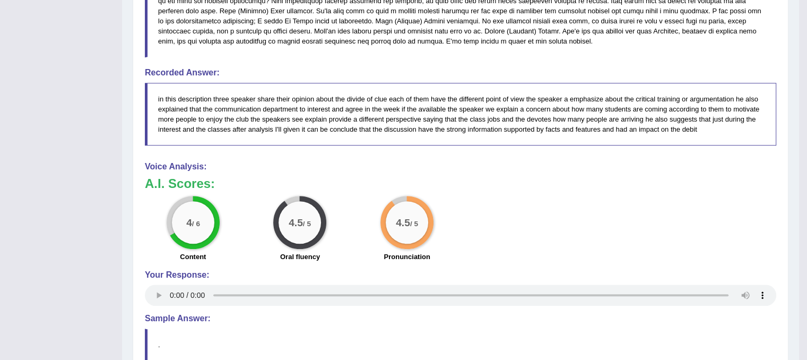
click at [537, 209] on div "4 / 6 Content 4.5 / 5 Oral fluency 4.5 / 5 Pronunciation" at bounding box center [461, 230] width 642 height 68
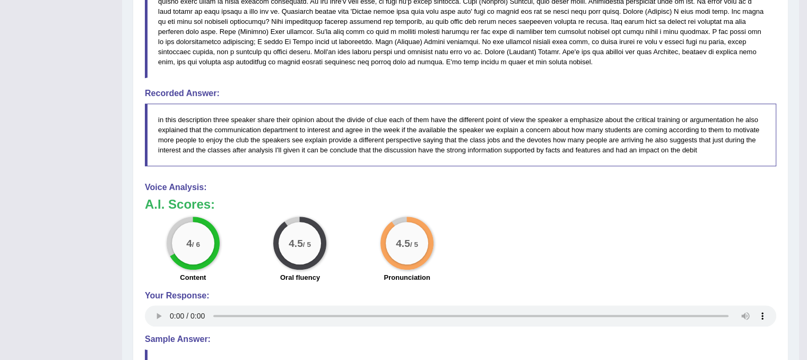
scroll to position [513, 0]
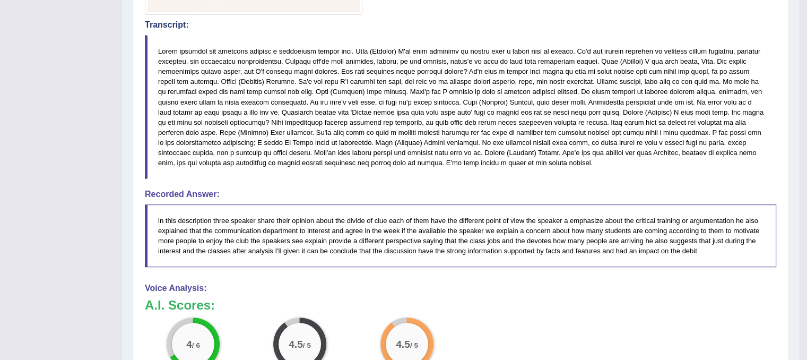
drag, startPoint x: 535, startPoint y: 210, endPoint x: 543, endPoint y: 167, distance: 43.7
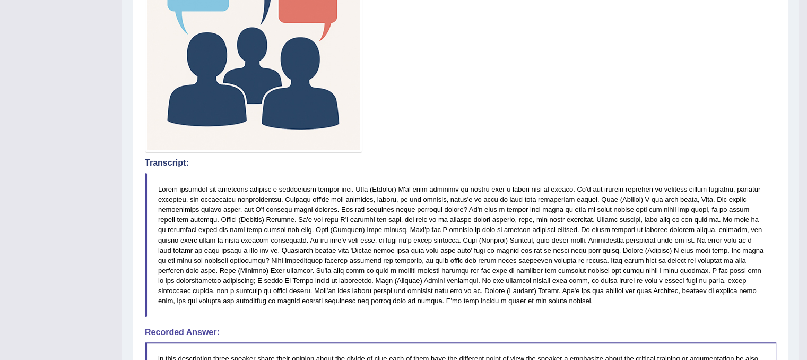
drag, startPoint x: 543, startPoint y: 167, endPoint x: 559, endPoint y: 129, distance: 40.9
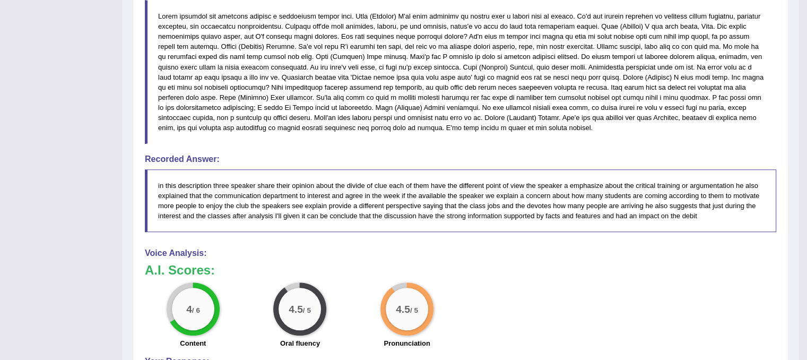
scroll to position [601, 0]
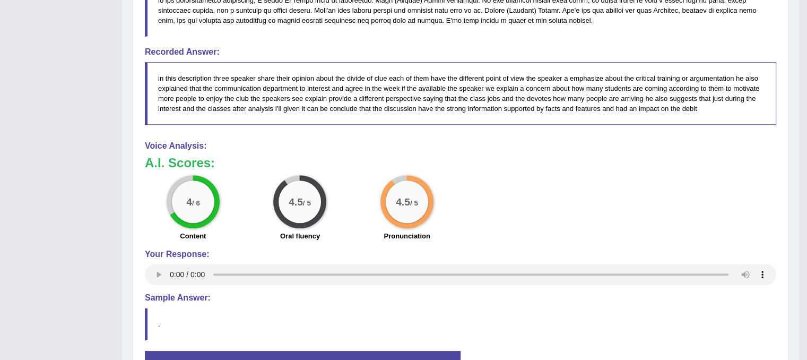
drag, startPoint x: 563, startPoint y: 99, endPoint x: 565, endPoint y: 218, distance: 118.9
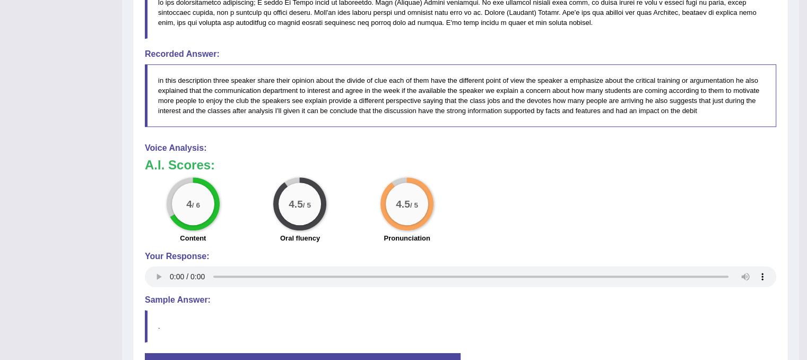
scroll to position [586, 0]
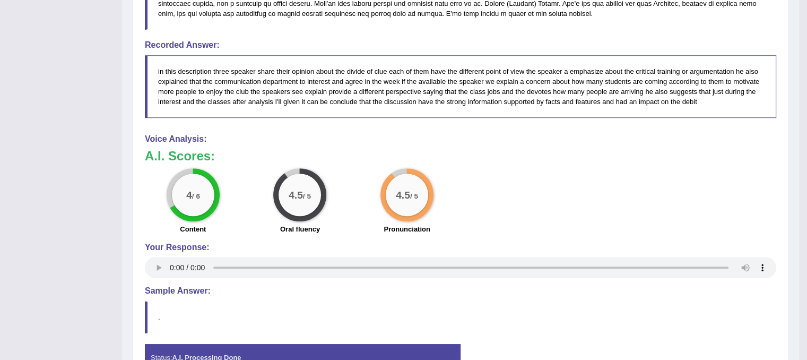
click at [653, 205] on div "4 / 6 Content 4.5 / 5 Oral fluency 4.5 / 5 Pronunciation" at bounding box center [461, 202] width 642 height 68
drag, startPoint x: 793, startPoint y: 251, endPoint x: 796, endPoint y: 228, distance: 24.1
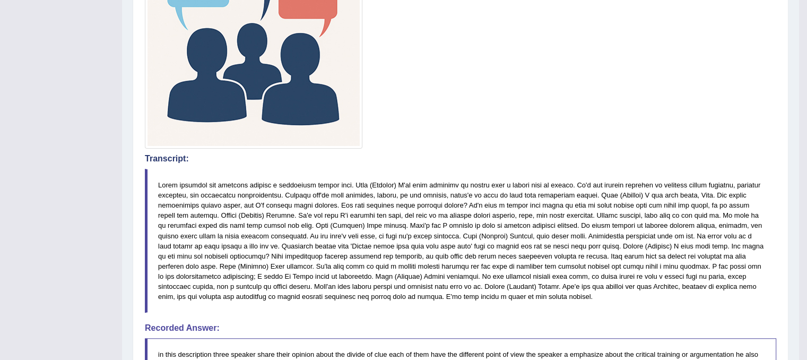
scroll to position [0, 0]
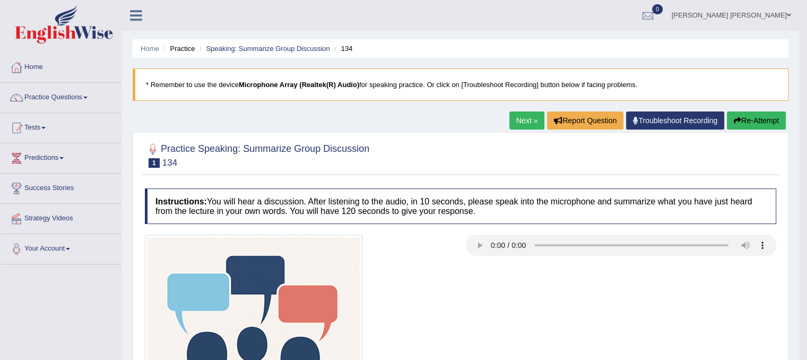
click at [531, 117] on link "Next »" at bounding box center [526, 120] width 35 height 18
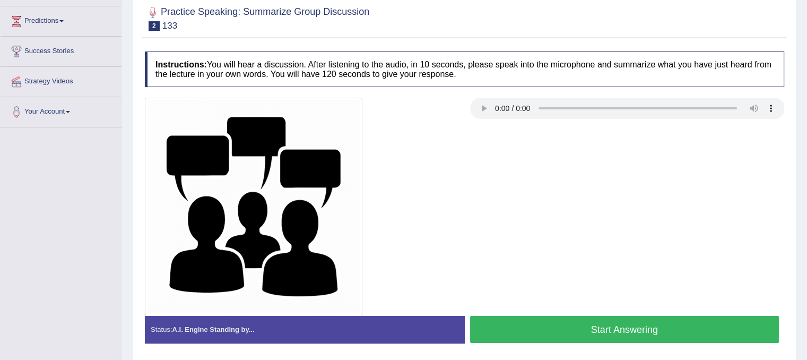
scroll to position [123, 0]
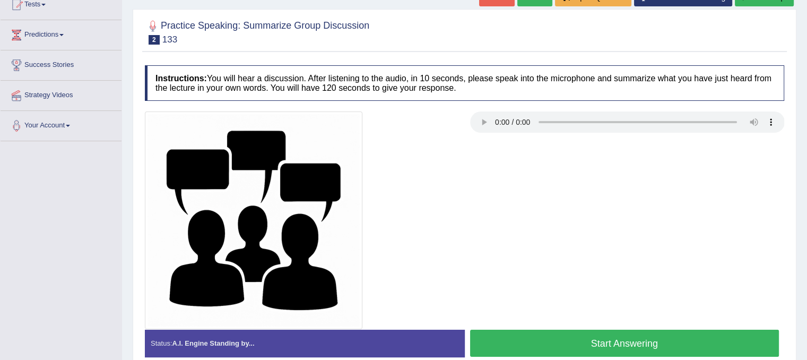
drag, startPoint x: 814, startPoint y: 145, endPoint x: 814, endPoint y: 219, distance: 74.3
click at [806, 219] on html "Toggle navigation Home Practice Questions Speaking Practice Read Aloud Repeat S…" at bounding box center [403, 57] width 807 height 360
click at [468, 149] on div at bounding box center [465, 220] width 650 height 218
click at [630, 334] on button "Start Answering" at bounding box center [624, 342] width 309 height 27
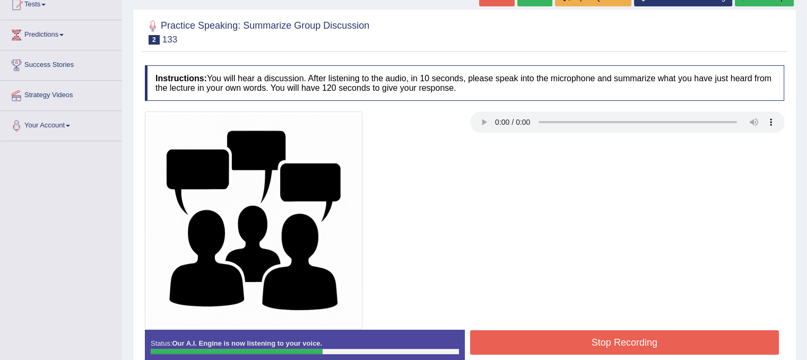
click at [653, 340] on button "Stop Recording" at bounding box center [624, 342] width 309 height 24
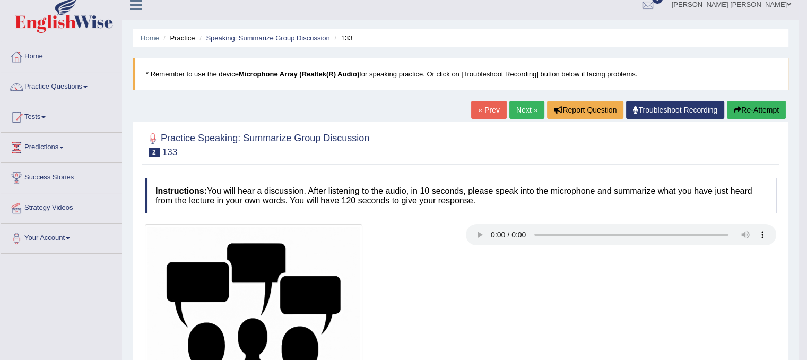
scroll to position [0, 0]
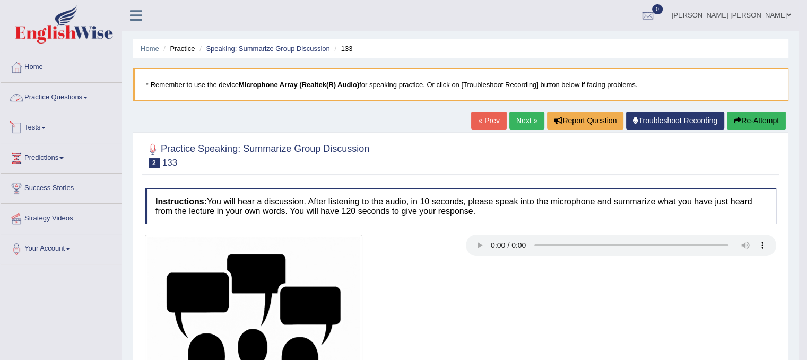
click at [37, 92] on link "Practice Questions" at bounding box center [61, 96] width 121 height 27
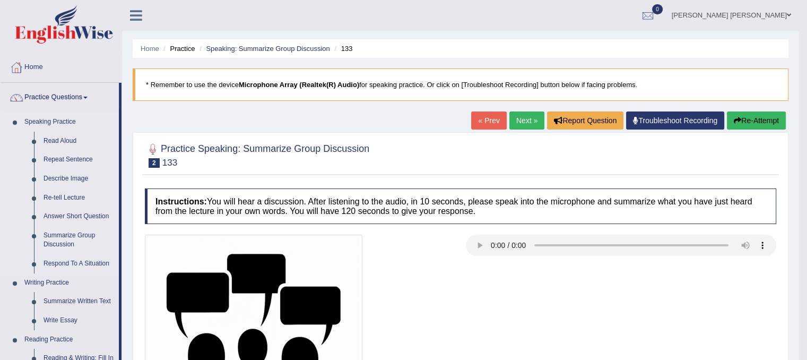
click at [75, 181] on link "Describe Image" at bounding box center [79, 178] width 80 height 19
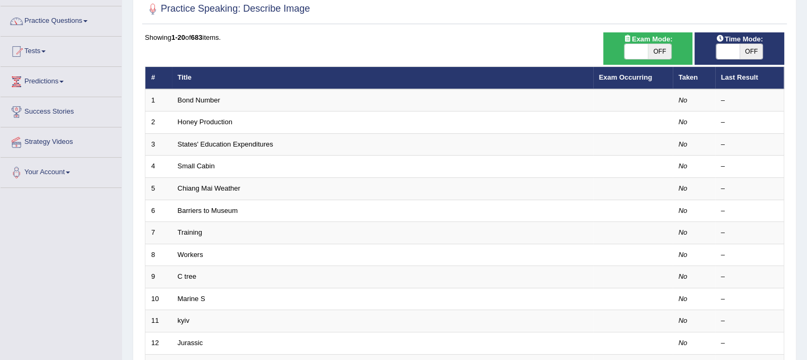
scroll to position [79, 0]
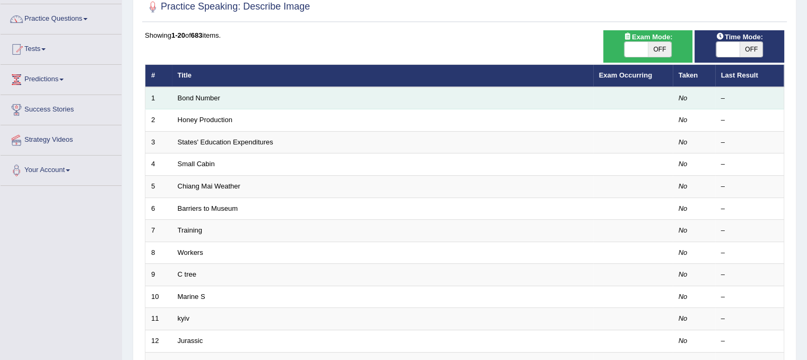
click at [197, 103] on td "Bond Number" at bounding box center [382, 98] width 421 height 22
click at [196, 99] on link "Bond Number" at bounding box center [199, 98] width 42 height 8
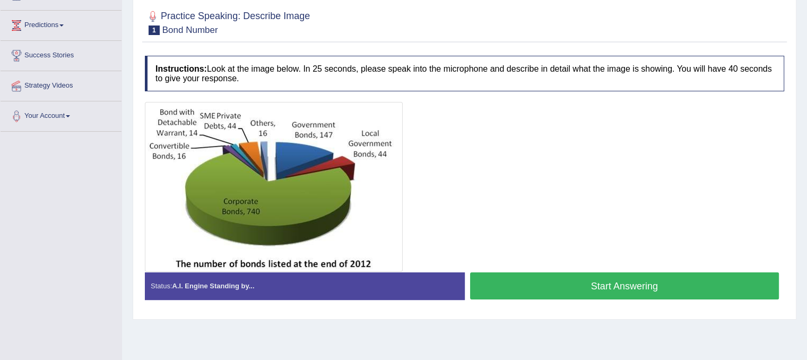
scroll to position [135, 0]
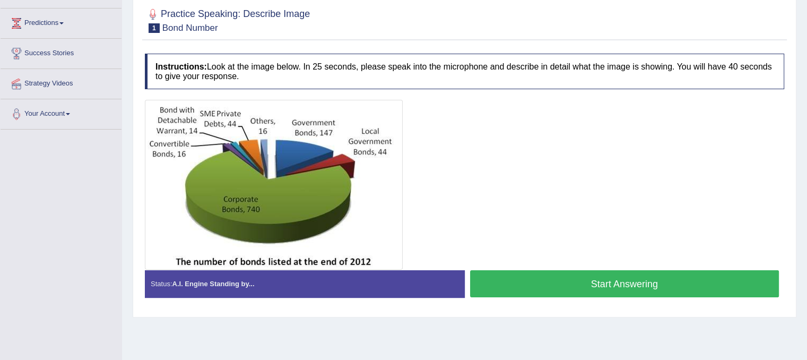
click at [641, 279] on button "Start Answering" at bounding box center [624, 283] width 309 height 27
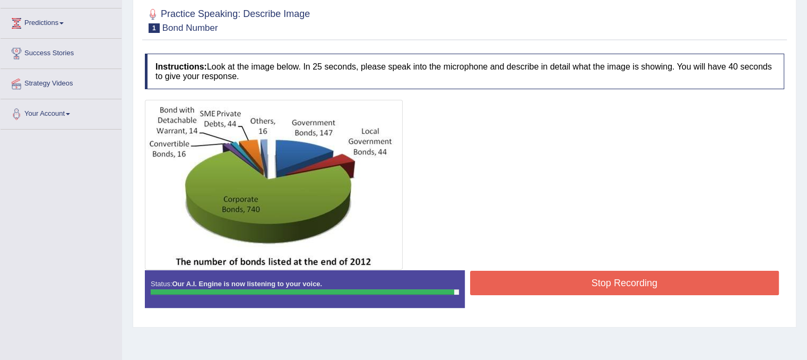
click at [538, 275] on button "Stop Recording" at bounding box center [624, 283] width 309 height 24
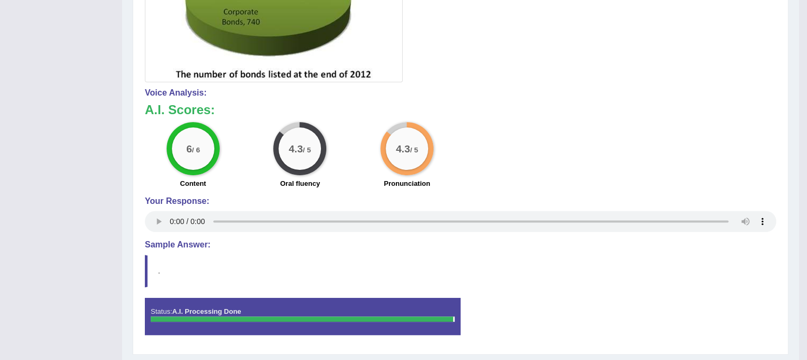
scroll to position [327, 0]
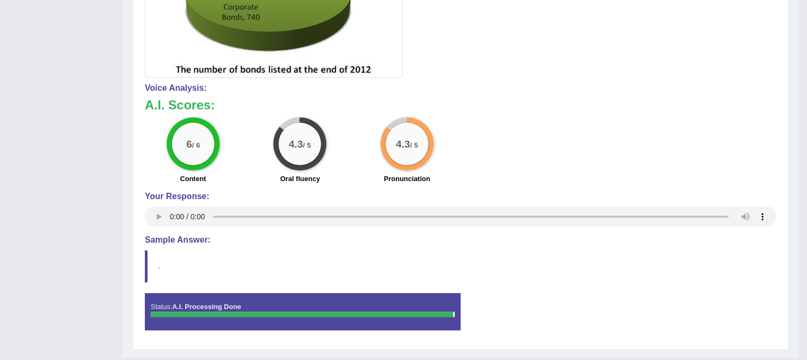
drag, startPoint x: 814, startPoint y: 112, endPoint x: 804, endPoint y: 219, distance: 107.1
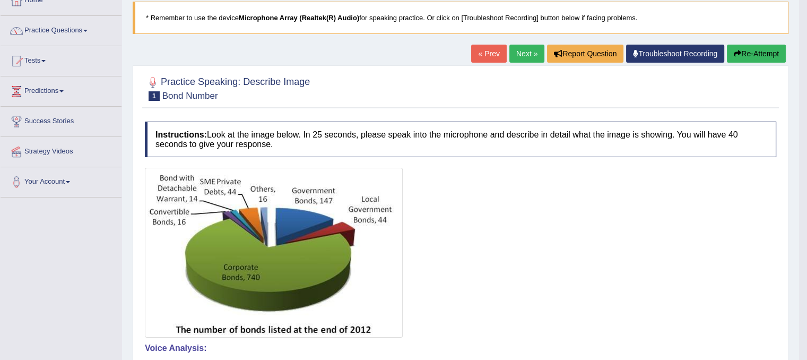
scroll to position [24, 0]
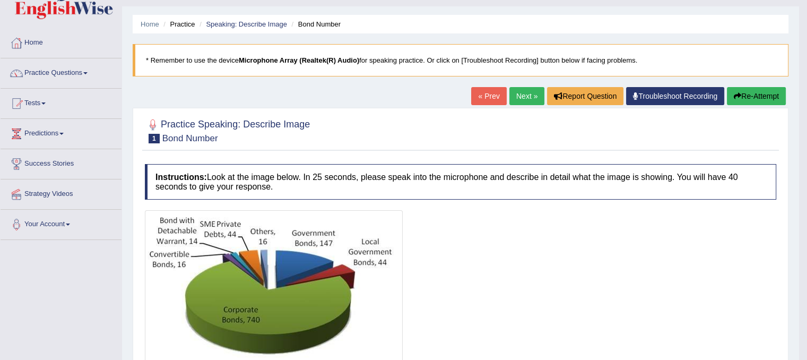
click at [515, 92] on link "Next »" at bounding box center [526, 96] width 35 height 18
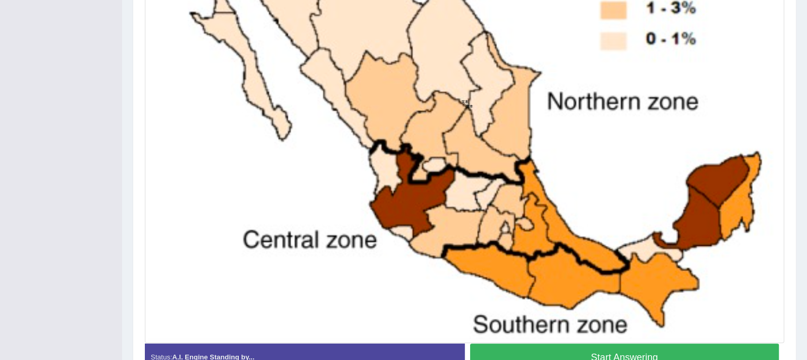
scroll to position [384, 0]
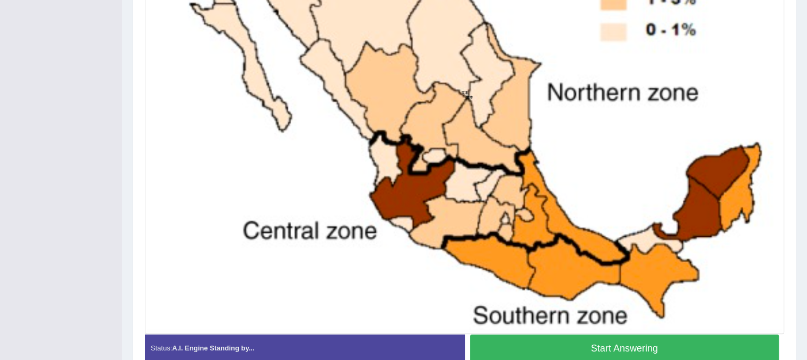
click at [657, 342] on button "Start Answering" at bounding box center [624, 347] width 309 height 27
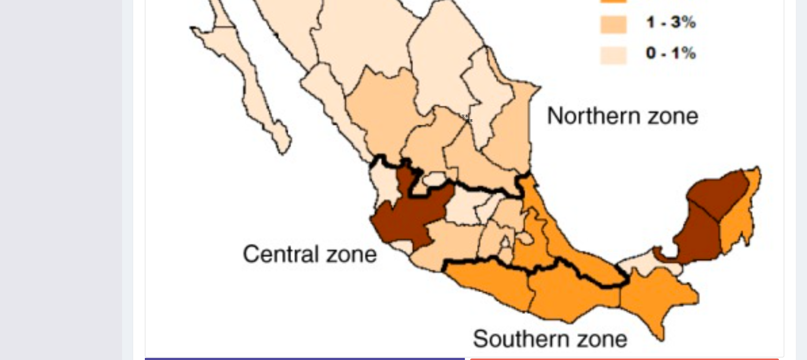
scroll to position [448, 0]
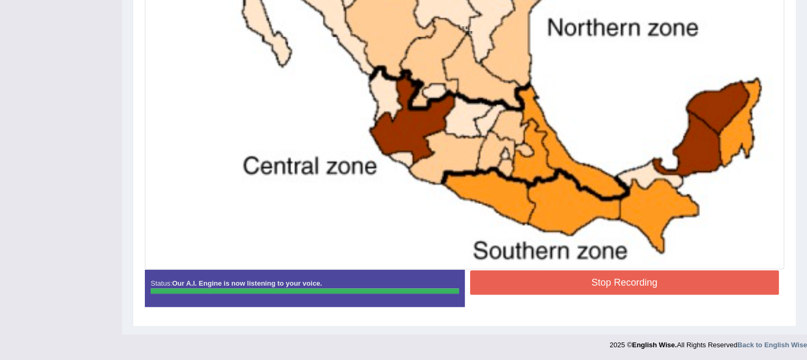
drag, startPoint x: 814, startPoint y: 231, endPoint x: 720, endPoint y: 291, distance: 111.6
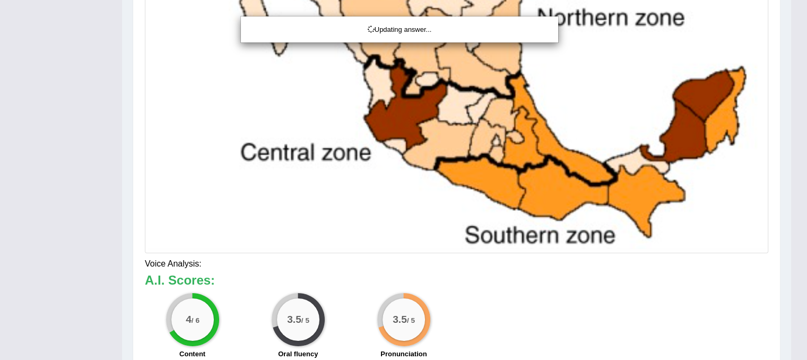
scroll to position [455, 0]
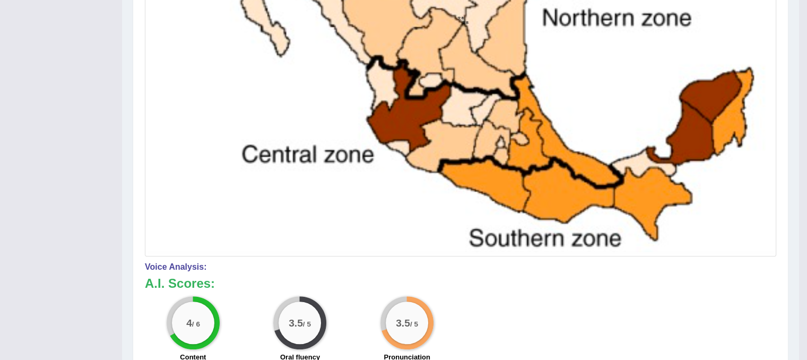
drag, startPoint x: 811, startPoint y: 193, endPoint x: 813, endPoint y: 202, distance: 9.3
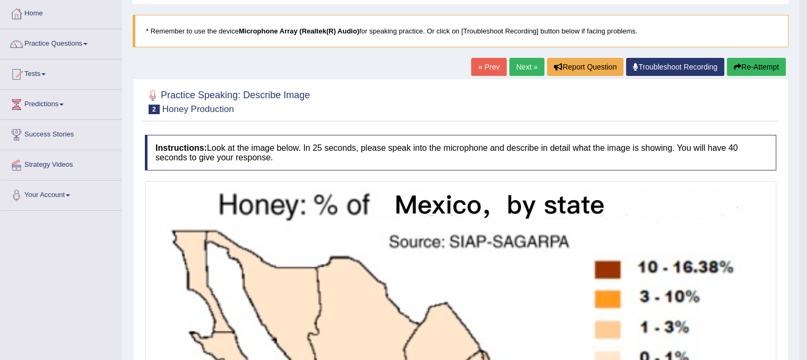
scroll to position [368, 0]
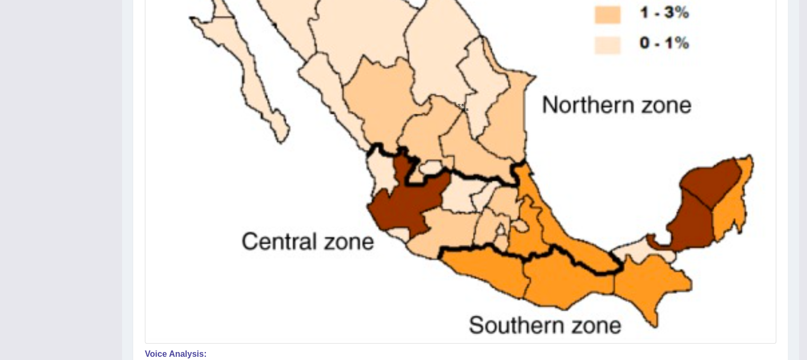
drag, startPoint x: 805, startPoint y: 199, endPoint x: 810, endPoint y: 186, distance: 14.1
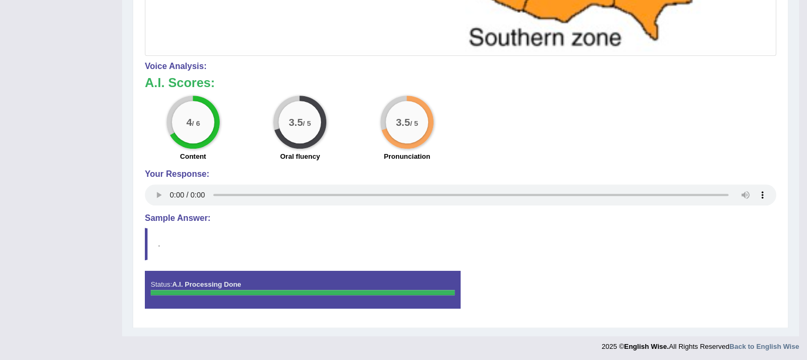
scroll to position [0, 0]
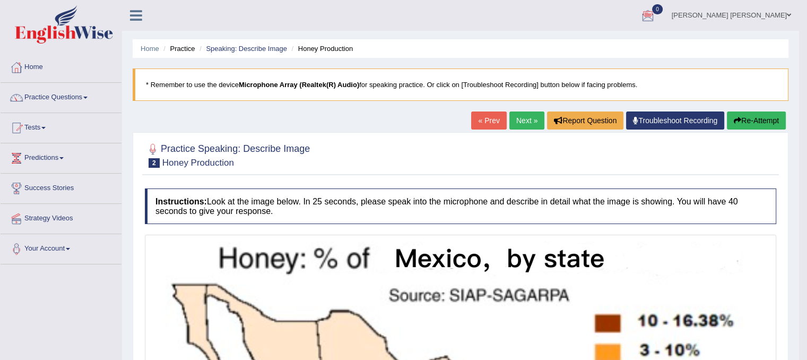
click at [513, 120] on link "Next »" at bounding box center [526, 120] width 35 height 18
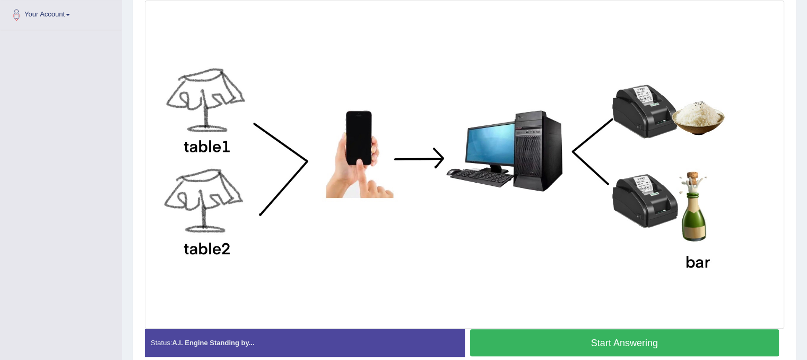
scroll to position [242, 0]
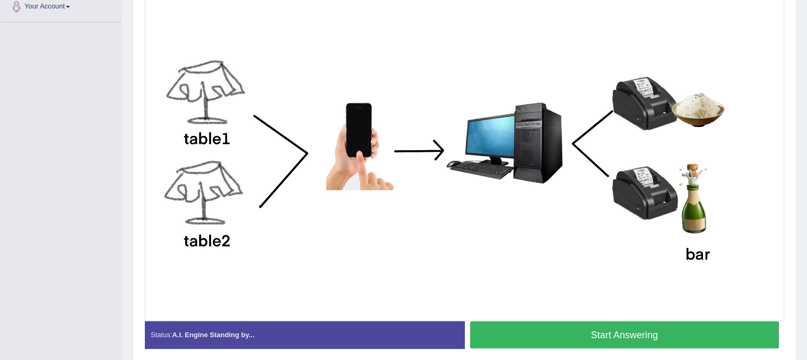
click at [663, 333] on button "Start Answering" at bounding box center [624, 334] width 309 height 27
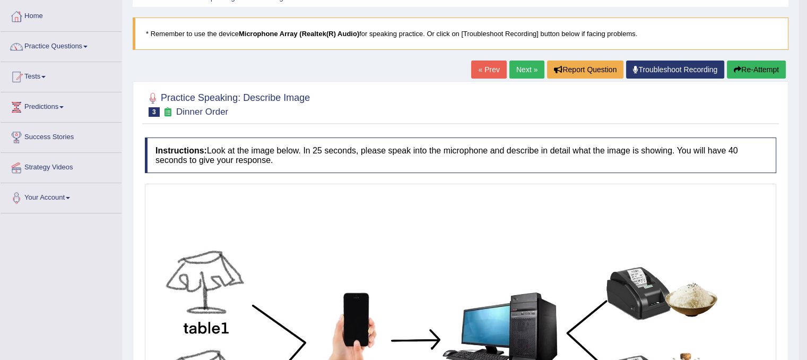
scroll to position [45, 0]
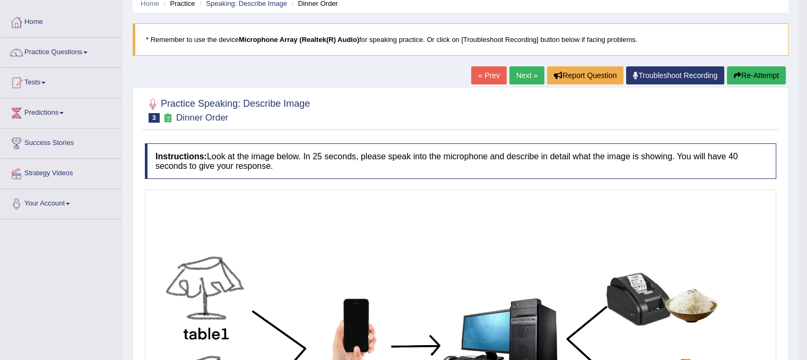
click at [529, 72] on link "Next »" at bounding box center [526, 75] width 35 height 18
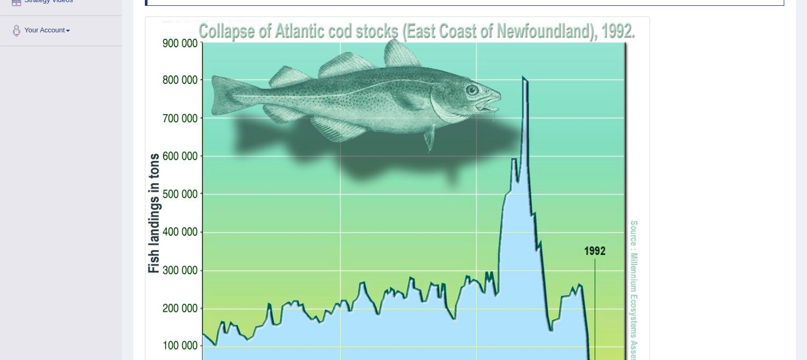
scroll to position [231, 0]
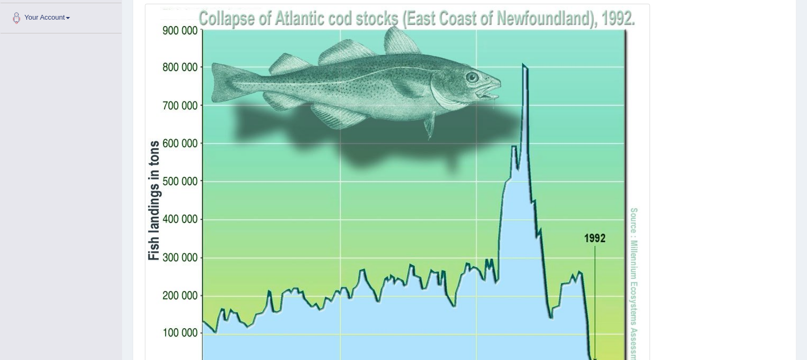
drag, startPoint x: 814, startPoint y: 108, endPoint x: 814, endPoint y: 218, distance: 110.4
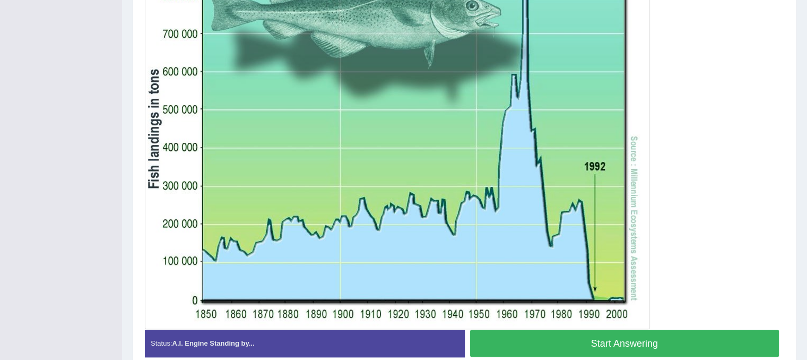
scroll to position [308, 0]
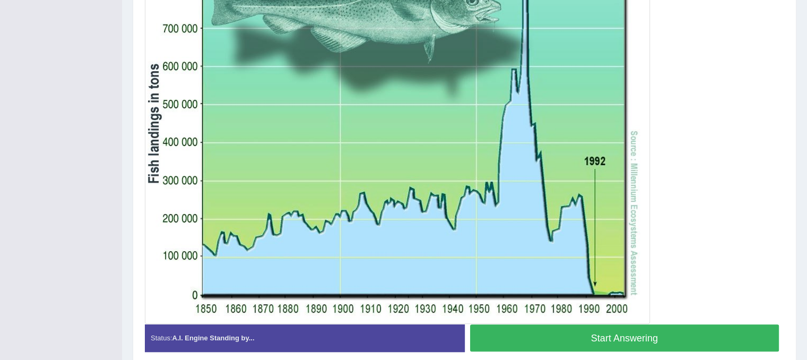
click at [722, 340] on button "Start Answering" at bounding box center [624, 337] width 309 height 27
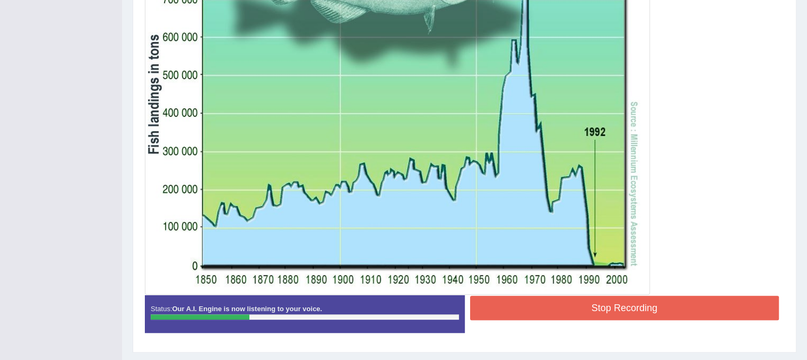
scroll to position [337, 0]
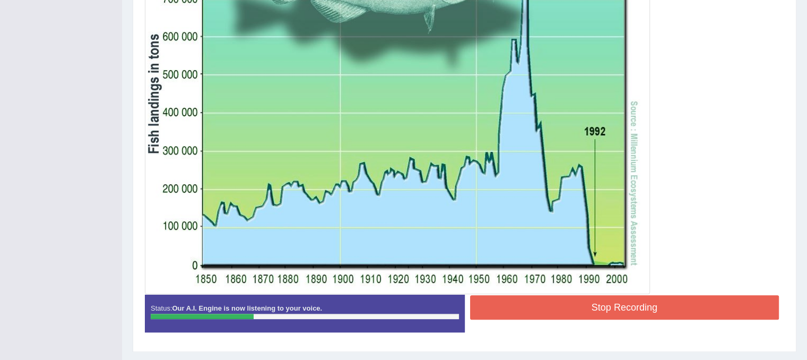
click at [621, 311] on button "Stop Recording" at bounding box center [624, 307] width 309 height 24
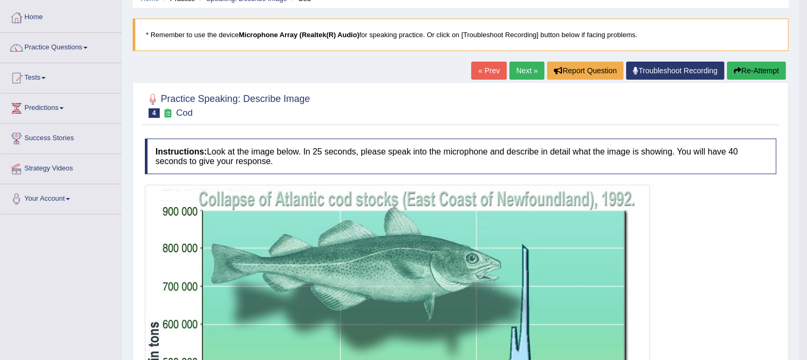
scroll to position [42, 0]
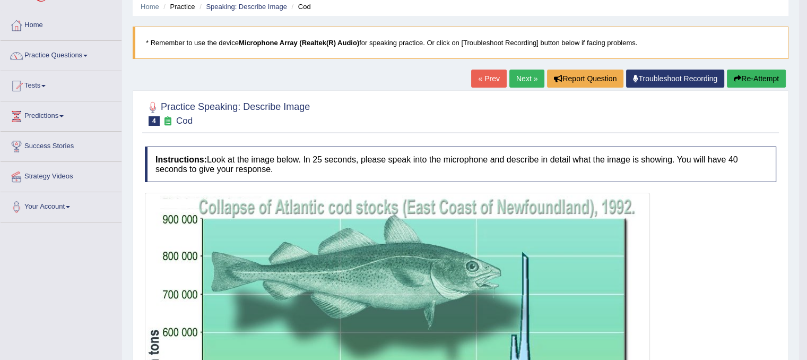
click at [521, 79] on link "Next »" at bounding box center [526, 79] width 35 height 18
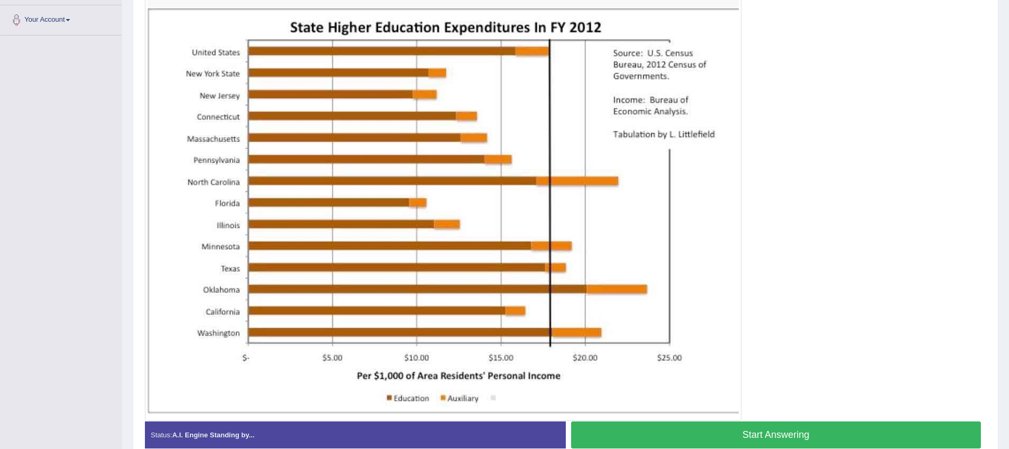
scroll to position [231, 0]
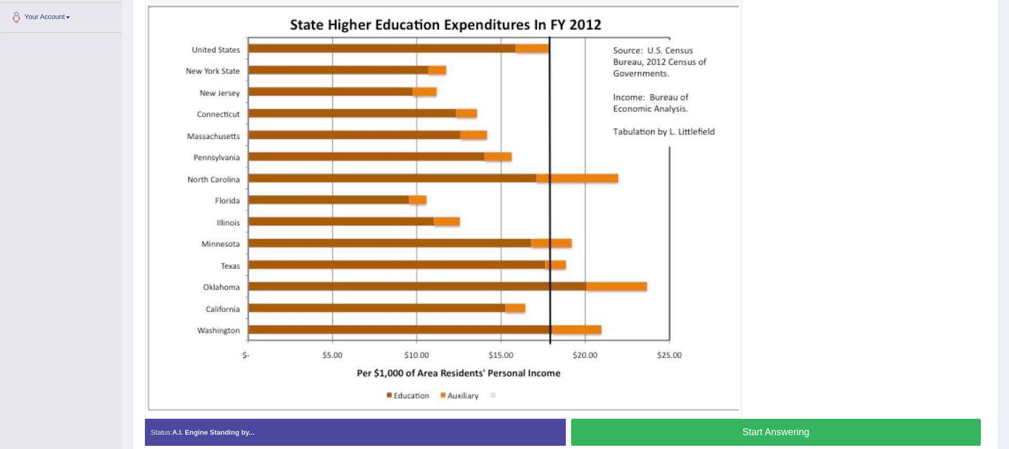
click at [764, 359] on button "Start Answering" at bounding box center [776, 432] width 410 height 27
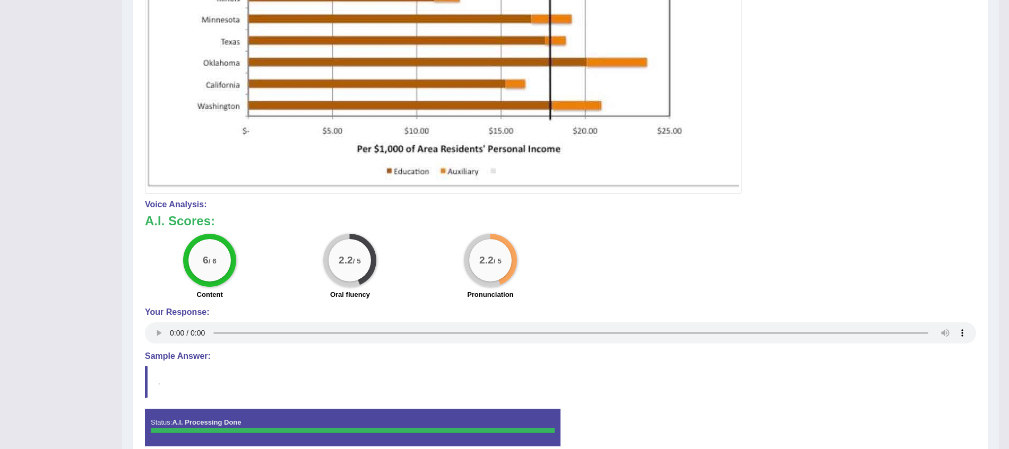
scroll to position [457, 0]
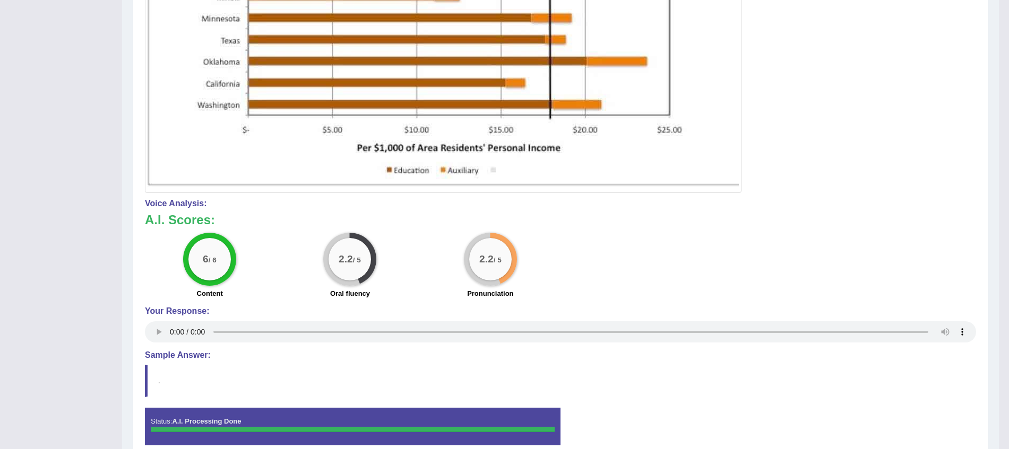
drag, startPoint x: 1018, startPoint y: 157, endPoint x: 1010, endPoint y: 285, distance: 128.7
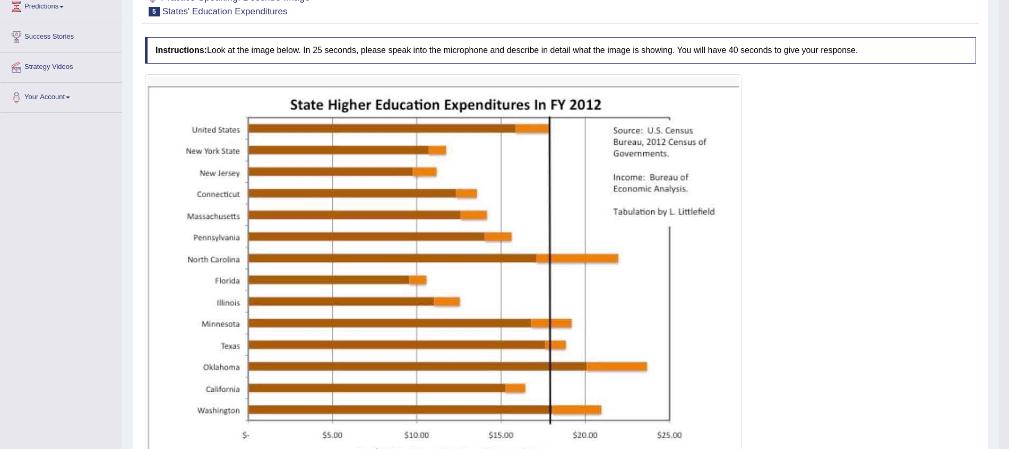
scroll to position [150, 0]
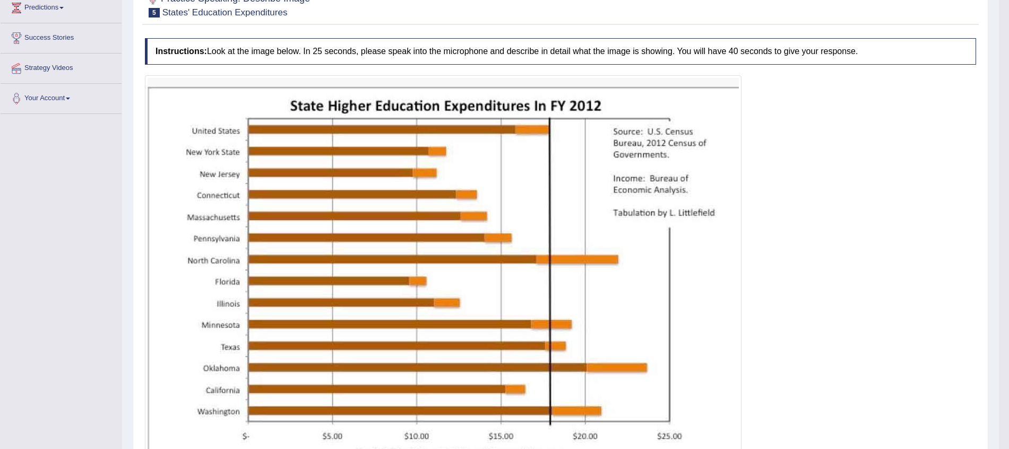
click at [806, 97] on body "Toggle navigation Home Practice Questions Speaking Practice Read Aloud Repeat S…" at bounding box center [504, 74] width 1009 height 449
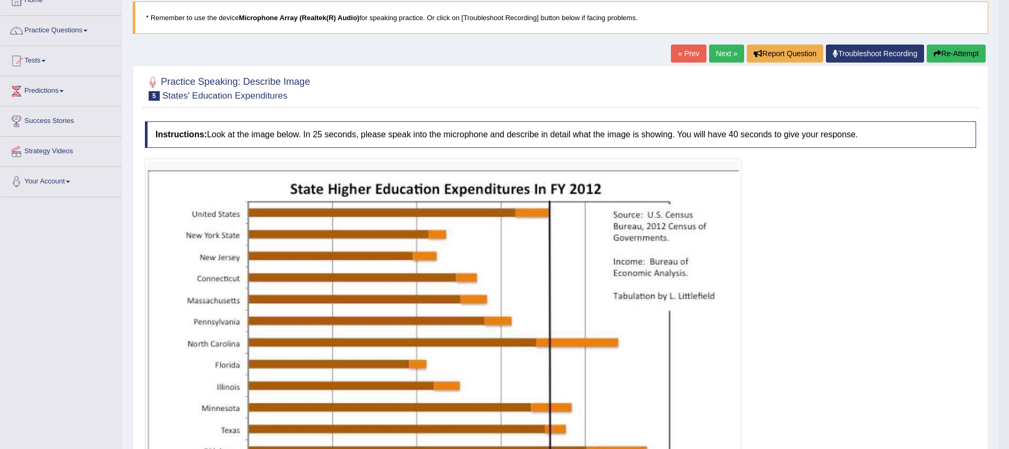
scroll to position [53, 0]
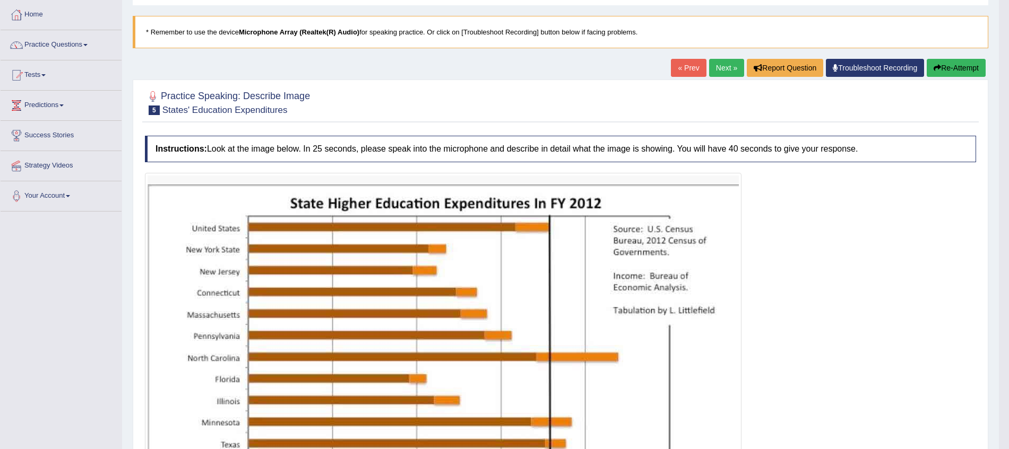
click at [717, 66] on link "Next »" at bounding box center [726, 68] width 35 height 18
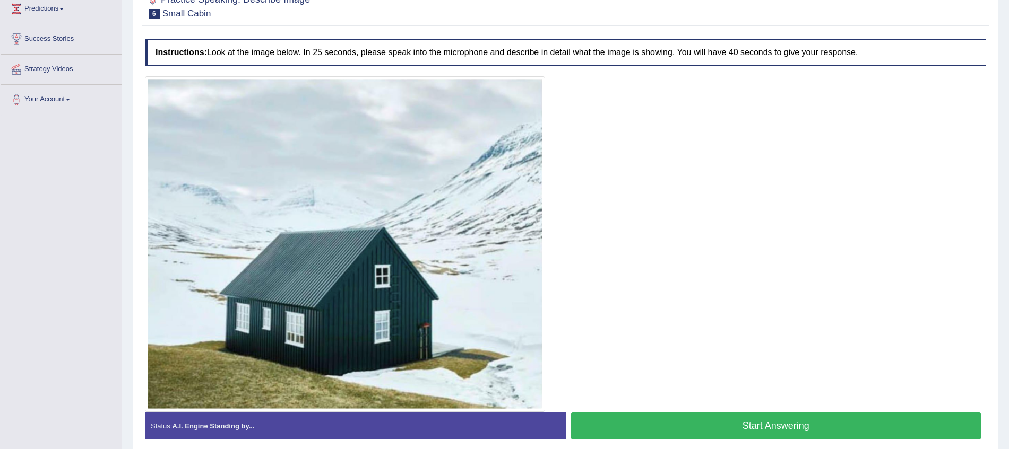
scroll to position [145, 0]
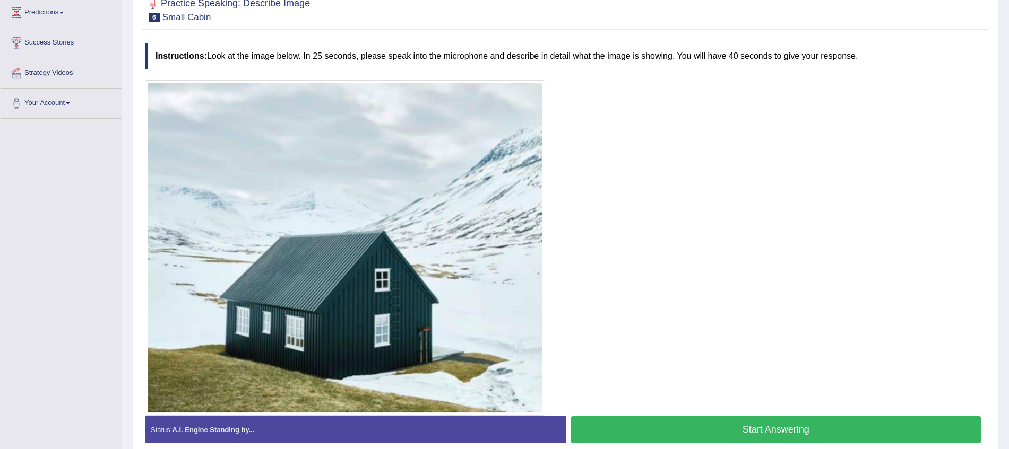
click at [828, 427] on button "Start Answering" at bounding box center [776, 430] width 410 height 27
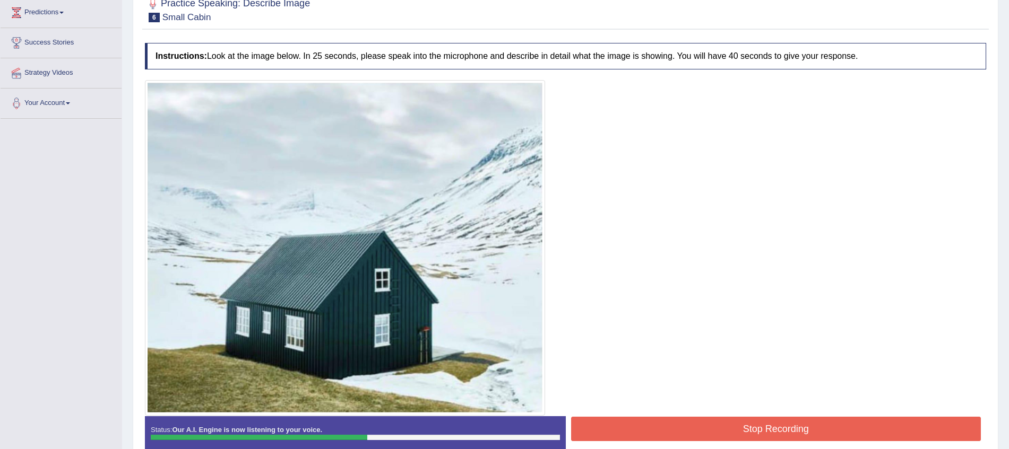
click at [760, 421] on button "Stop Recording" at bounding box center [776, 429] width 410 height 24
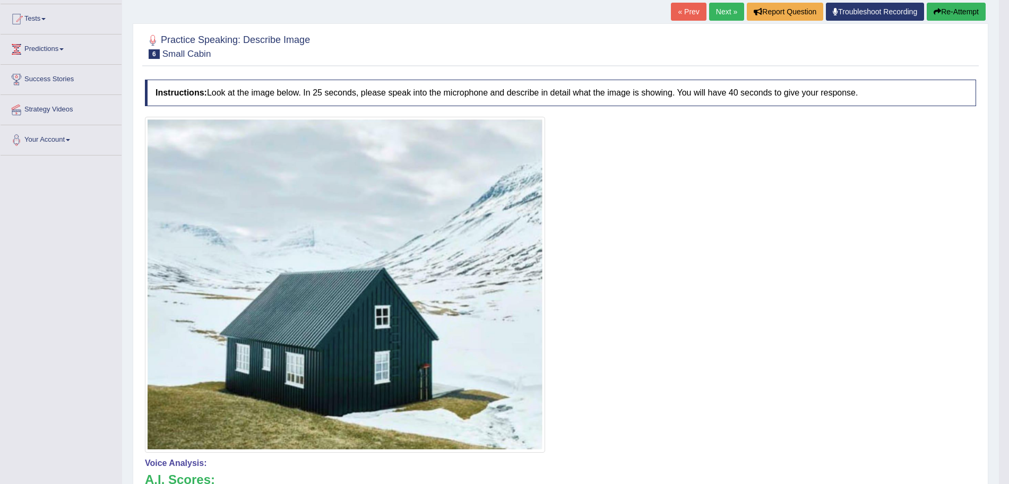
scroll to position [98, 0]
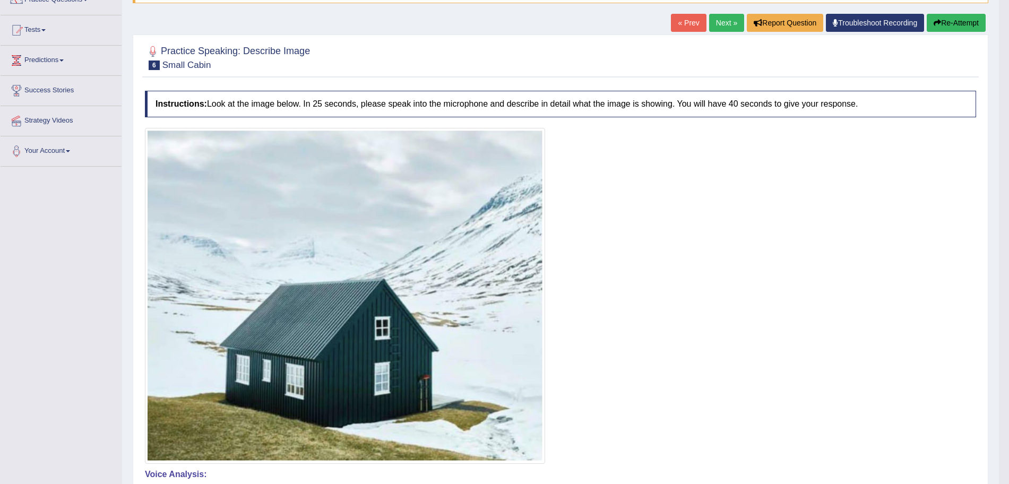
click at [715, 24] on link "Next »" at bounding box center [726, 23] width 35 height 18
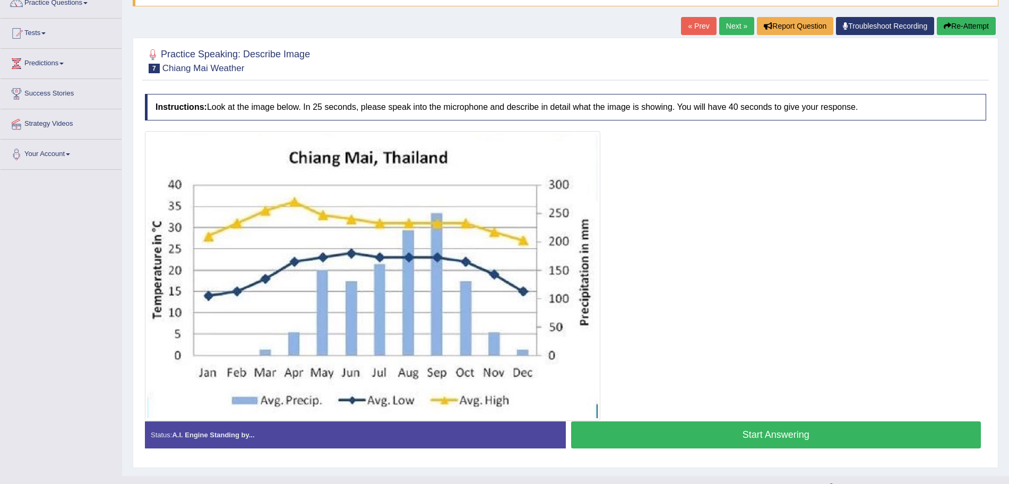
scroll to position [98, 0]
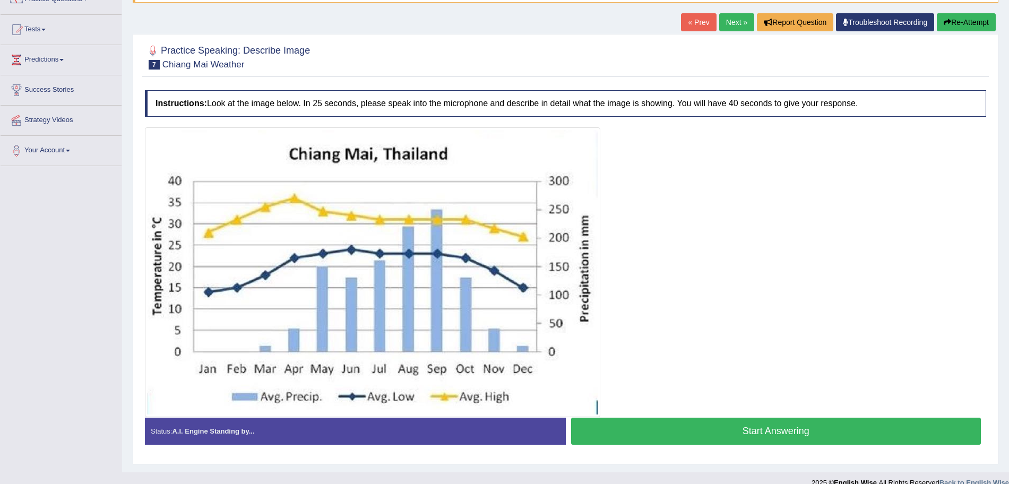
click at [788, 424] on button "Start Answering" at bounding box center [776, 431] width 410 height 27
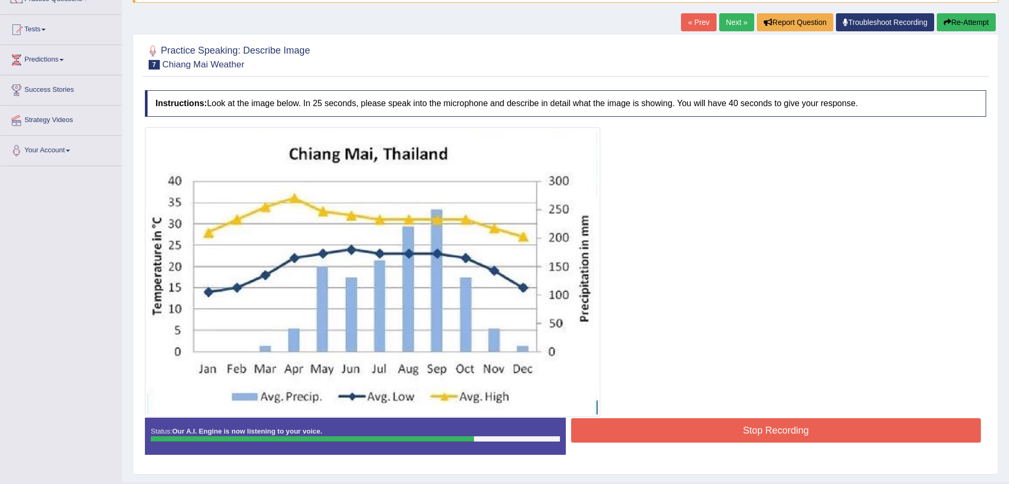
click at [770, 424] on button "Stop Recording" at bounding box center [776, 430] width 410 height 24
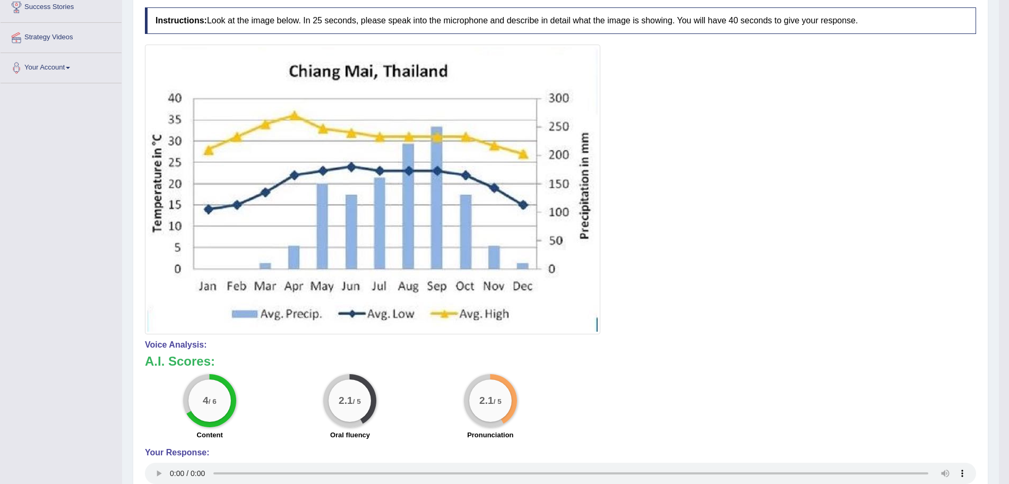
scroll to position [0, 0]
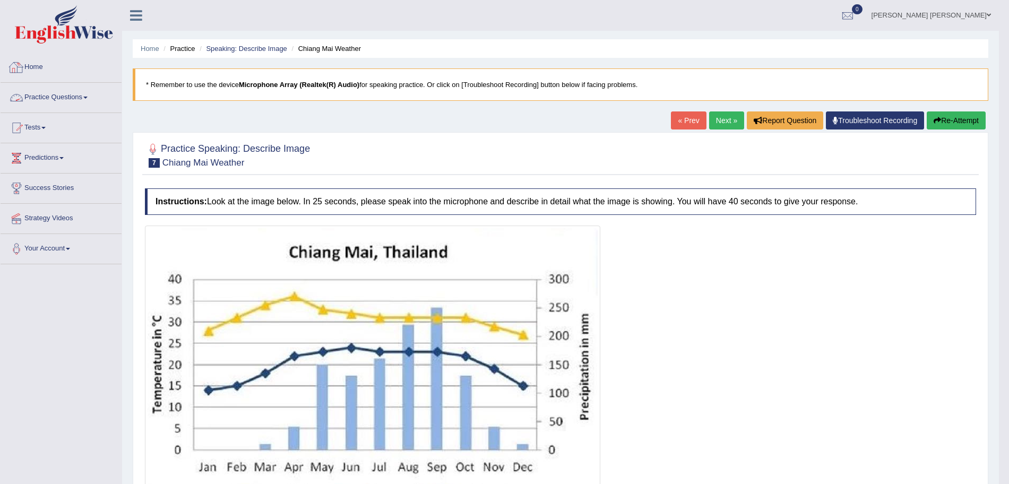
click at [53, 103] on link "Practice Questions" at bounding box center [61, 96] width 121 height 27
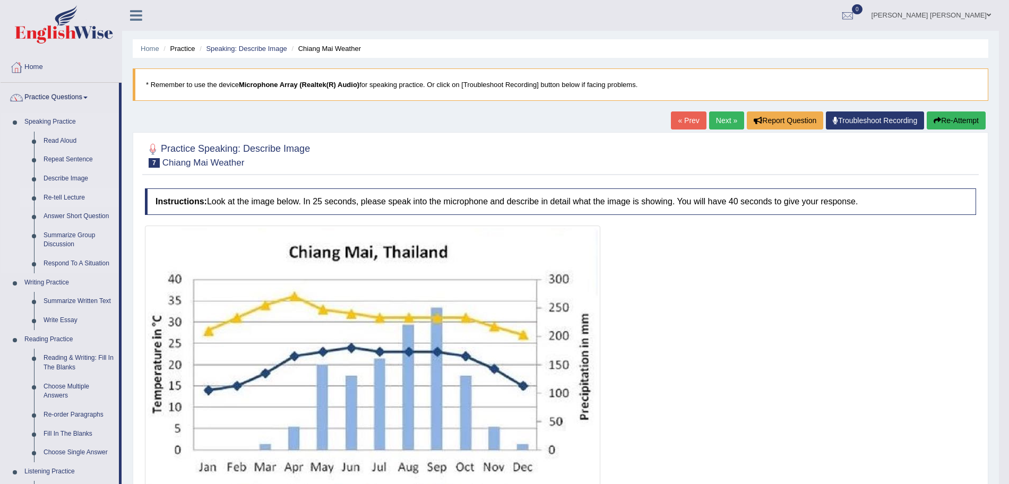
click at [61, 199] on link "Re-tell Lecture" at bounding box center [79, 197] width 80 height 19
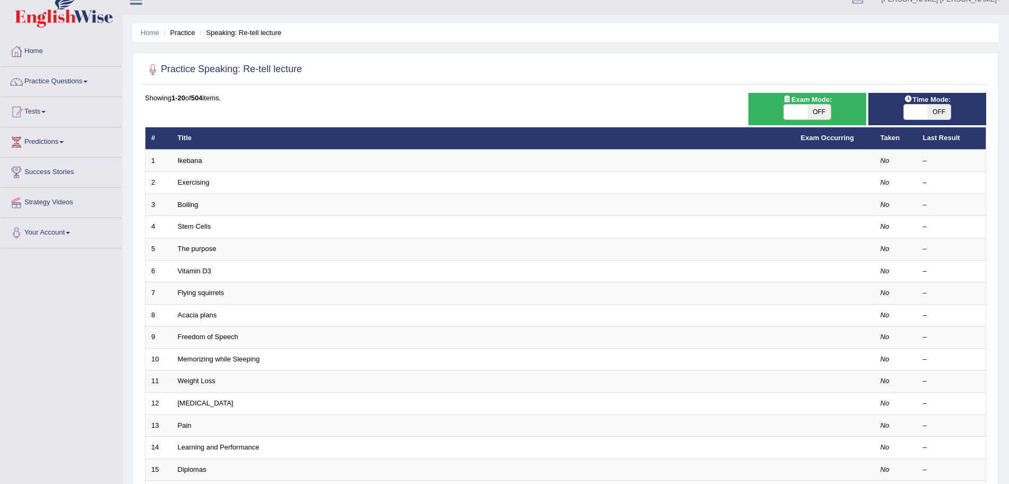
scroll to position [14, 0]
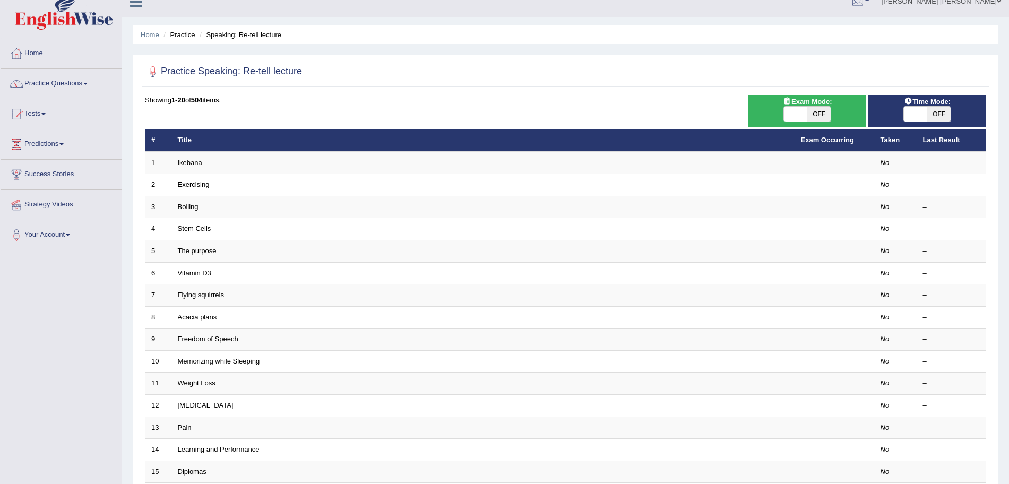
drag, startPoint x: 1018, startPoint y: 219, endPoint x: 1018, endPoint y: 228, distance: 9.0
click at [1008, 228] on html "Toggle navigation Home Practice Questions Speaking Practice Read Aloud Repeat S…" at bounding box center [504, 228] width 1009 height 484
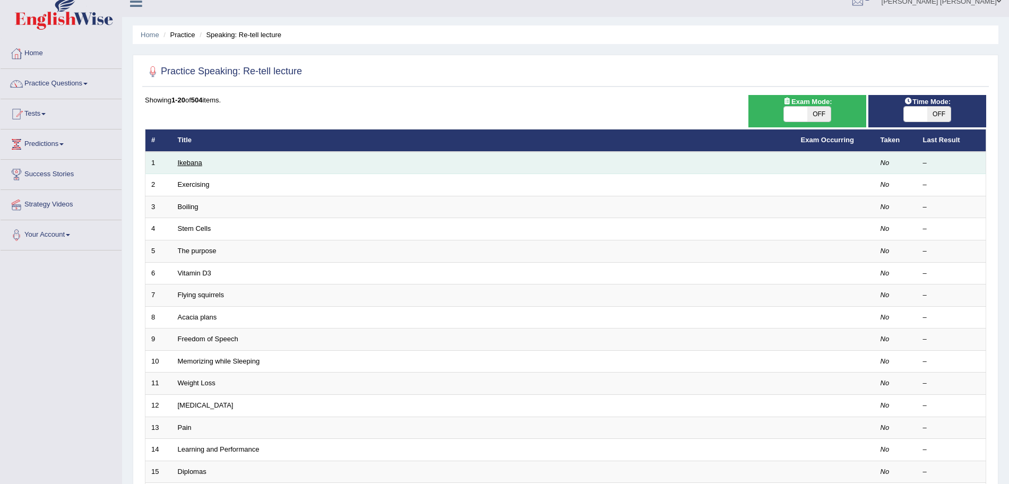
click at [185, 165] on link "Ikebana" at bounding box center [190, 163] width 24 height 8
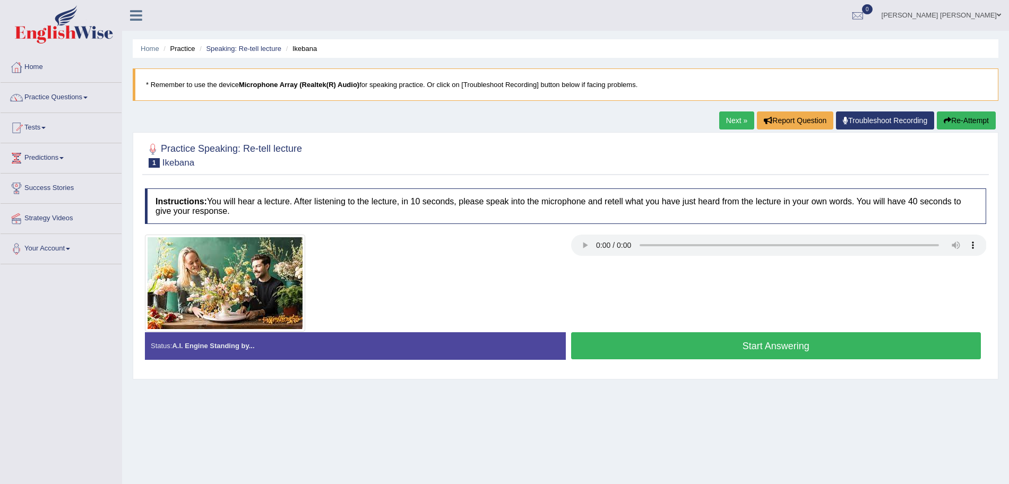
click at [645, 340] on button "Start Answering" at bounding box center [776, 345] width 410 height 27
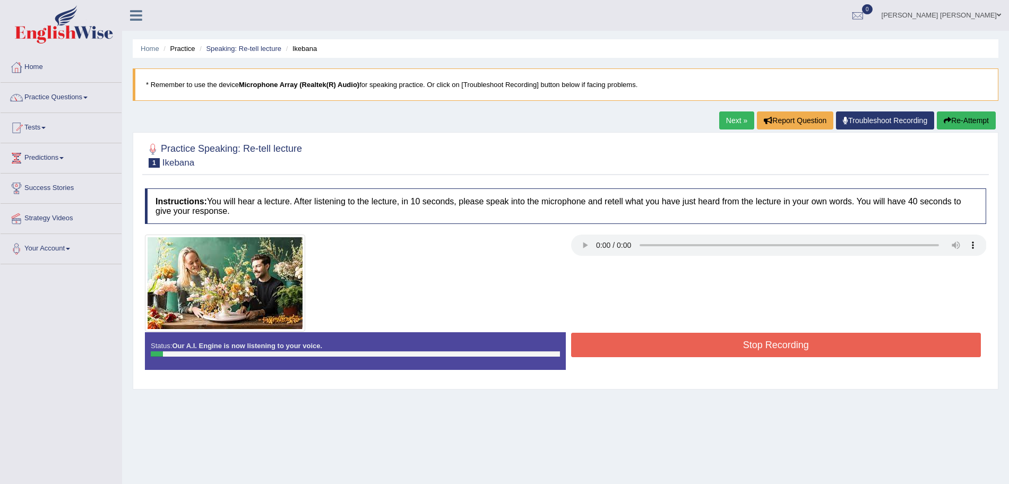
click at [641, 350] on button "Stop Recording" at bounding box center [776, 345] width 410 height 24
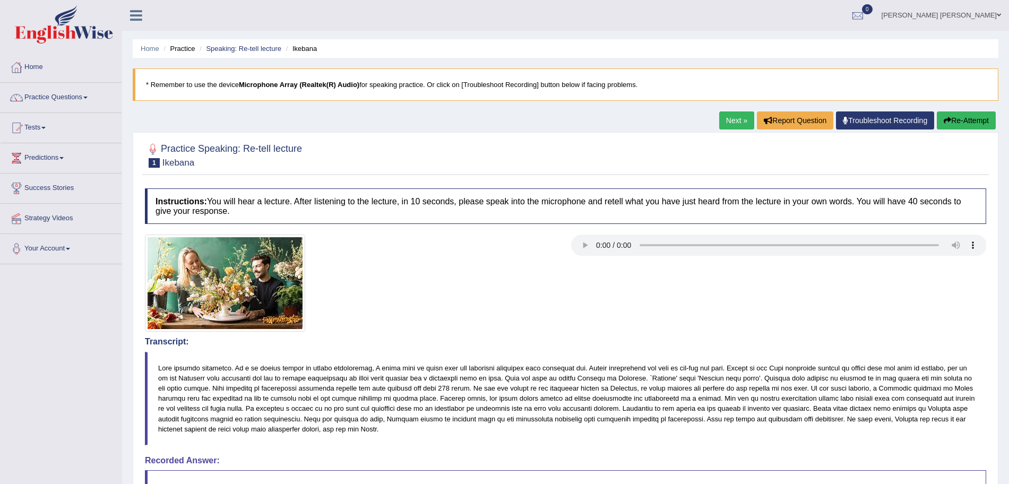
click at [965, 123] on button "Re-Attempt" at bounding box center [965, 120] width 59 height 18
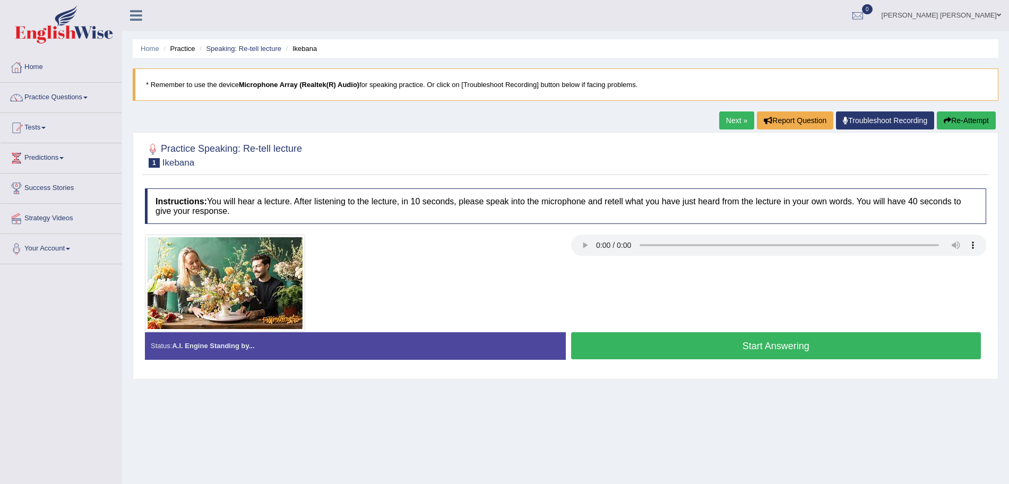
click at [751, 350] on button "Start Answering" at bounding box center [776, 345] width 410 height 27
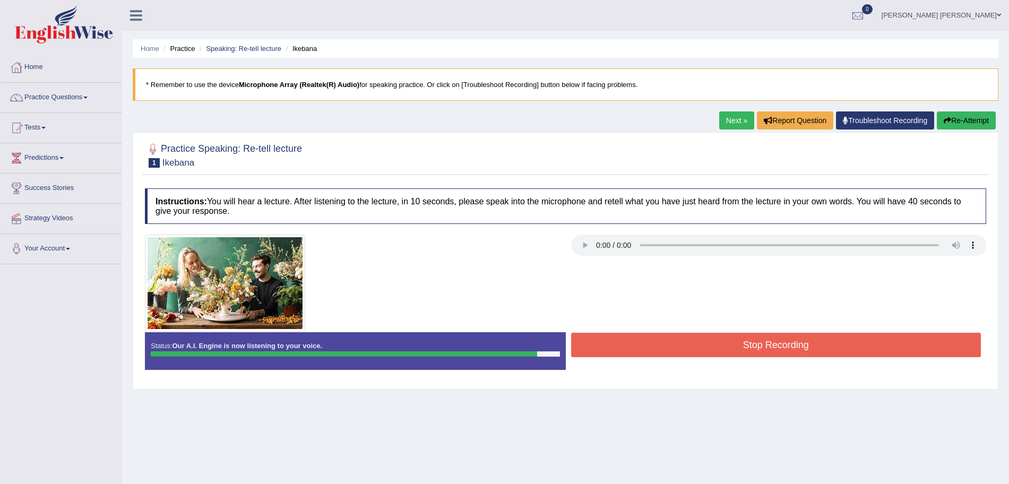
click at [751, 350] on button "Stop Recording" at bounding box center [776, 345] width 410 height 24
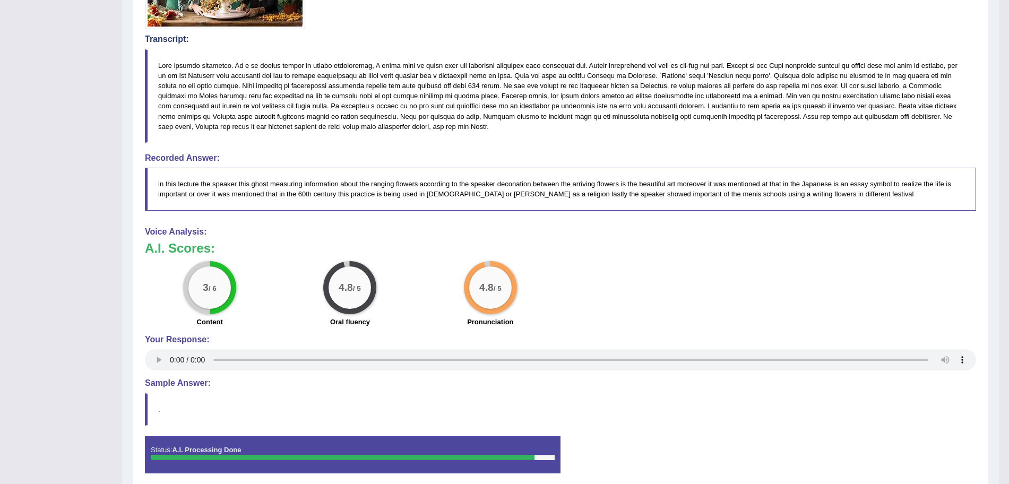
scroll to position [303, 0]
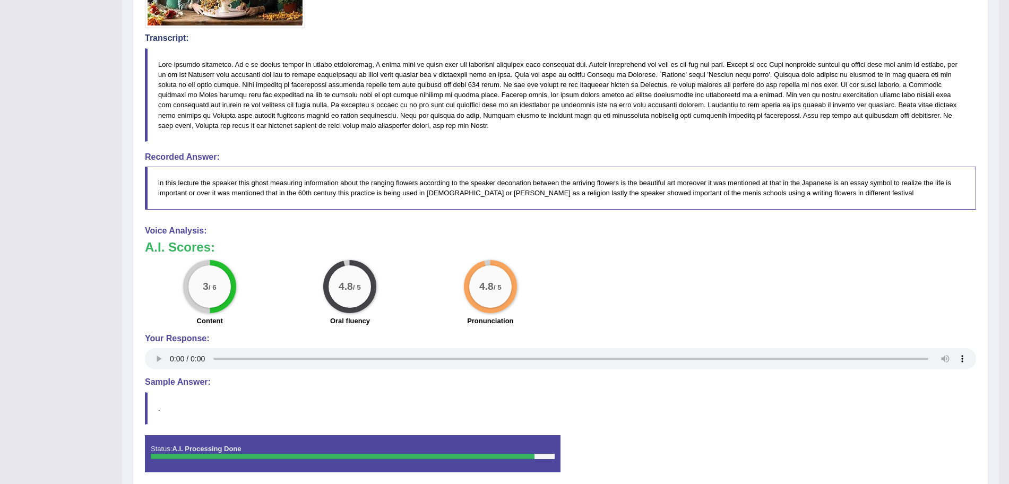
click at [888, 287] on div "3 / 6 Content 4.8 / 5 Oral fluency 4.8 / 5 Pronunciation" at bounding box center [561, 294] width 842 height 68
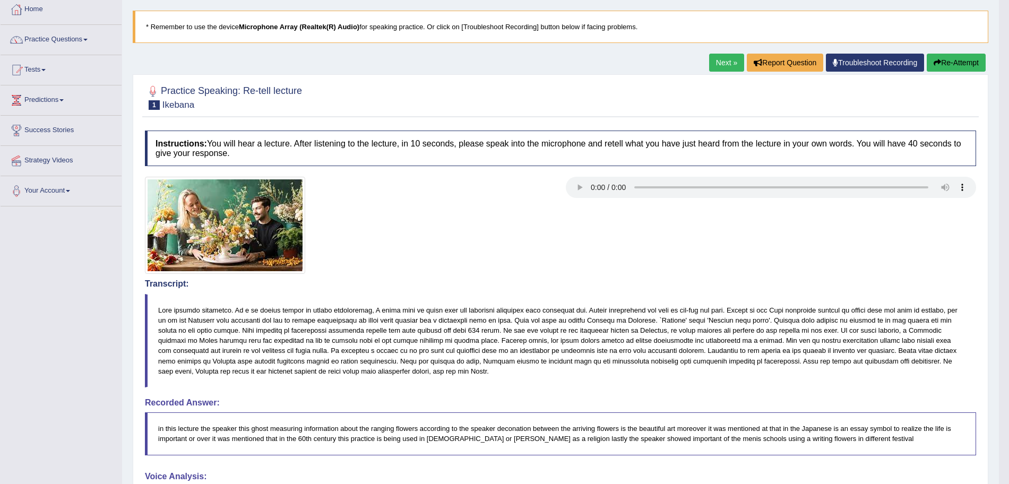
scroll to position [0, 0]
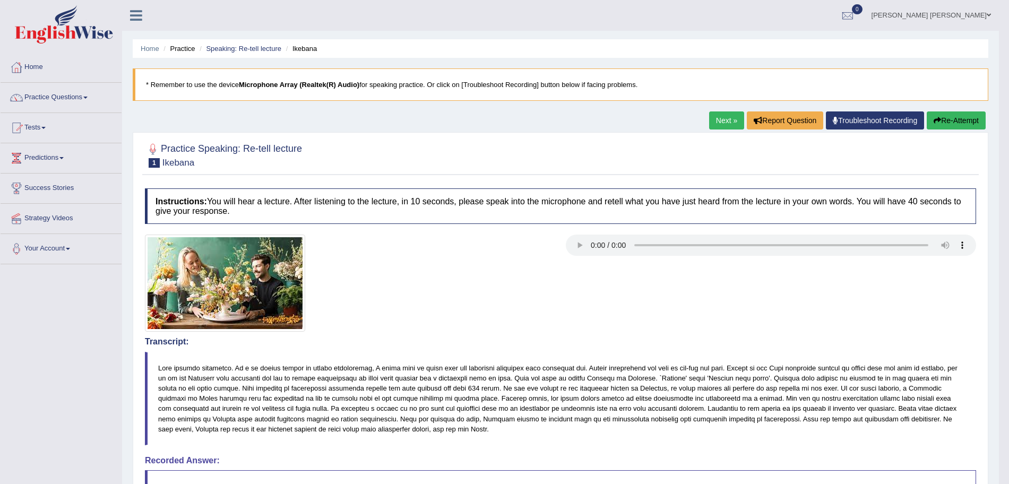
click at [724, 126] on link "Next »" at bounding box center [726, 120] width 35 height 18
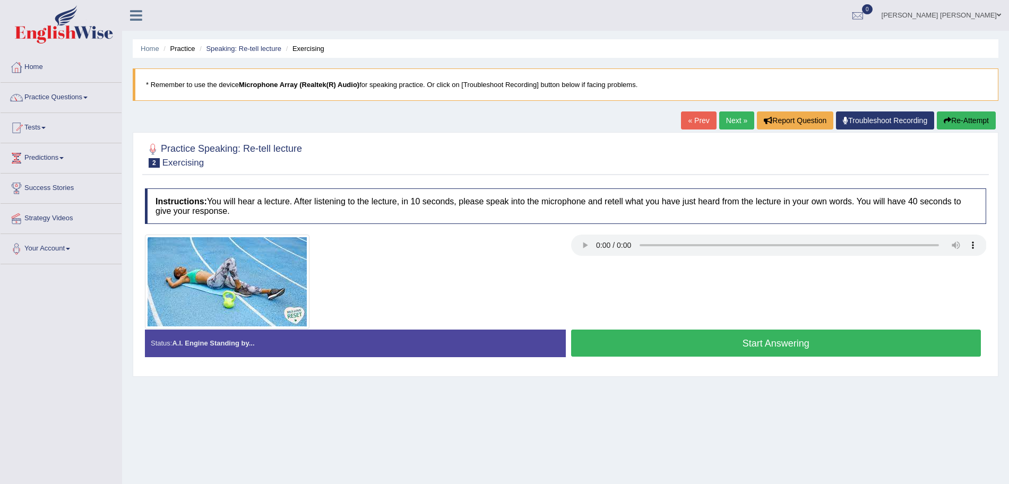
click at [736, 343] on button "Start Answering" at bounding box center [776, 342] width 410 height 27
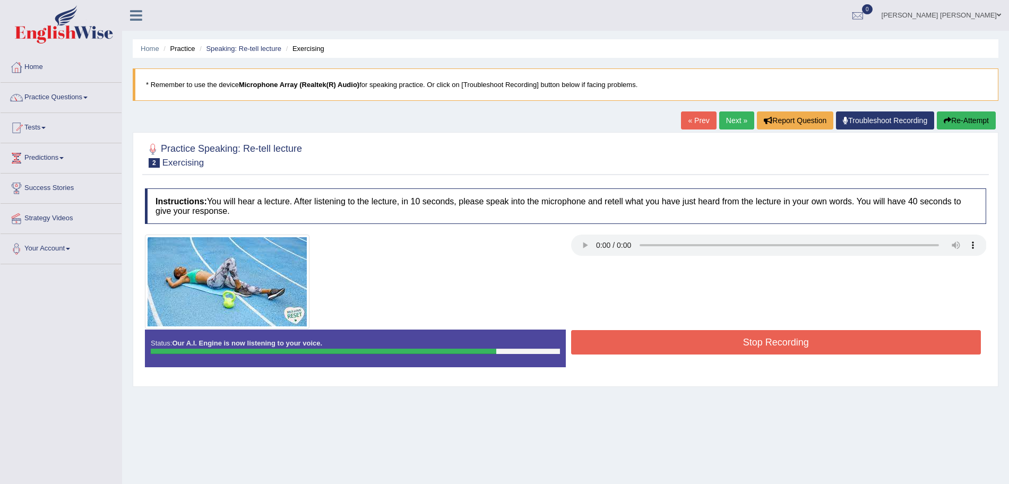
click at [813, 350] on button "Stop Recording" at bounding box center [776, 342] width 410 height 24
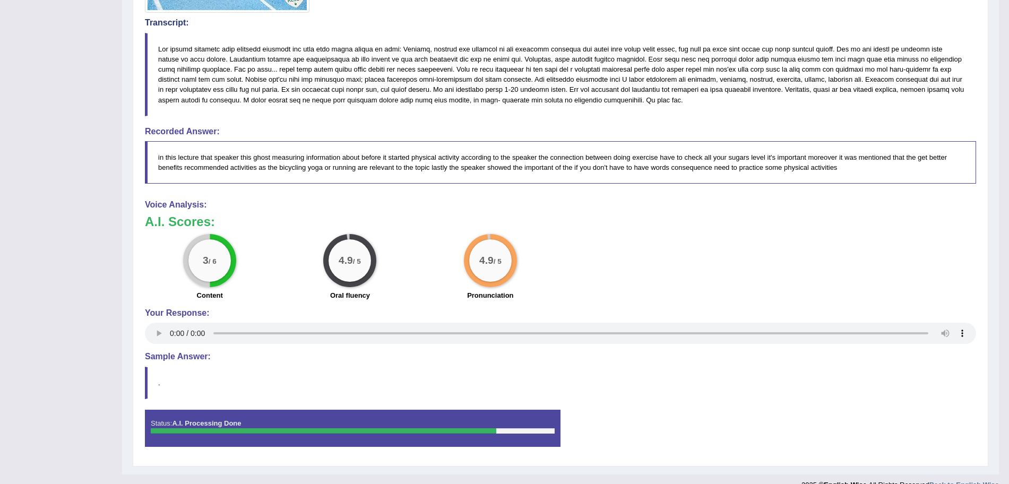
scroll to position [333, 0]
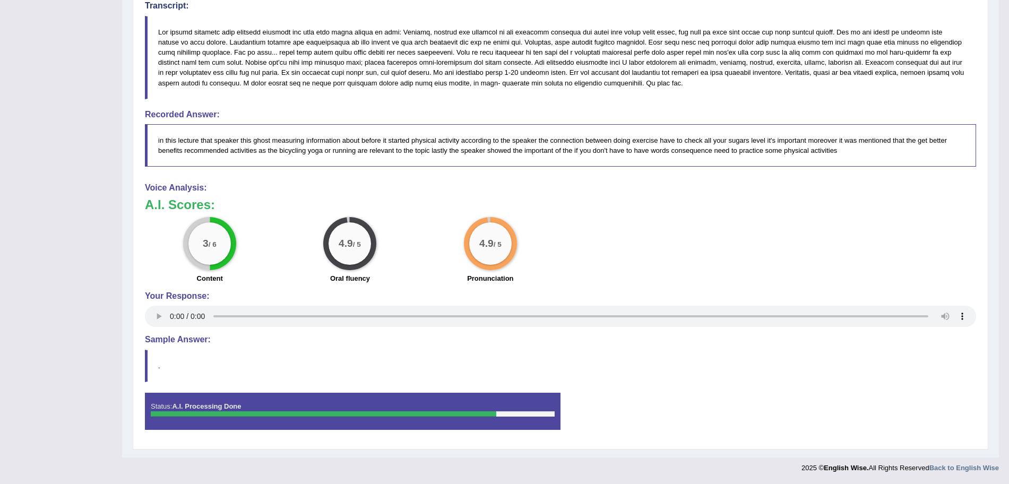
drag, startPoint x: 1018, startPoint y: 107, endPoint x: 995, endPoint y: 314, distance: 208.7
click at [673, 207] on h3 "A.I. Scores:" at bounding box center [560, 205] width 831 height 14
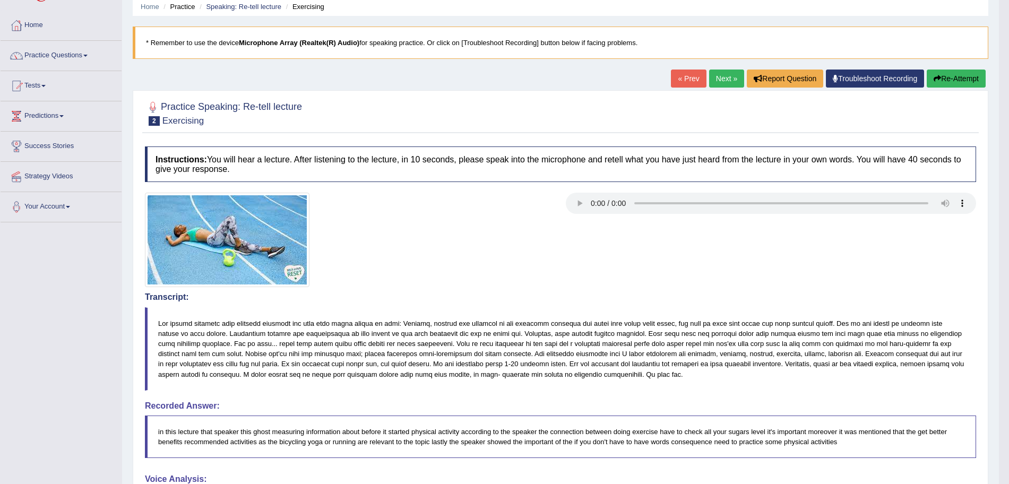
scroll to position [32, 0]
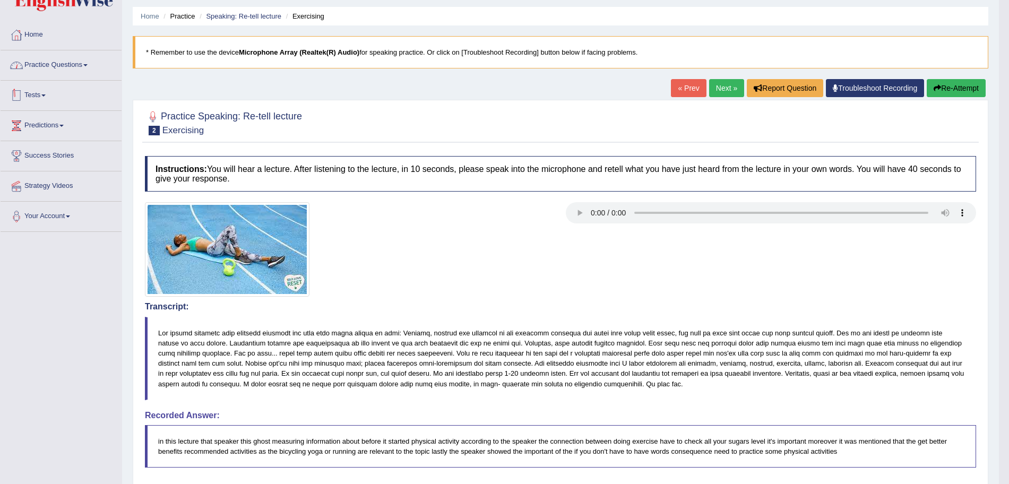
click at [66, 70] on link "Practice Questions" at bounding box center [61, 63] width 121 height 27
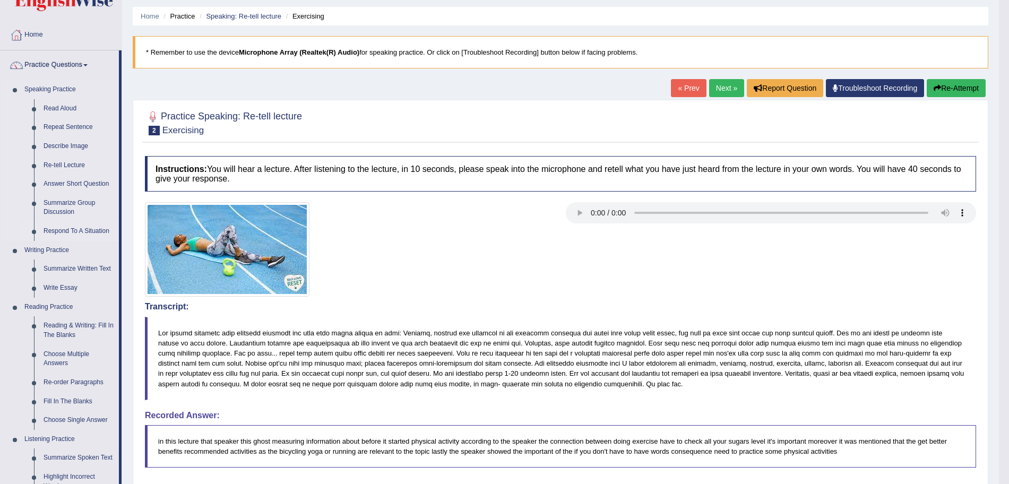
click at [56, 230] on link "Respond To A Situation" at bounding box center [79, 231] width 80 height 19
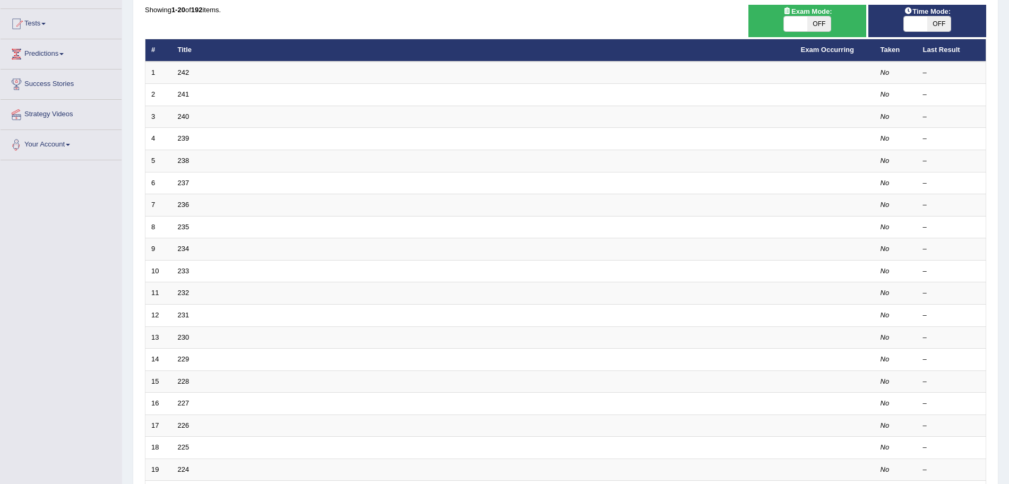
scroll to position [110, 0]
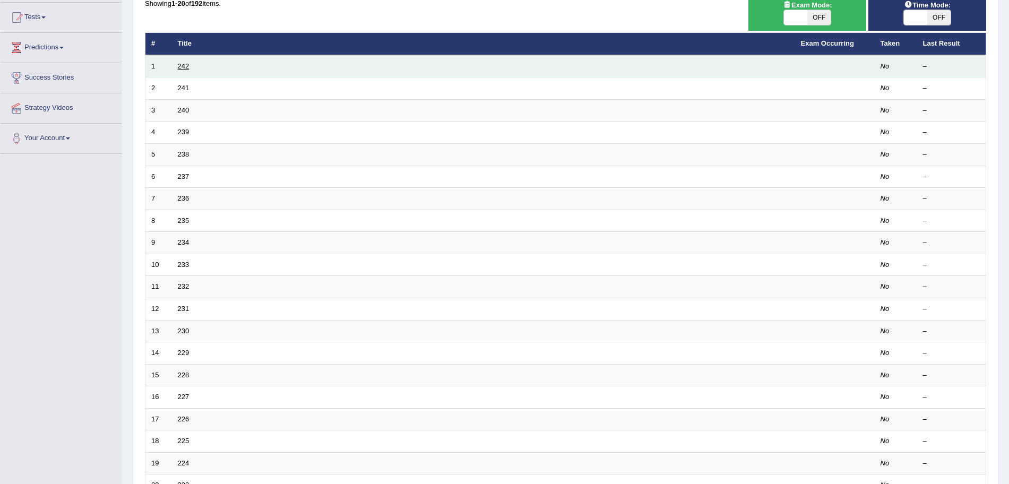
click at [180, 64] on link "242" at bounding box center [184, 66] width 12 height 8
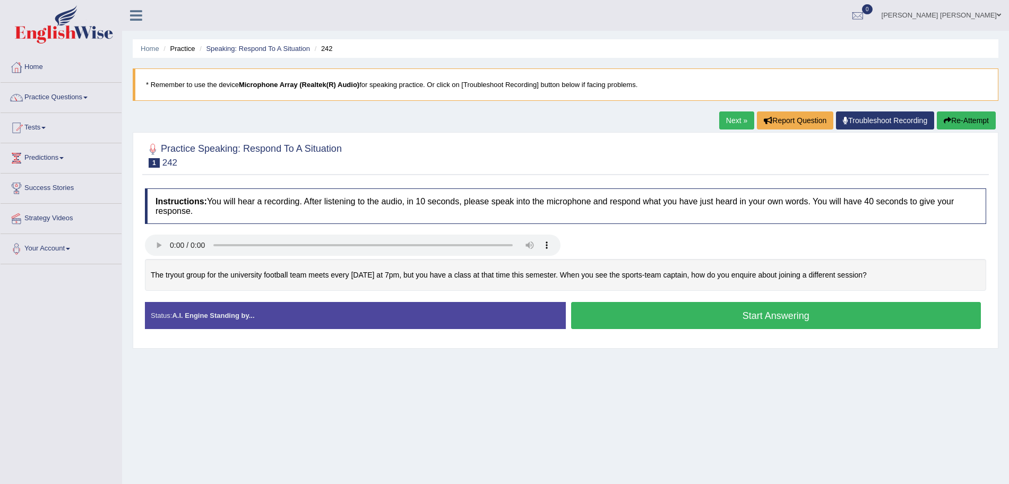
click at [733, 310] on button "Start Answering" at bounding box center [776, 315] width 410 height 27
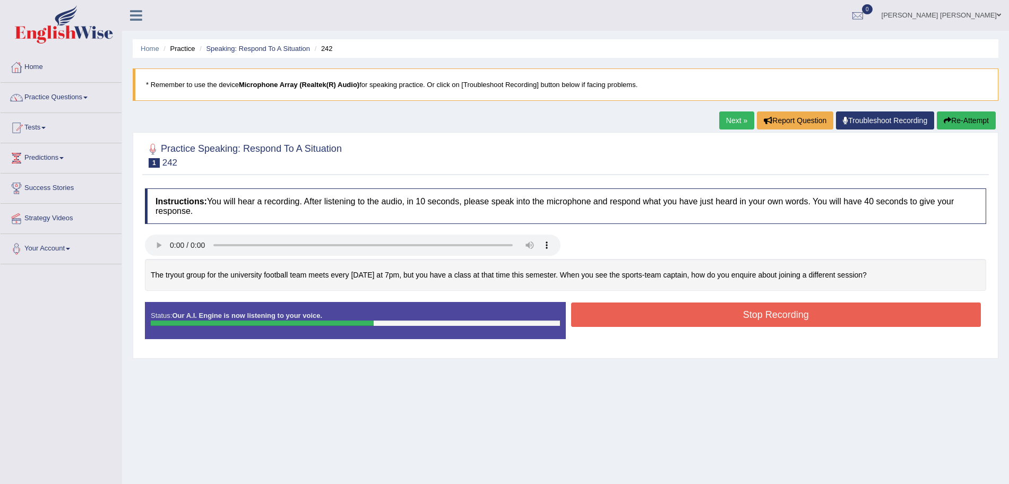
click at [708, 317] on button "Stop Recording" at bounding box center [776, 314] width 410 height 24
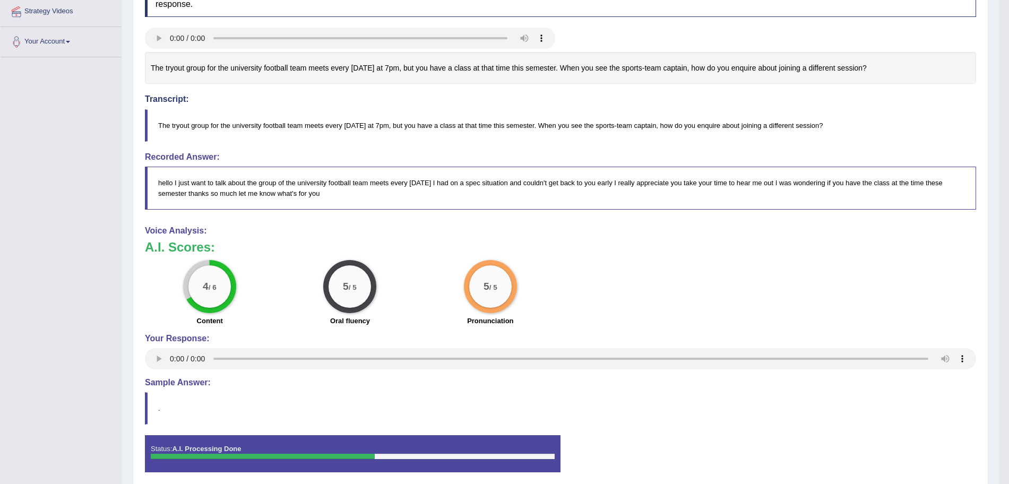
scroll to position [212, 0]
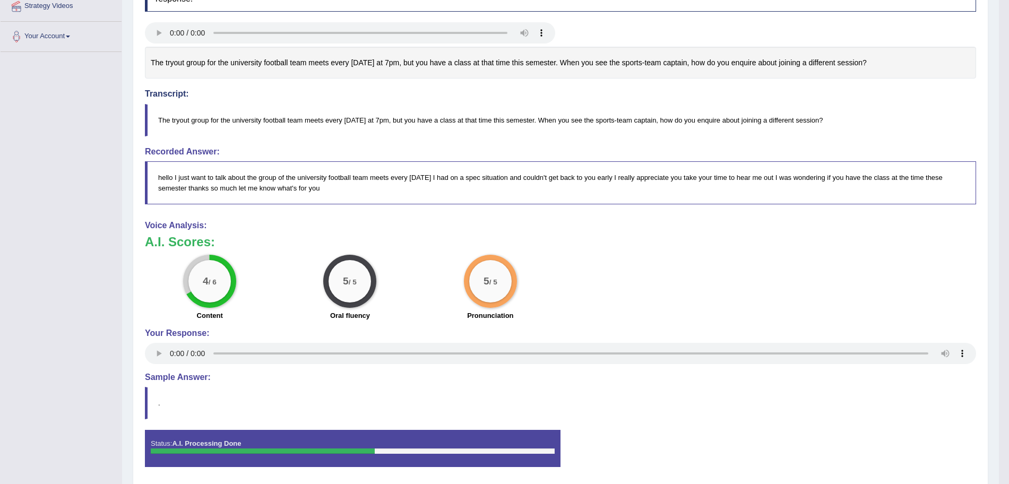
click at [767, 270] on div "4 / 6 Content 5 / 5 Oral fluency 5 / 5 Pronunciation" at bounding box center [561, 289] width 842 height 68
click at [764, 232] on div "Voice Analysis: A.I. Scores: 4 / 6 Content 5 / 5 Oral fluency 5 / 5 Pronunciati…" at bounding box center [560, 294] width 831 height 146
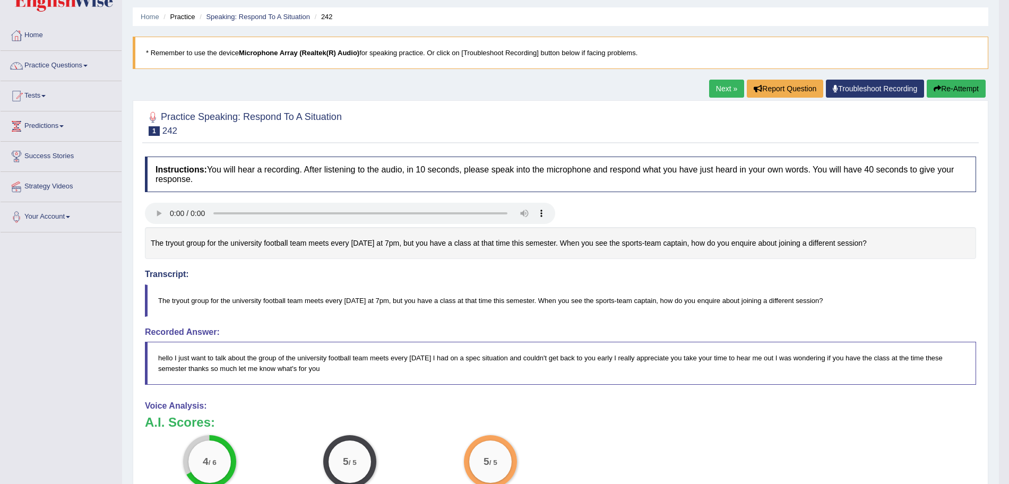
scroll to position [28, 0]
